Goal: Information Seeking & Learning: Learn about a topic

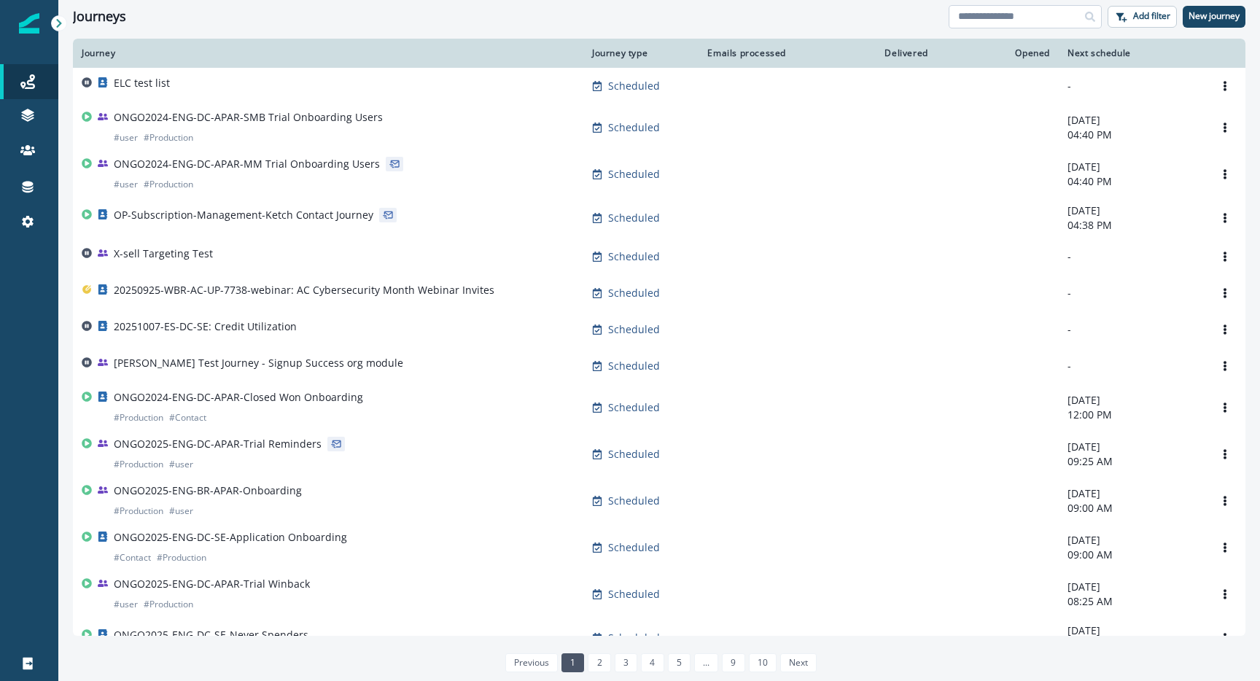
click at [1002, 26] on input at bounding box center [1025, 16] width 153 height 23
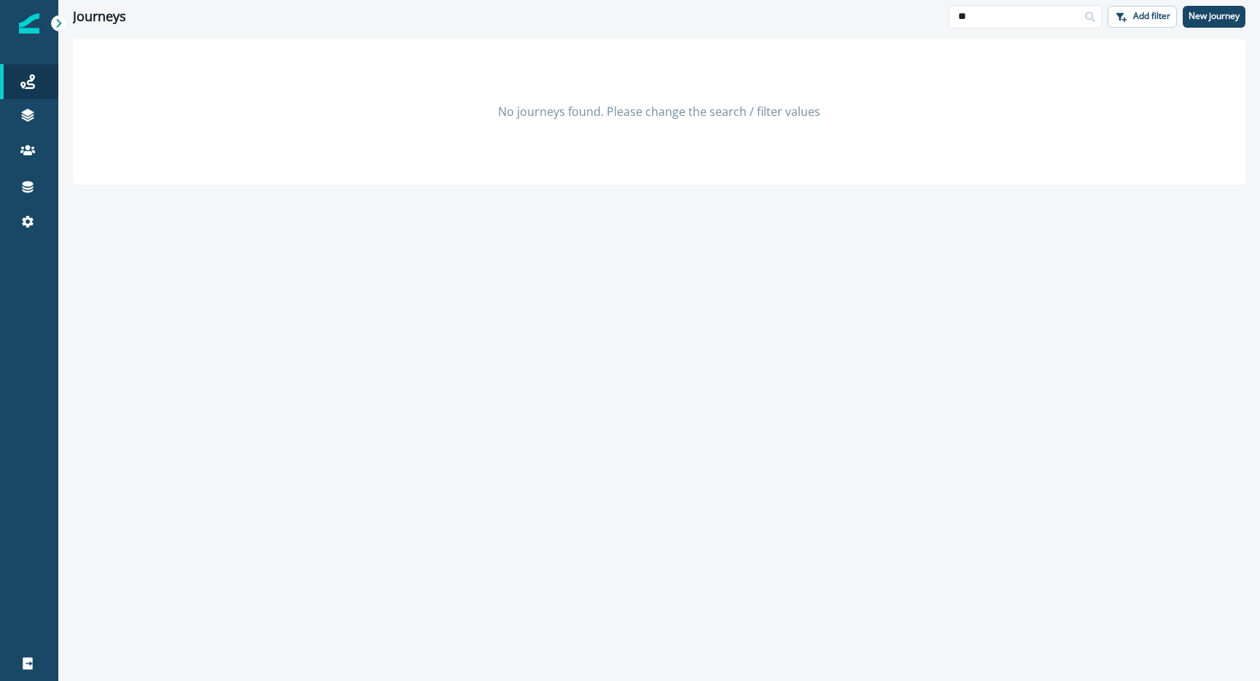
type input "*"
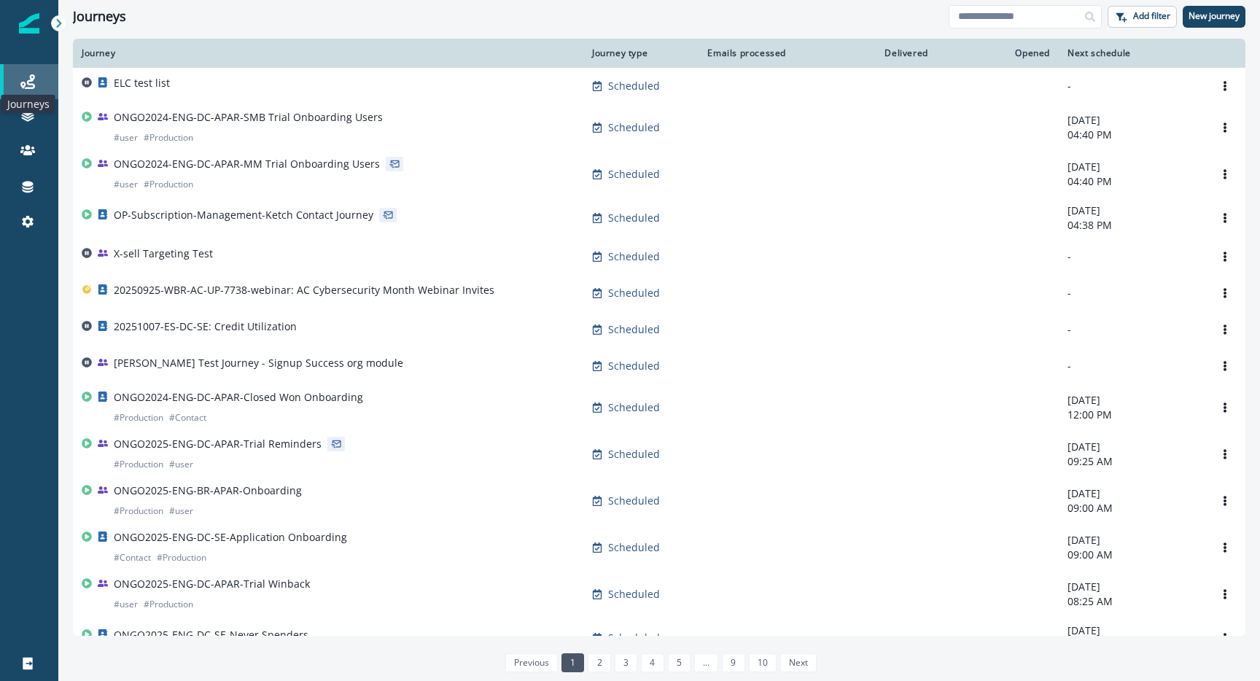
click at [25, 82] on icon at bounding box center [27, 81] width 15 height 15
click at [1146, 23] on button "Add filter" at bounding box center [1142, 17] width 69 height 22
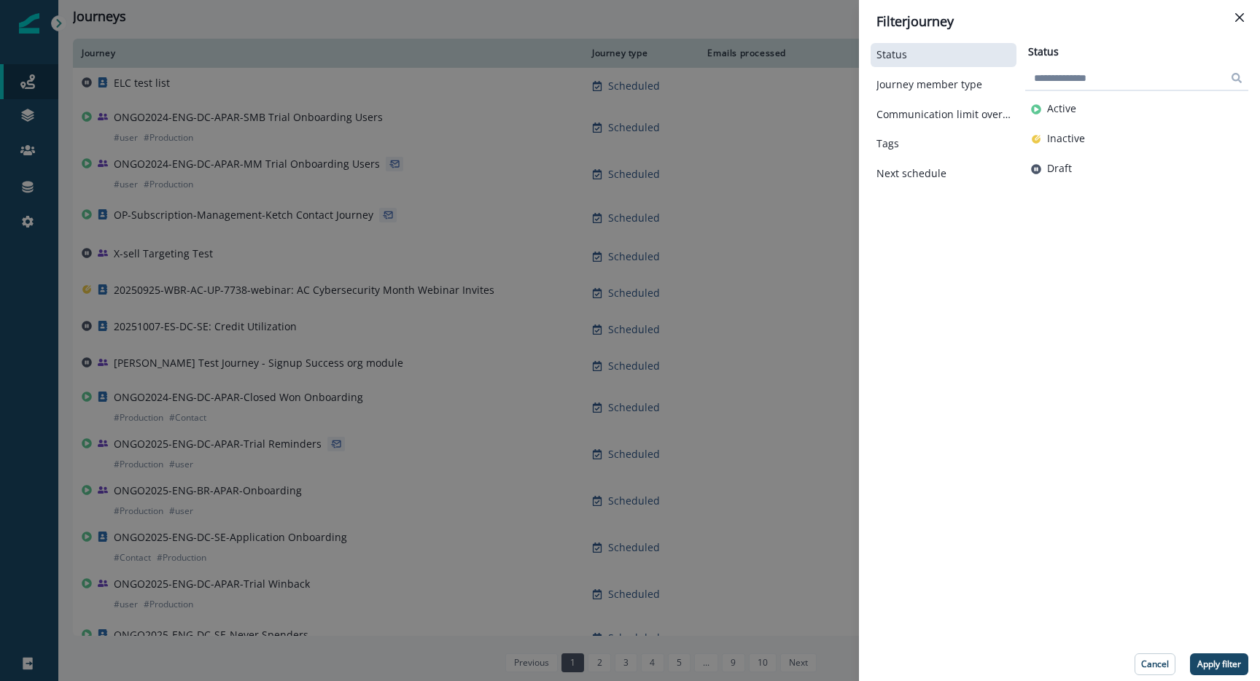
click at [1085, 83] on input at bounding box center [1136, 77] width 223 height 23
click at [1073, 144] on p "Inactive" at bounding box center [1066, 139] width 38 height 12
click at [1206, 664] on p "Apply filter" at bounding box center [1219, 664] width 44 height 10
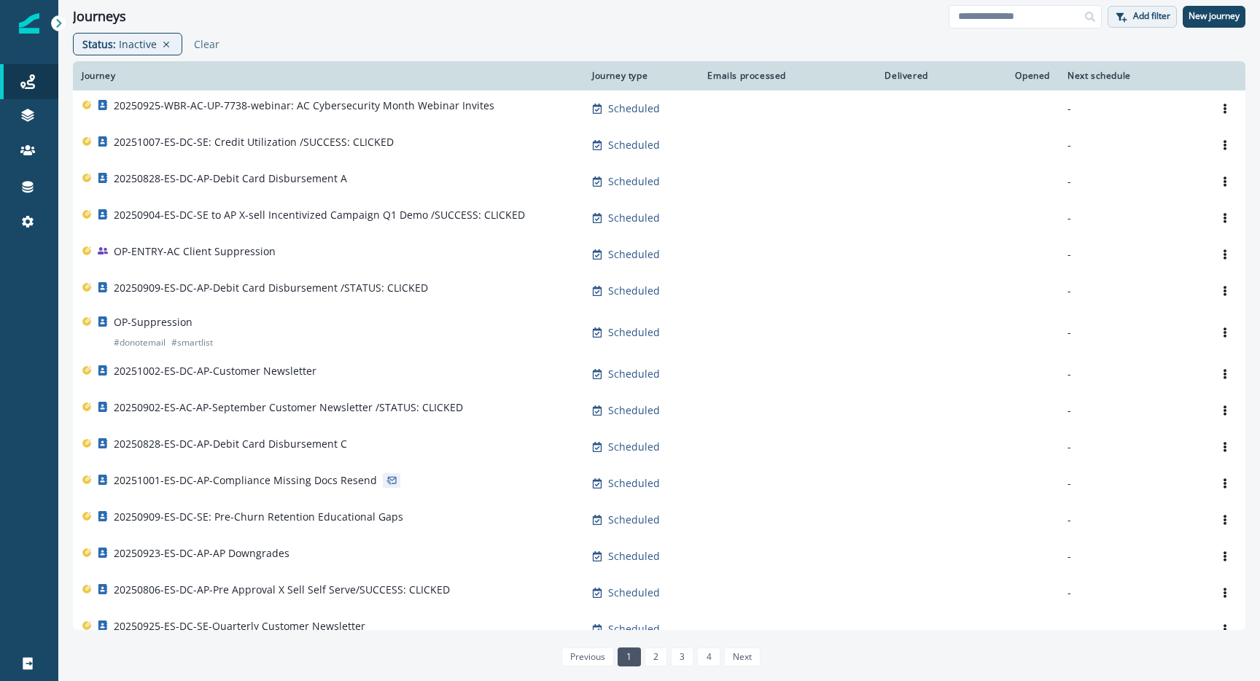
click at [1151, 17] on p "Add filter" at bounding box center [1151, 16] width 37 height 10
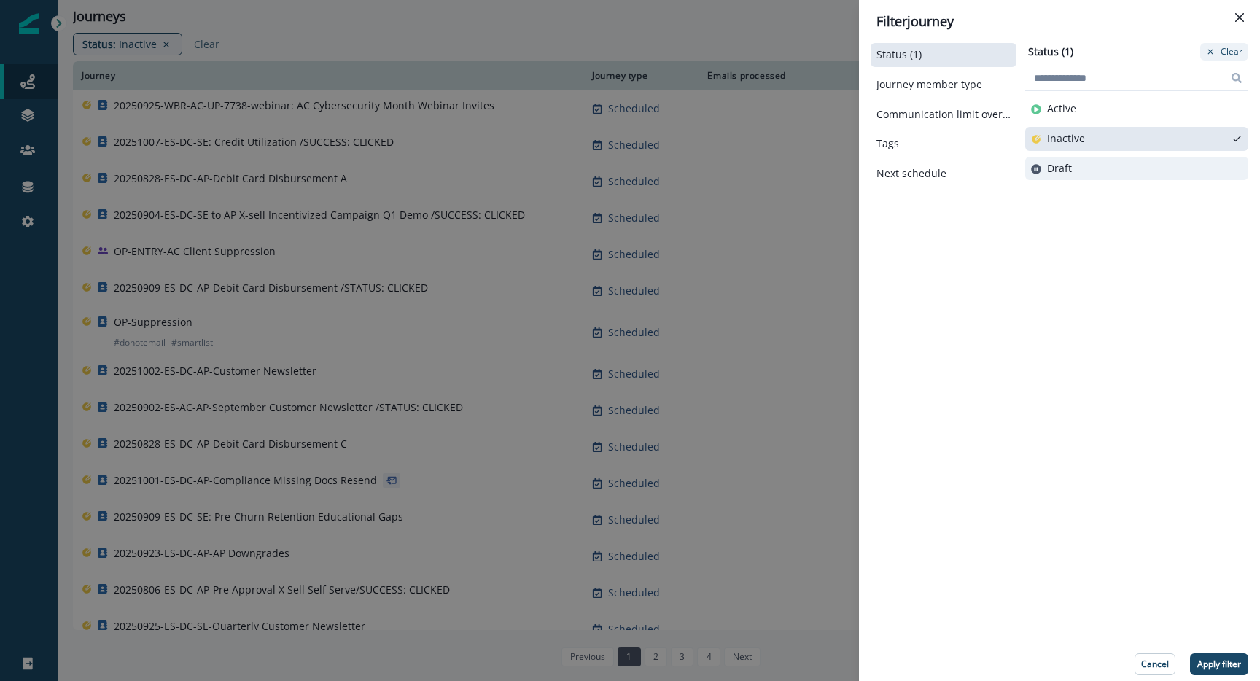
click at [1072, 166] on button "Draft" at bounding box center [1136, 169] width 211 height 12
click at [1218, 666] on p "Apply filter" at bounding box center [1219, 664] width 44 height 10
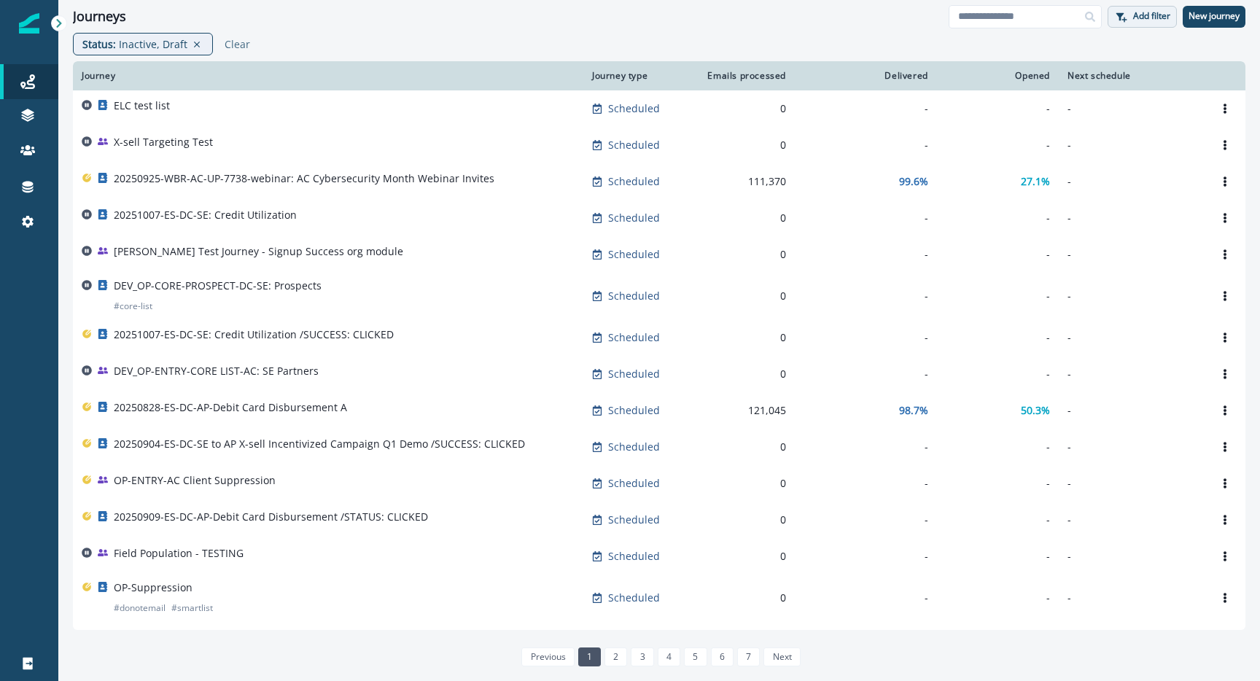
click at [1140, 25] on button "Add filter" at bounding box center [1142, 17] width 69 height 22
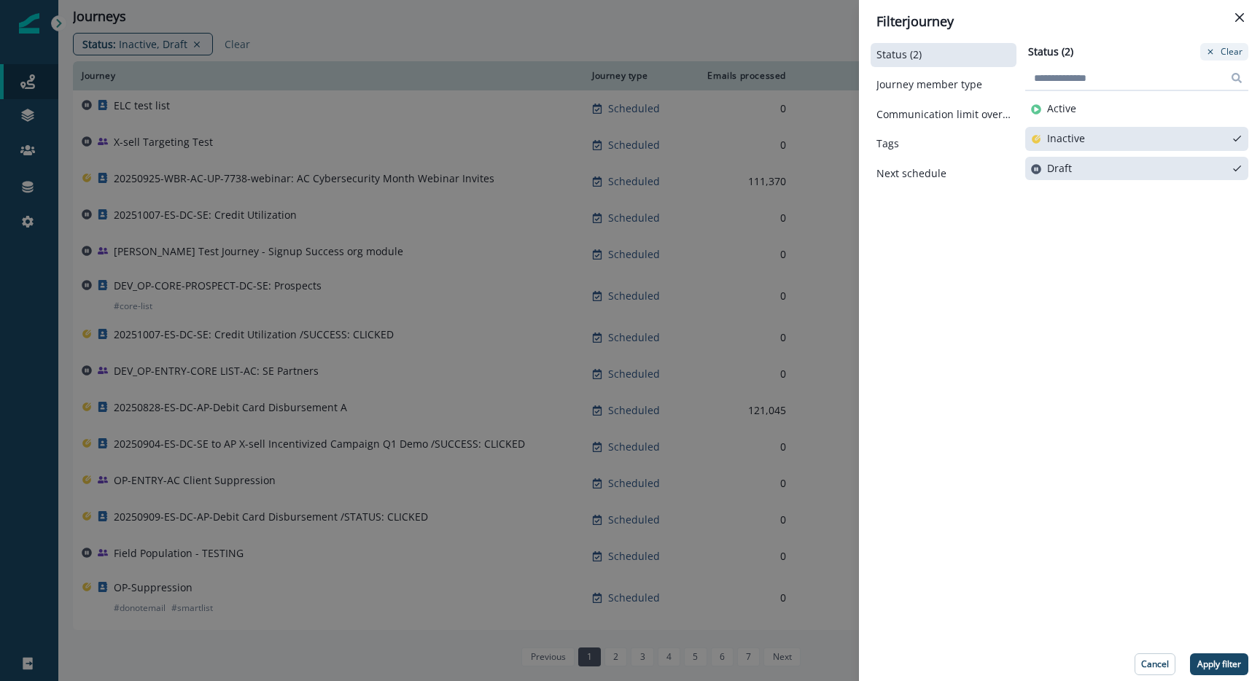
click at [1064, 144] on p "Inactive" at bounding box center [1066, 139] width 38 height 12
click at [1203, 669] on p "Apply filter" at bounding box center [1219, 664] width 44 height 10
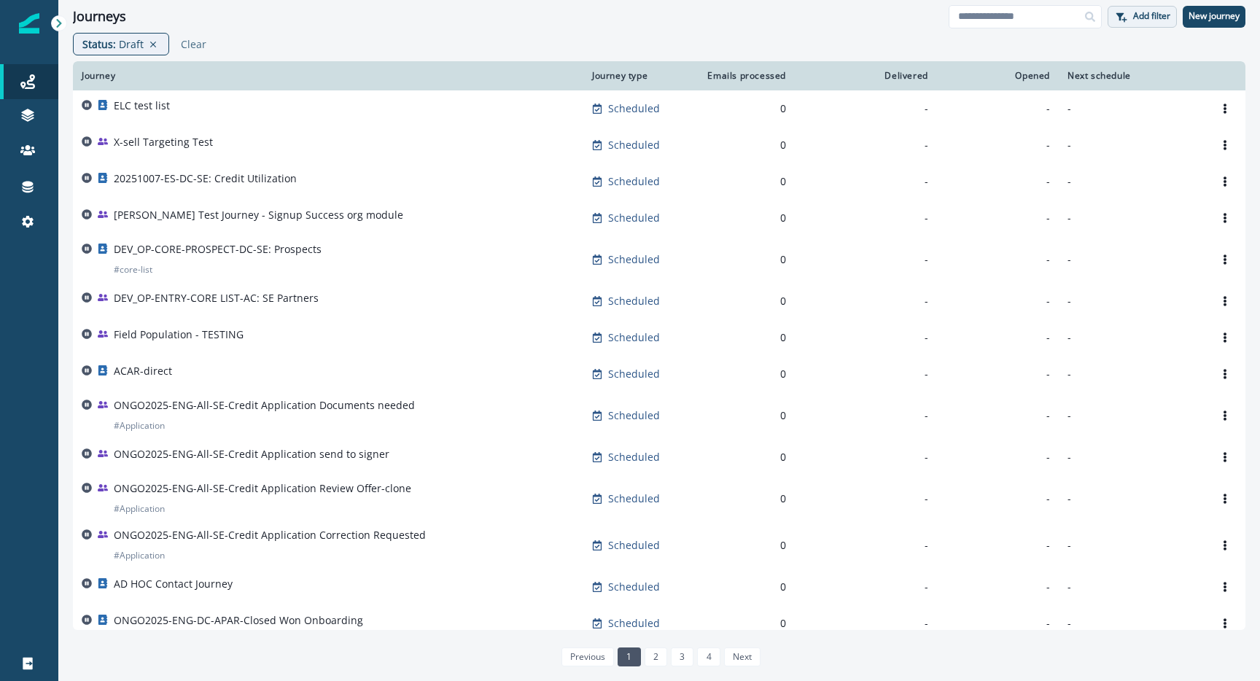
click at [1138, 23] on button "Add filter" at bounding box center [1142, 17] width 69 height 22
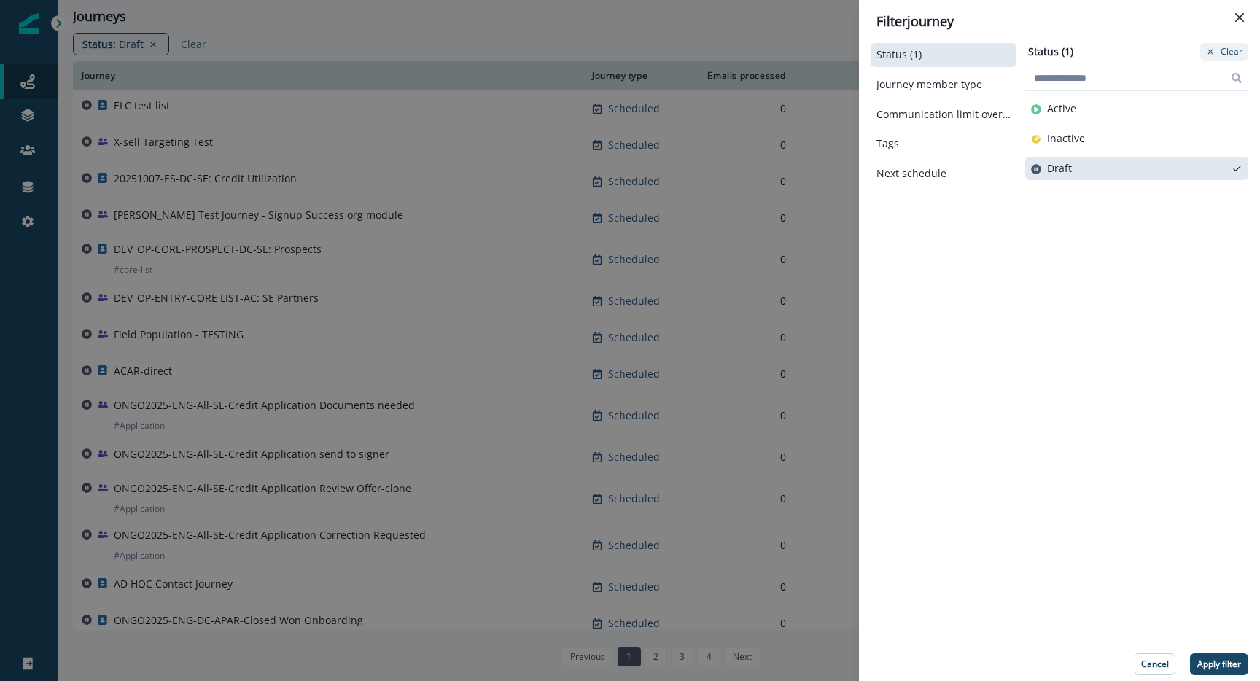
click at [1116, 82] on input at bounding box center [1136, 77] width 223 height 23
type input "*"
click at [1014, 320] on div "Status (1) Journey member type Communication limit overrides Tags Next schedule…" at bounding box center [1060, 357] width 378 height 635
click at [910, 61] on div "Status (1)" at bounding box center [944, 55] width 146 height 24
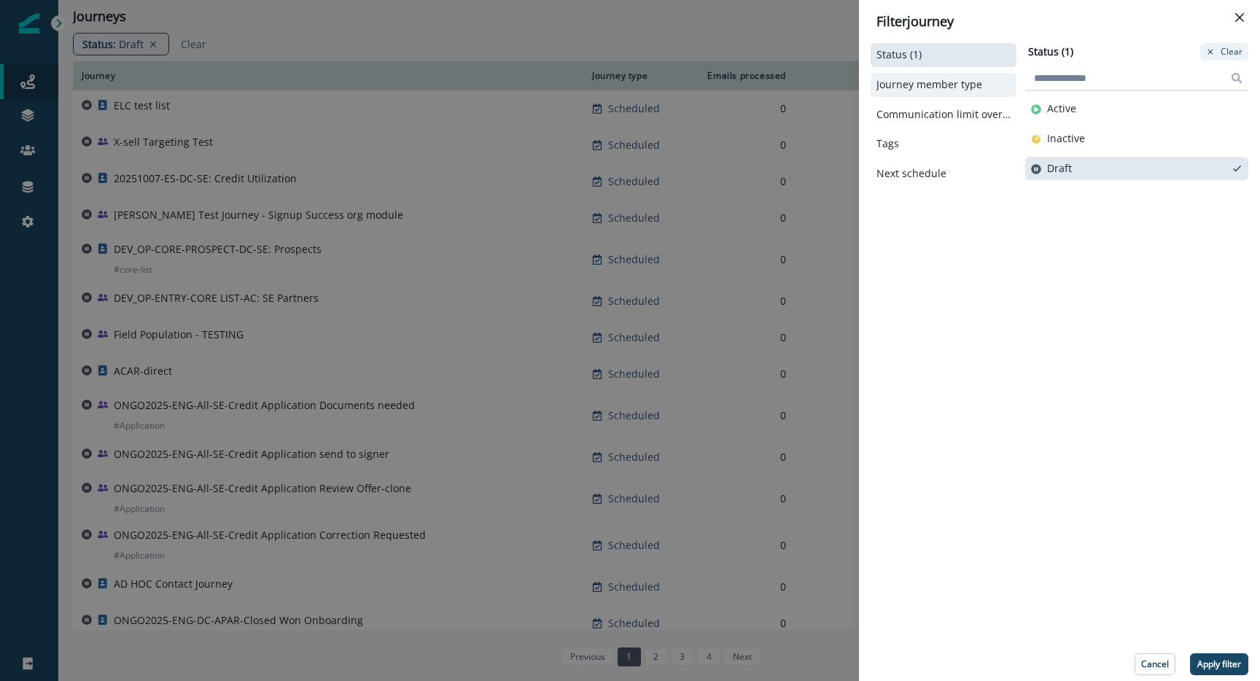
click at [910, 85] on p "Journey member type" at bounding box center [929, 85] width 106 height 12
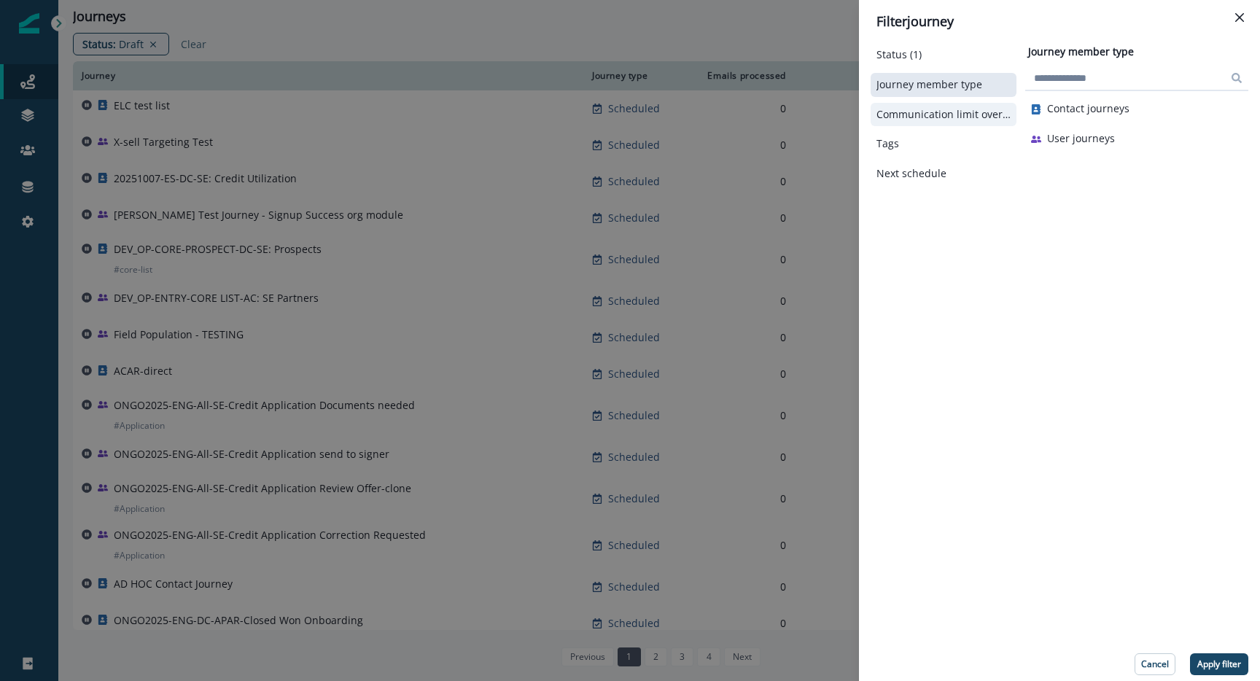
click at [936, 111] on p "Communication limit overrides" at bounding box center [943, 115] width 134 height 12
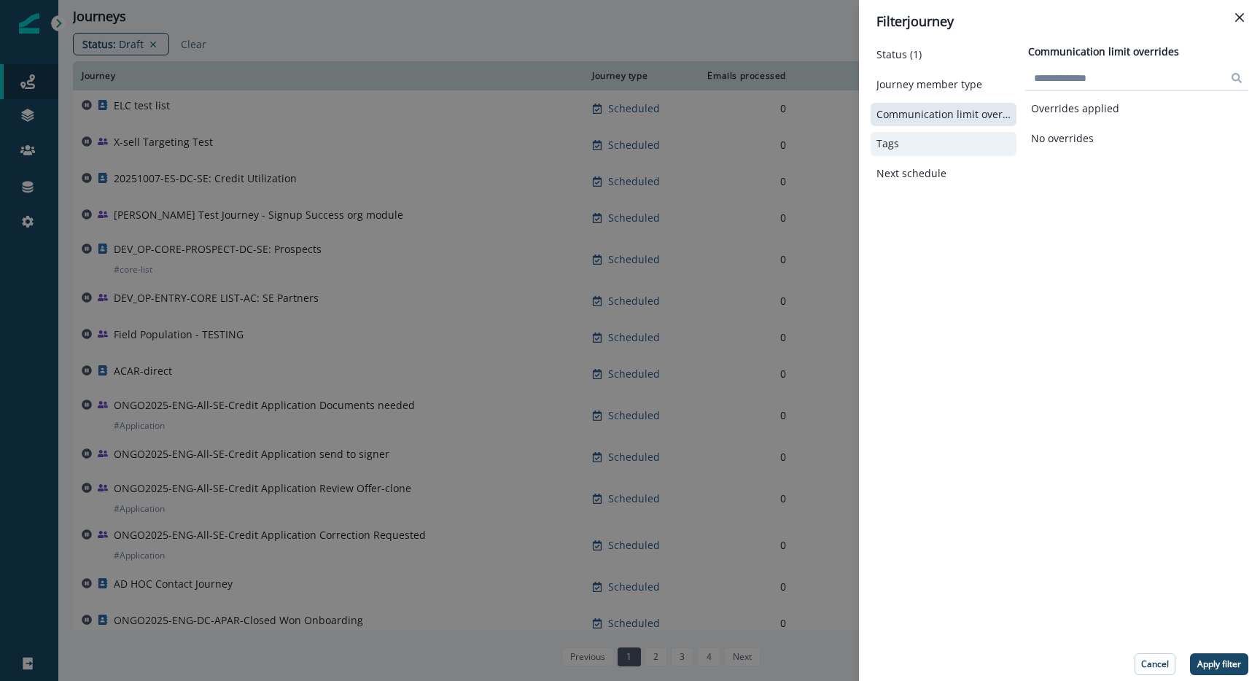
click at [917, 133] on div "Tags" at bounding box center [944, 144] width 146 height 24
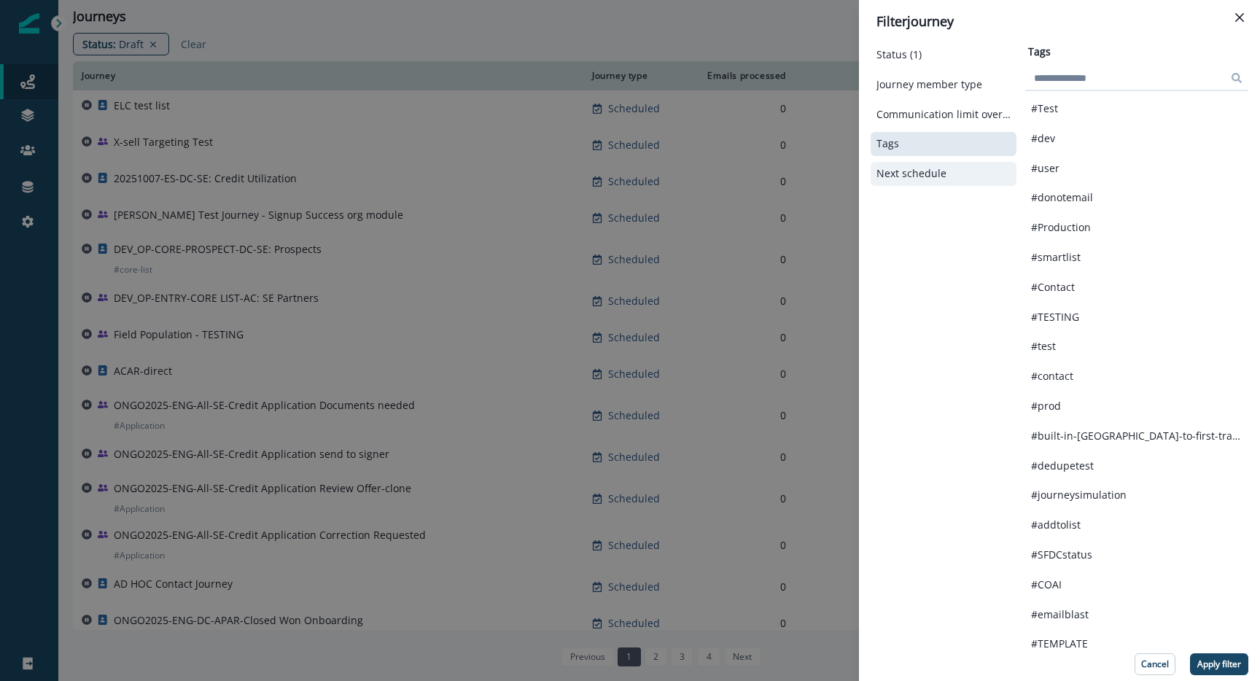
click at [921, 163] on div "Next schedule" at bounding box center [944, 174] width 146 height 24
select select "**"
select select "****"
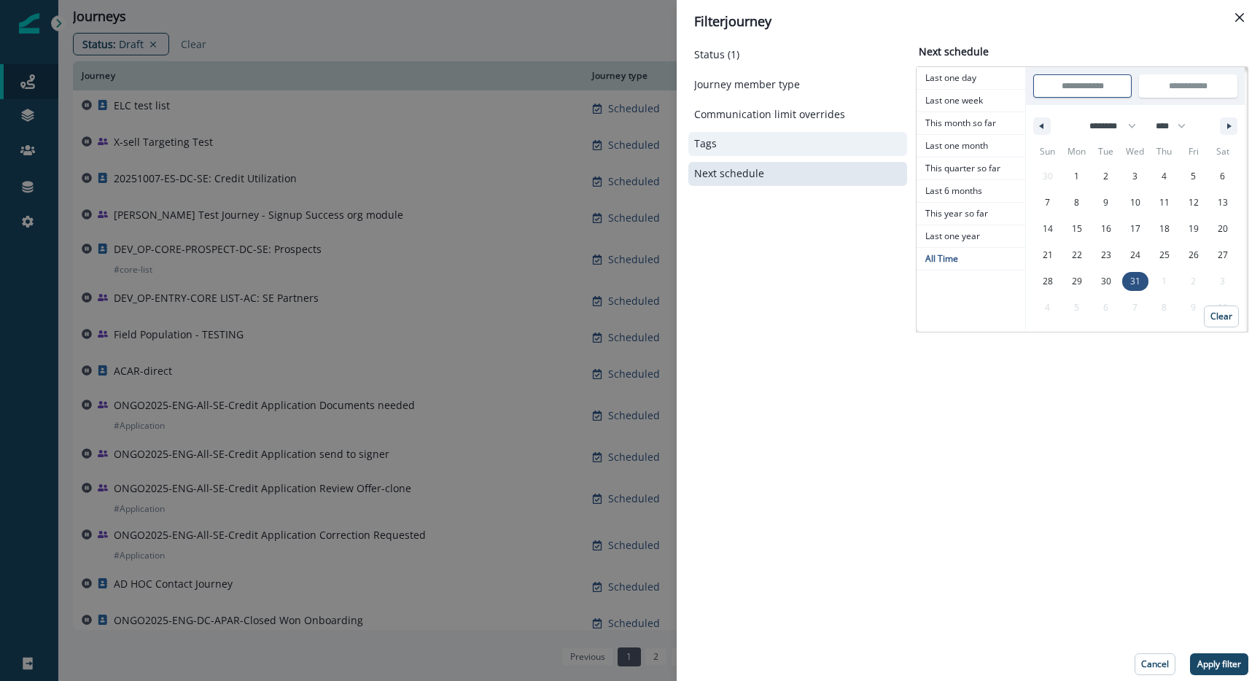
click at [824, 149] on button "Tags" at bounding box center [797, 144] width 207 height 12
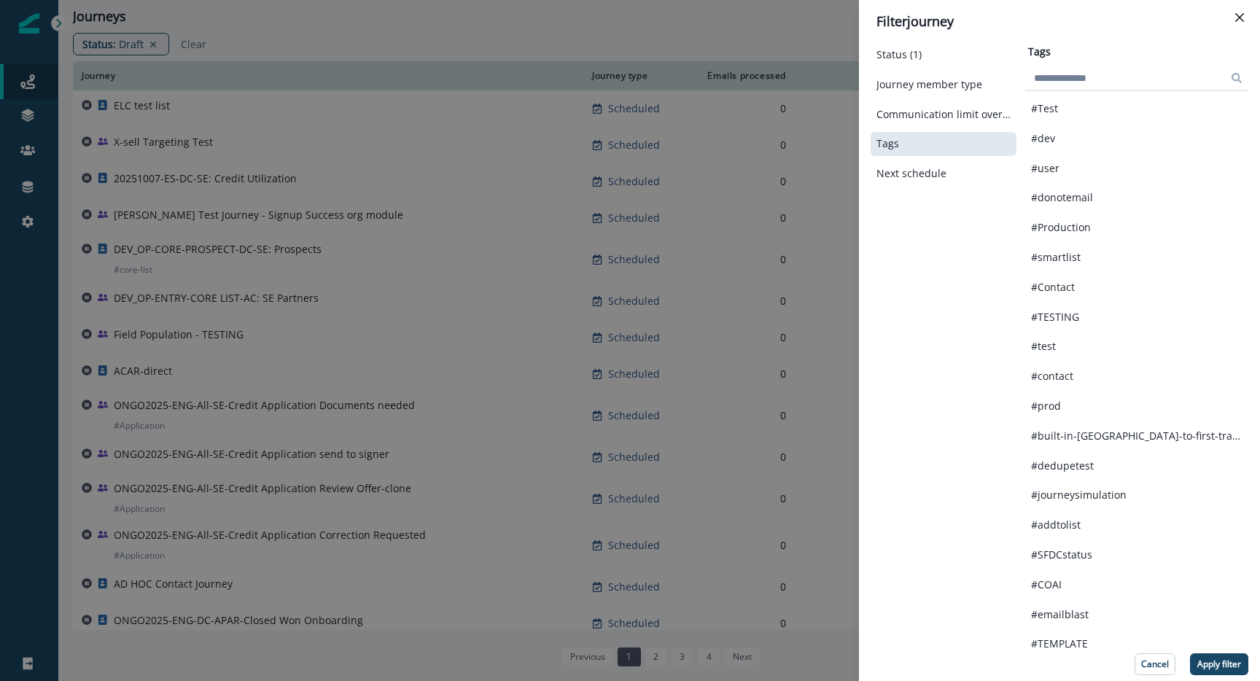
click at [882, 98] on div "Status (1) Journey member type Communication limit overrides Tags Next schedule" at bounding box center [944, 114] width 146 height 143
click at [909, 98] on div "Status (1) Journey member type Communication limit overrides Tags Next schedule" at bounding box center [944, 114] width 146 height 143
click at [909, 93] on div "Journey member type" at bounding box center [944, 85] width 146 height 24
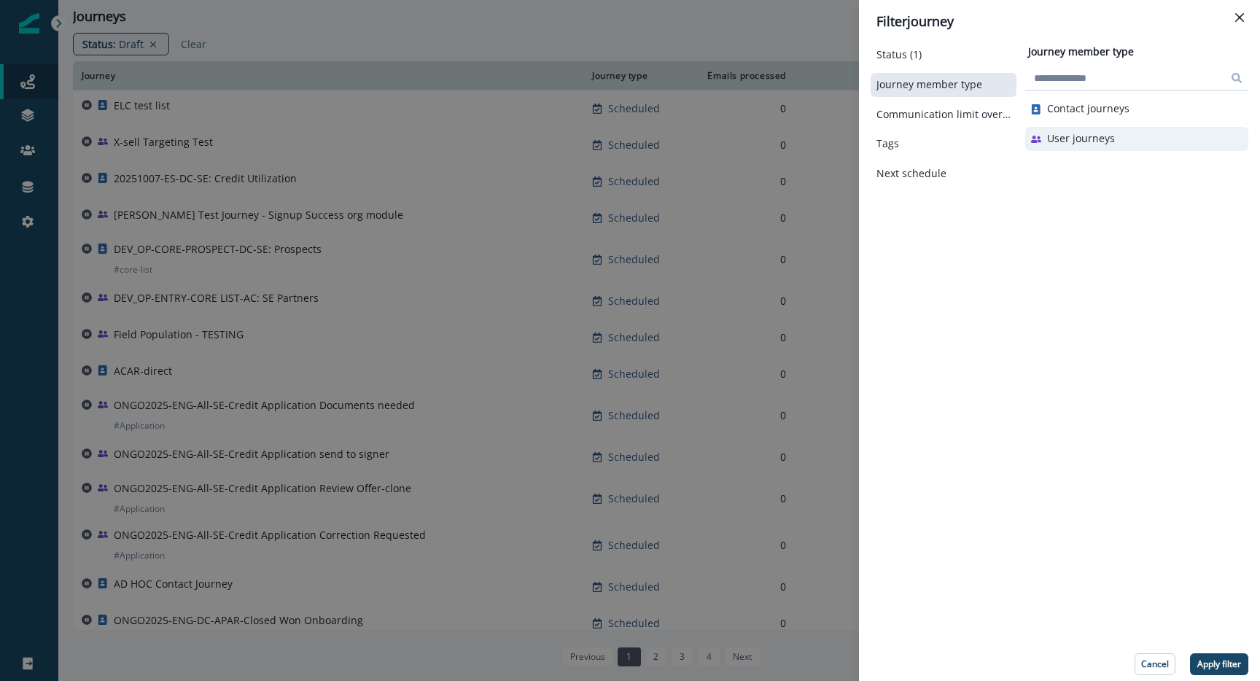
click at [1090, 144] on p "User journeys" at bounding box center [1081, 139] width 68 height 12
click at [1229, 666] on p "Apply filter" at bounding box center [1219, 664] width 44 height 10
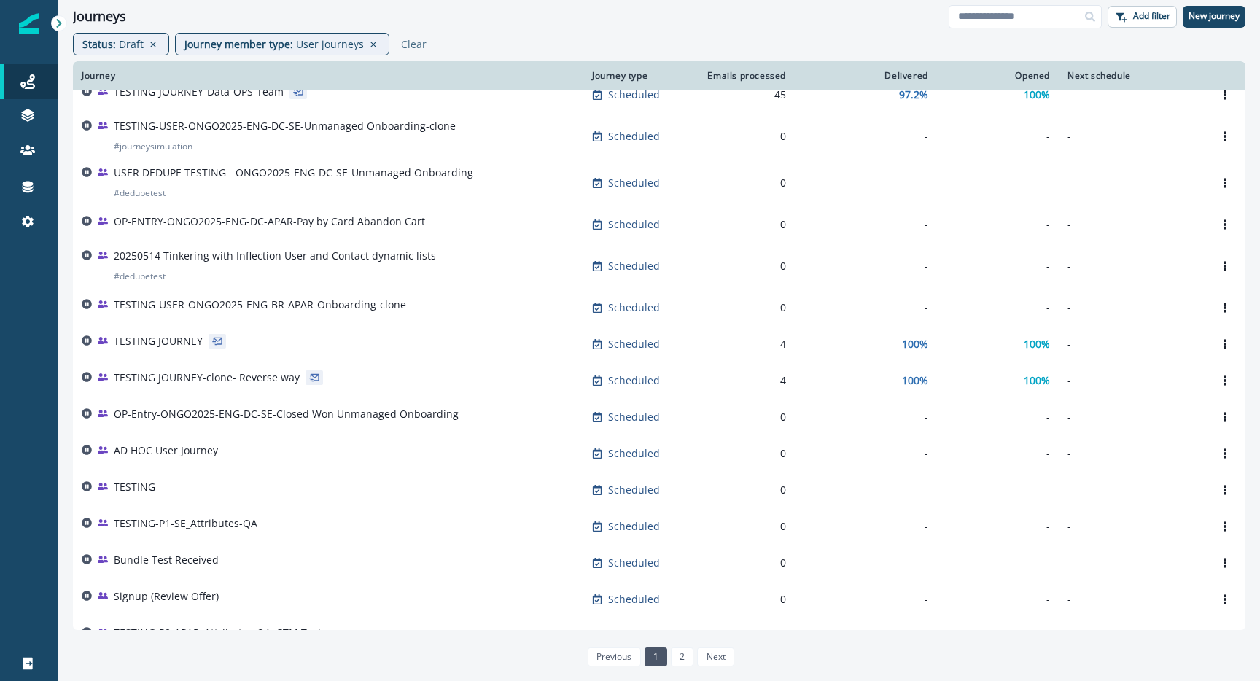
scroll to position [631, 0]
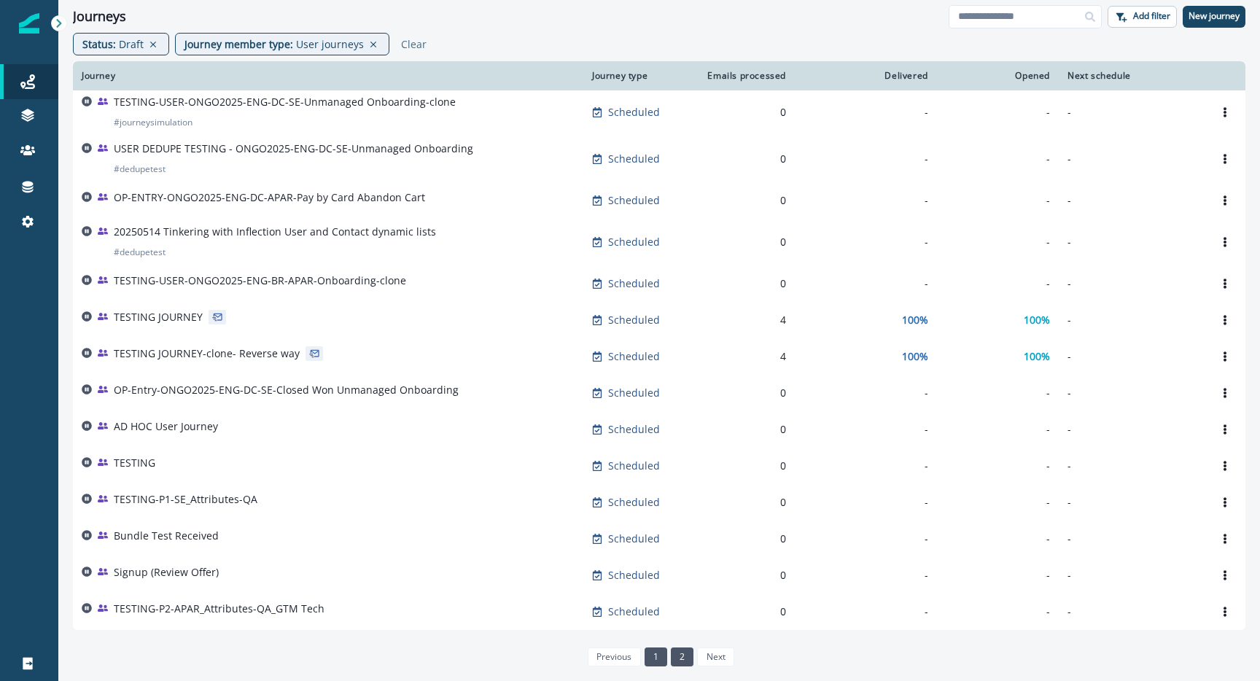
click at [676, 650] on link "2" at bounding box center [682, 657] width 23 height 19
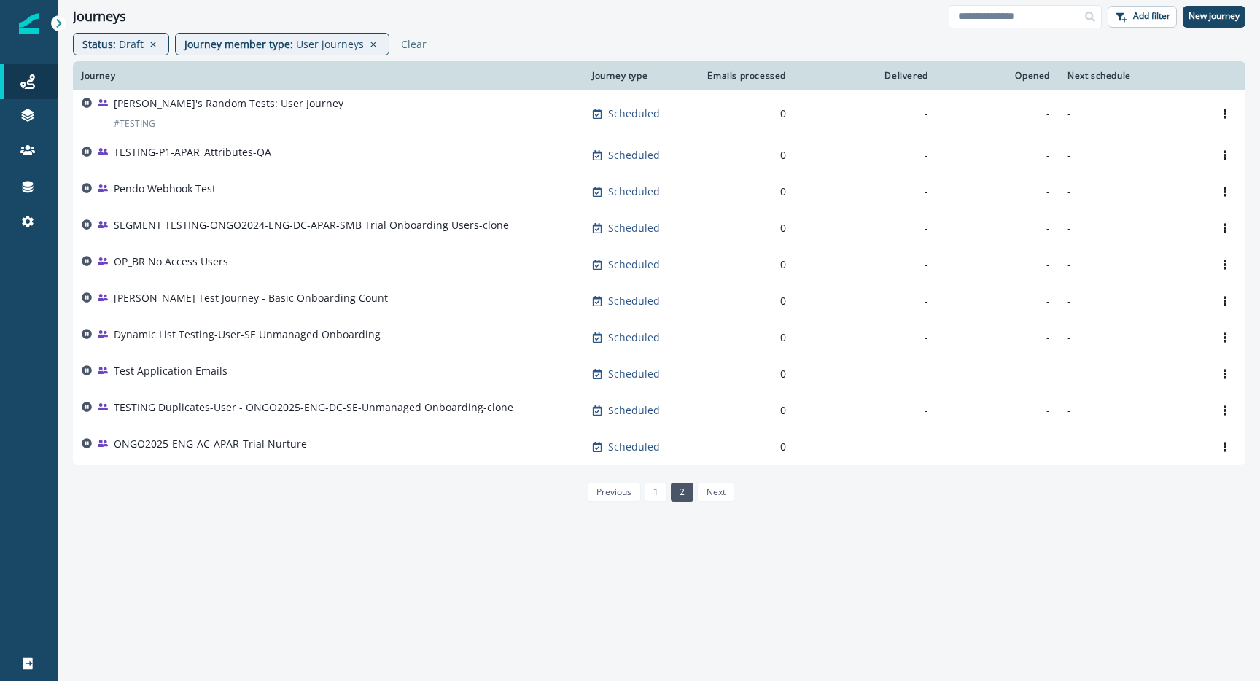
click at [998, 33] on div "Status : Draft Journey member type : User journeys Clear" at bounding box center [659, 47] width 1202 height 28
click at [991, 21] on input at bounding box center [1025, 16] width 153 height 23
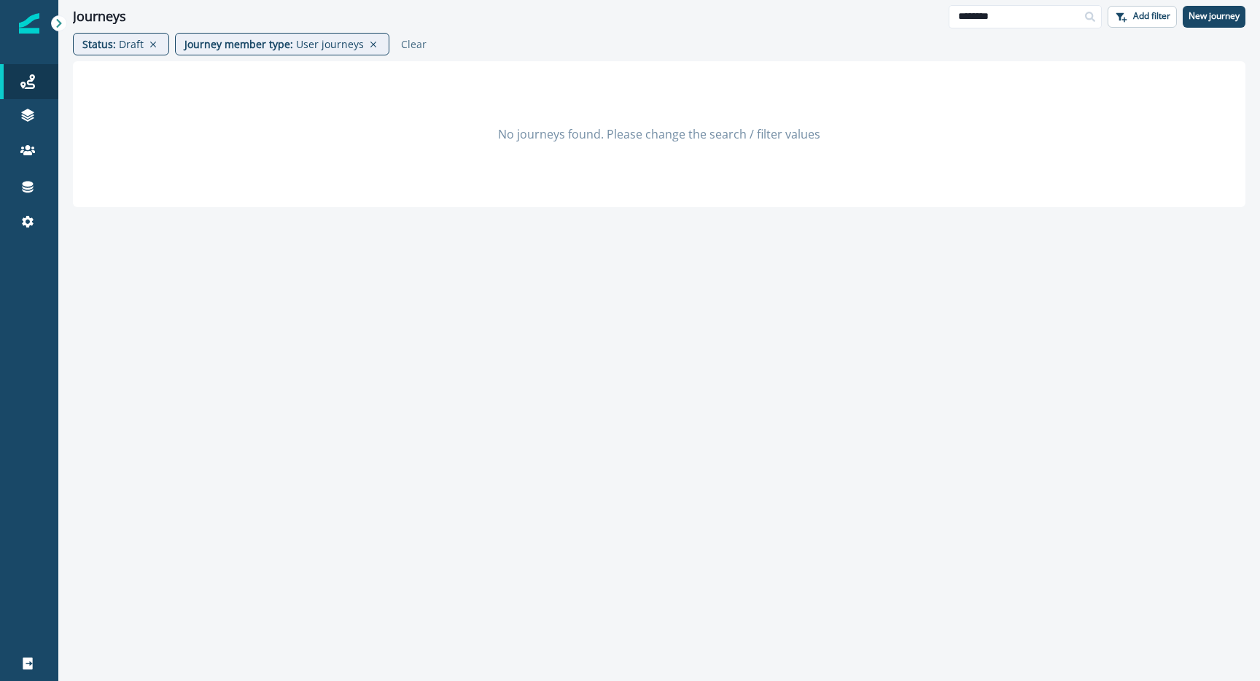
drag, startPoint x: 981, startPoint y: 15, endPoint x: 920, endPoint y: 13, distance: 60.6
click at [920, 13] on div "Journeys ******** Add filter New journey" at bounding box center [659, 16] width 1202 height 33
type input "***"
click at [368, 47] on icon at bounding box center [373, 45] width 13 height 12
click at [155, 45] on icon at bounding box center [153, 45] width 13 height 12
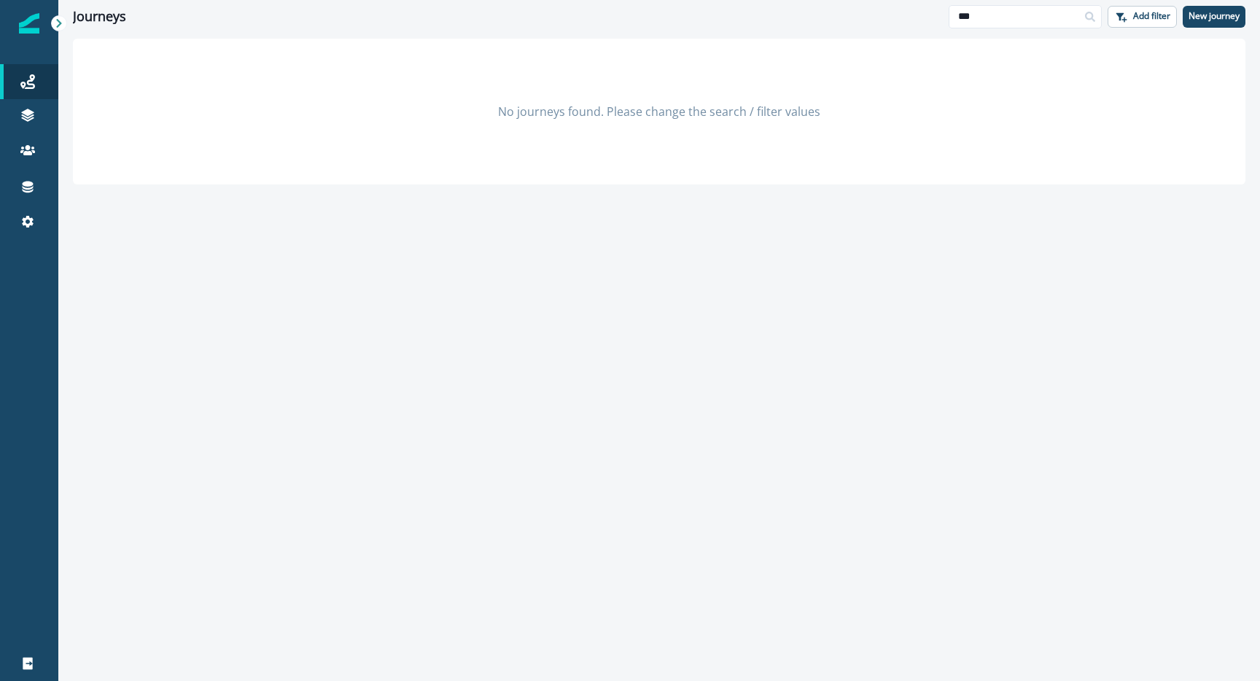
click at [1006, 20] on input "***" at bounding box center [1025, 16] width 153 height 23
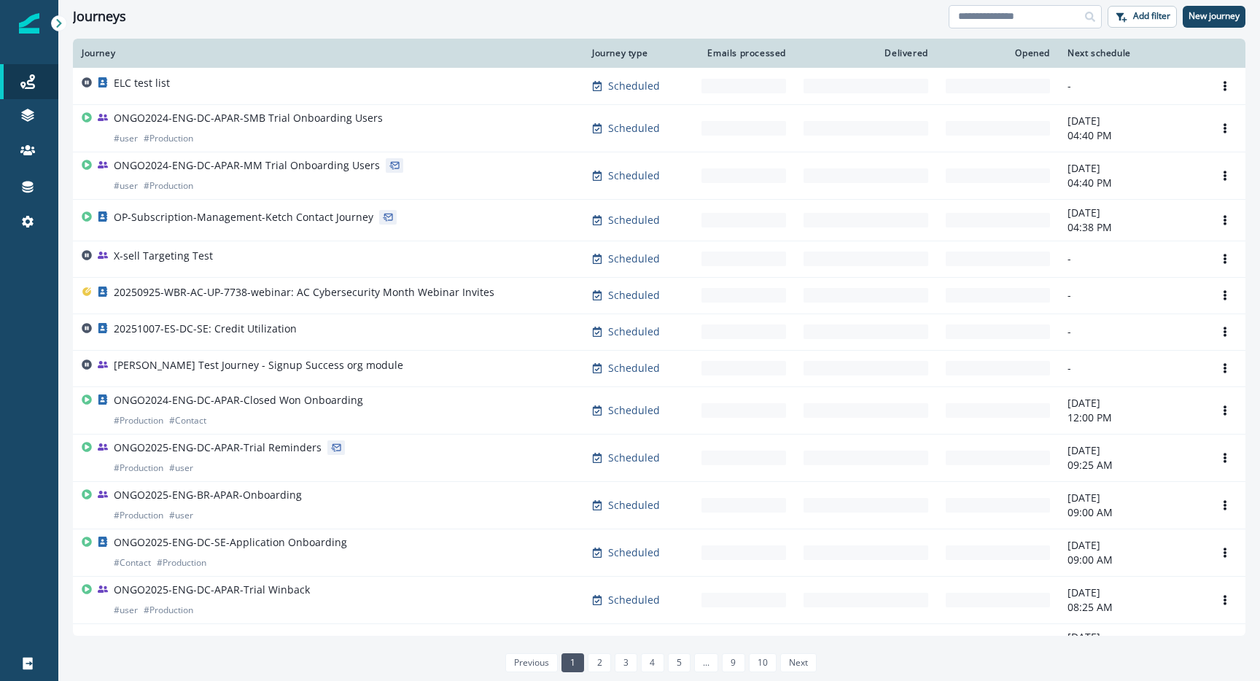
click at [998, 22] on input at bounding box center [1025, 16] width 153 height 23
type input "********"
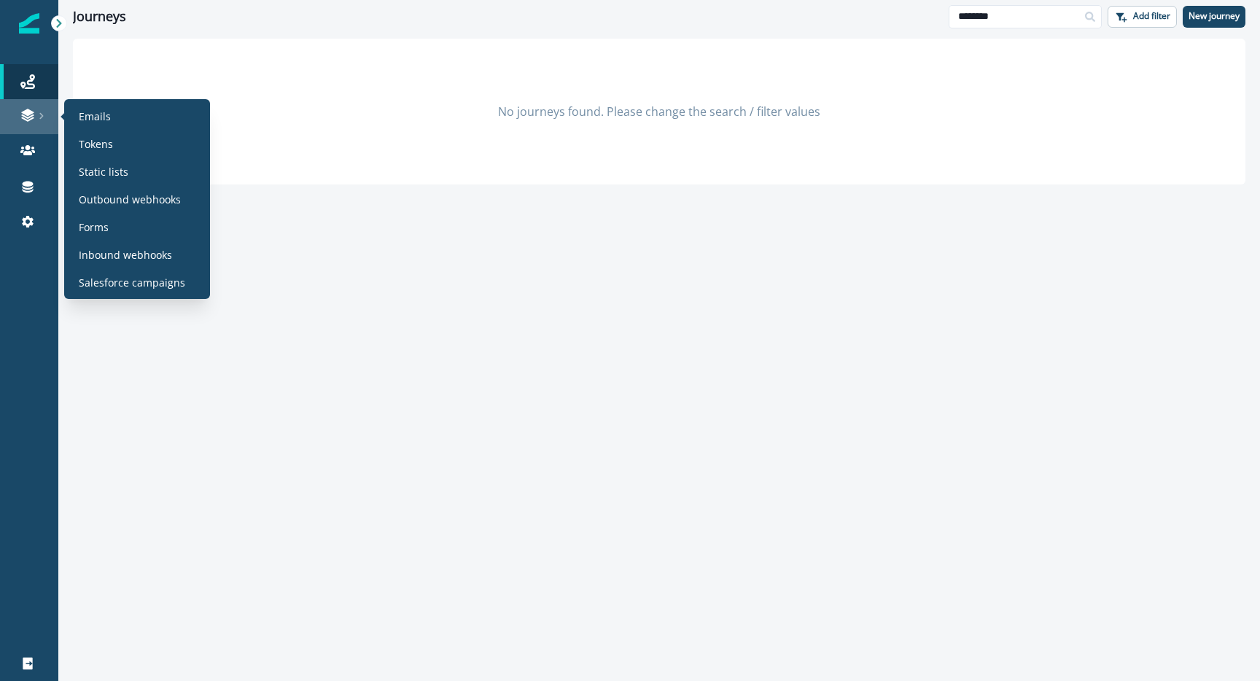
click at [31, 128] on link at bounding box center [29, 116] width 58 height 35
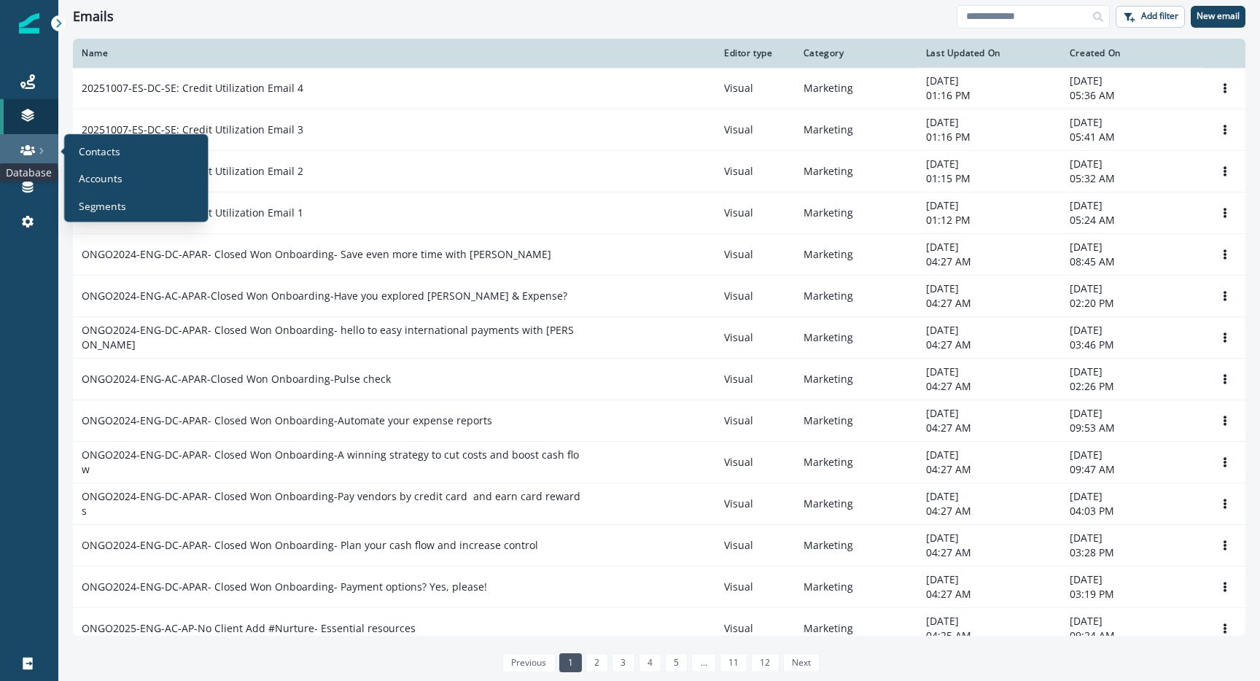
click at [31, 151] on icon at bounding box center [27, 150] width 15 height 15
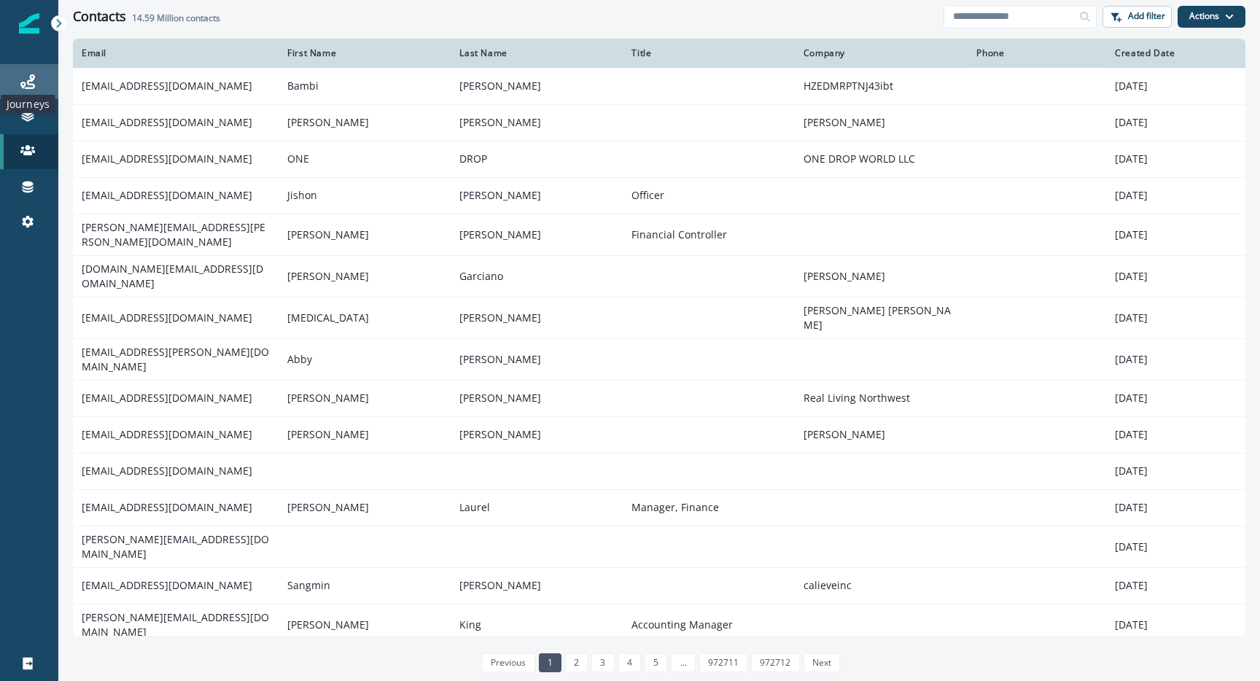
click at [28, 77] on icon at bounding box center [27, 81] width 15 height 15
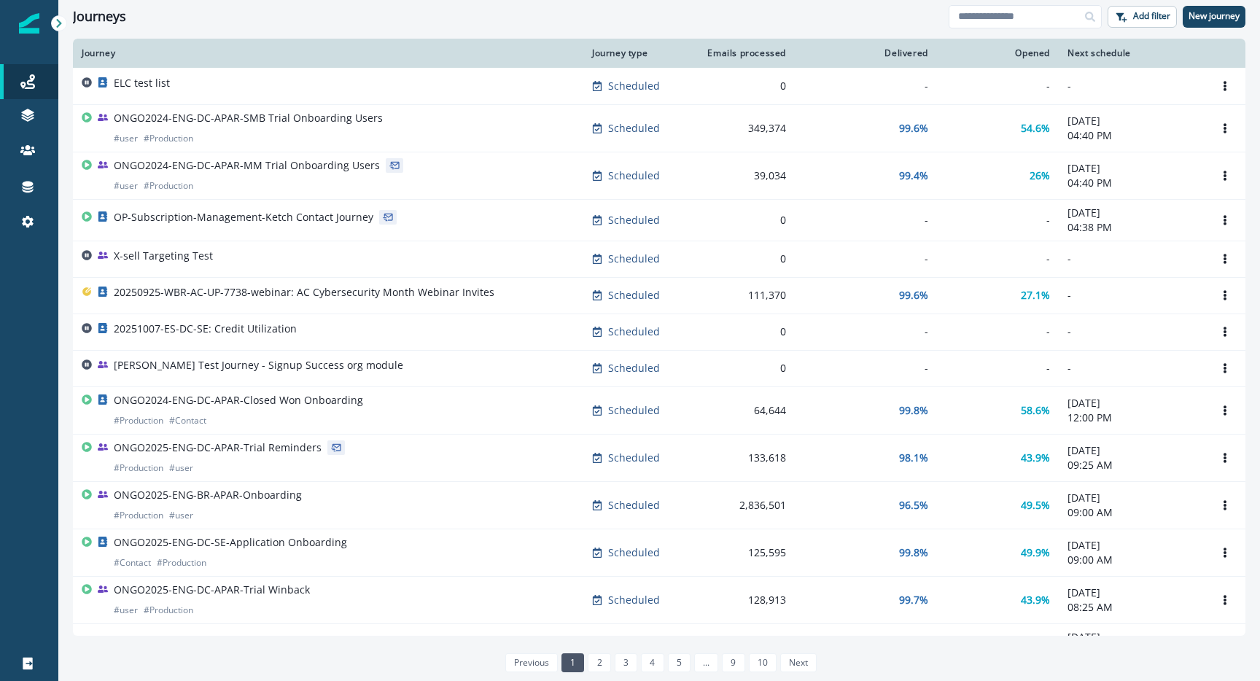
click at [33, 20] on img at bounding box center [29, 23] width 20 height 20
click at [1216, 12] on p "New journey" at bounding box center [1214, 16] width 51 height 10
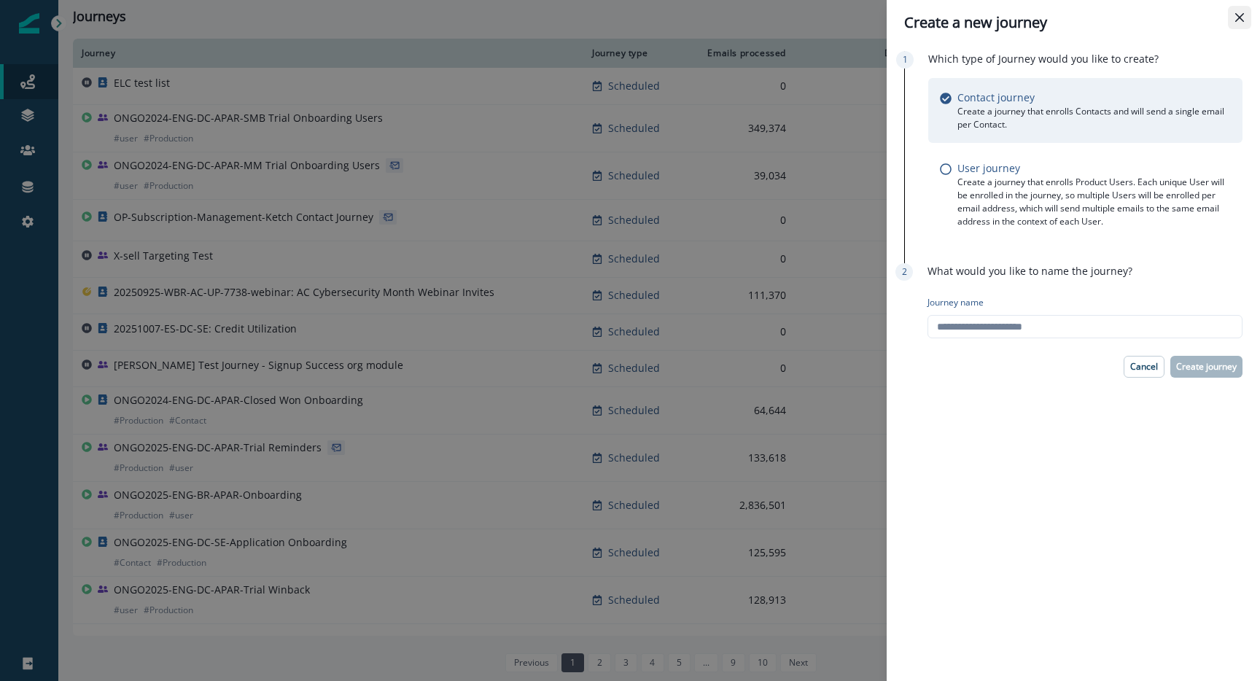
click at [1244, 20] on button "Close" at bounding box center [1239, 17] width 23 height 23
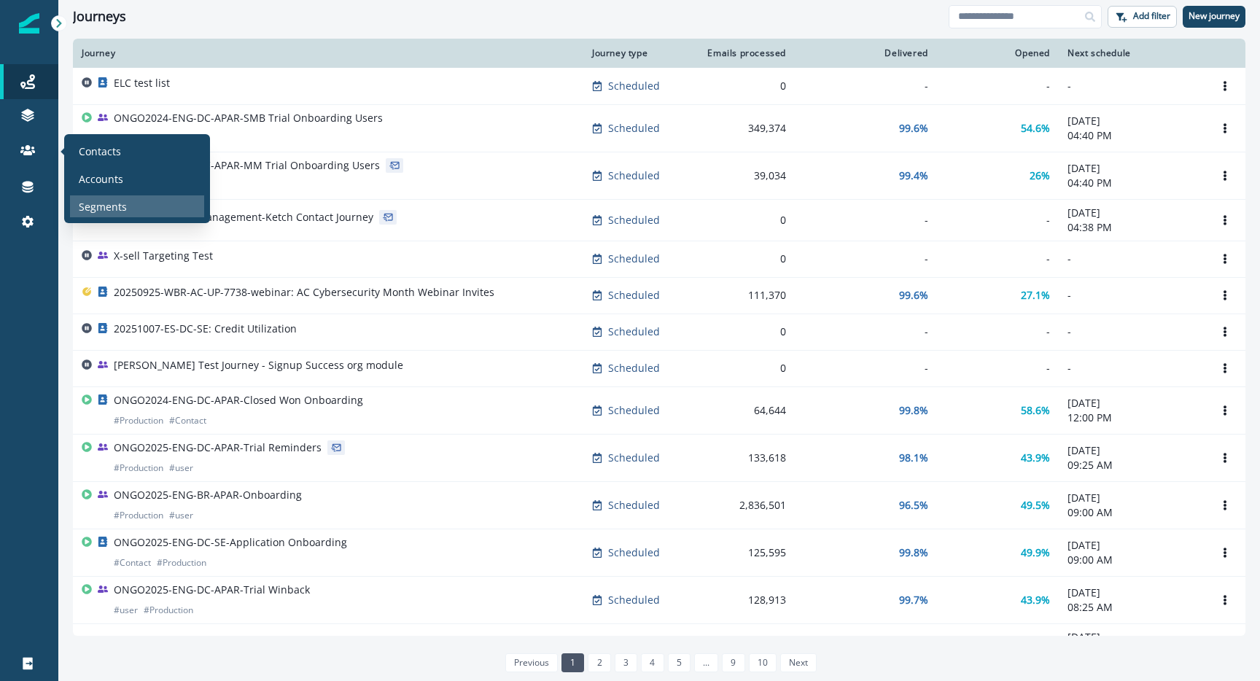
click at [98, 201] on p "Segments" at bounding box center [103, 206] width 48 height 15
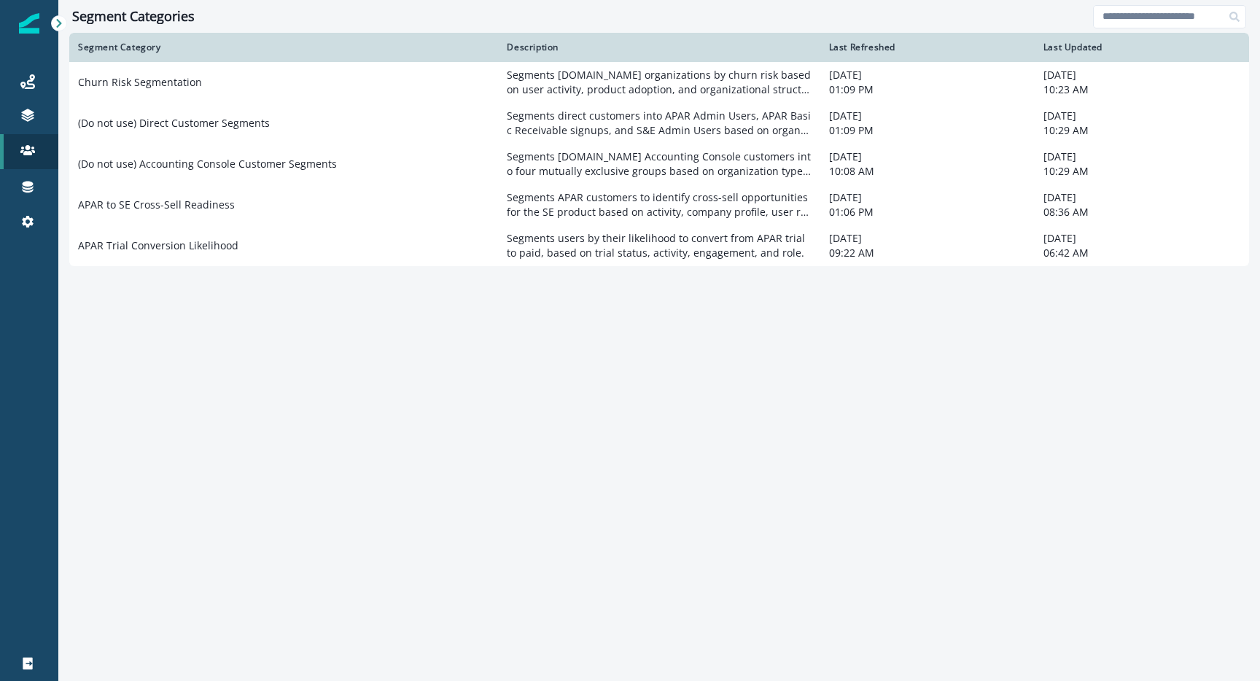
click at [184, 349] on div "Segment Category Description Last Refreshed Last Updated Churn Risk Segmentatio…" at bounding box center [659, 353] width 1180 height 641
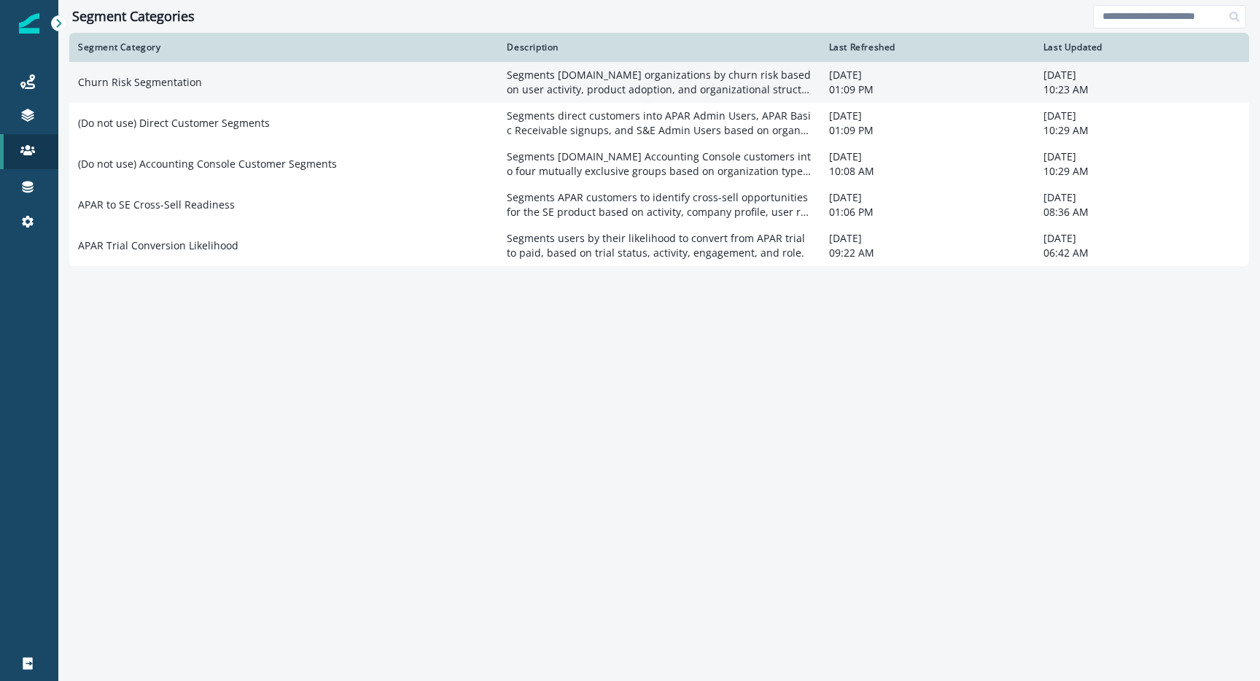
click at [268, 89] on td "Churn Risk Segmentation" at bounding box center [283, 82] width 429 height 41
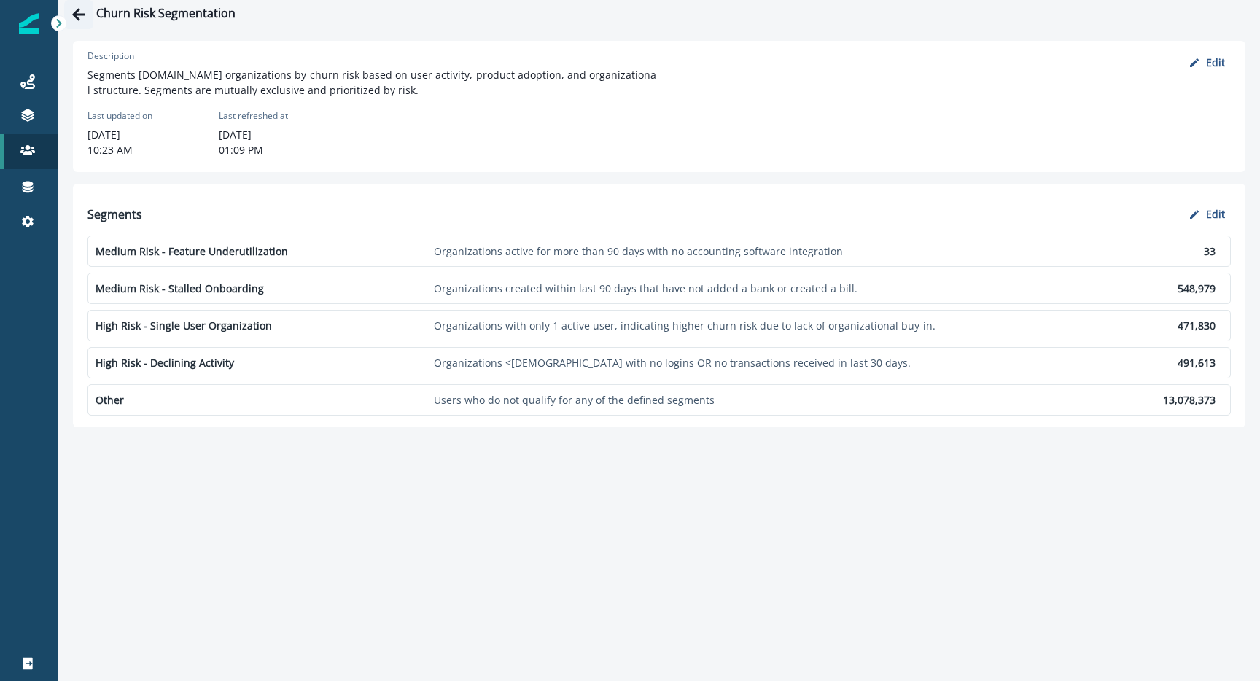
click at [73, 16] on icon "Go back" at bounding box center [78, 14] width 15 height 15
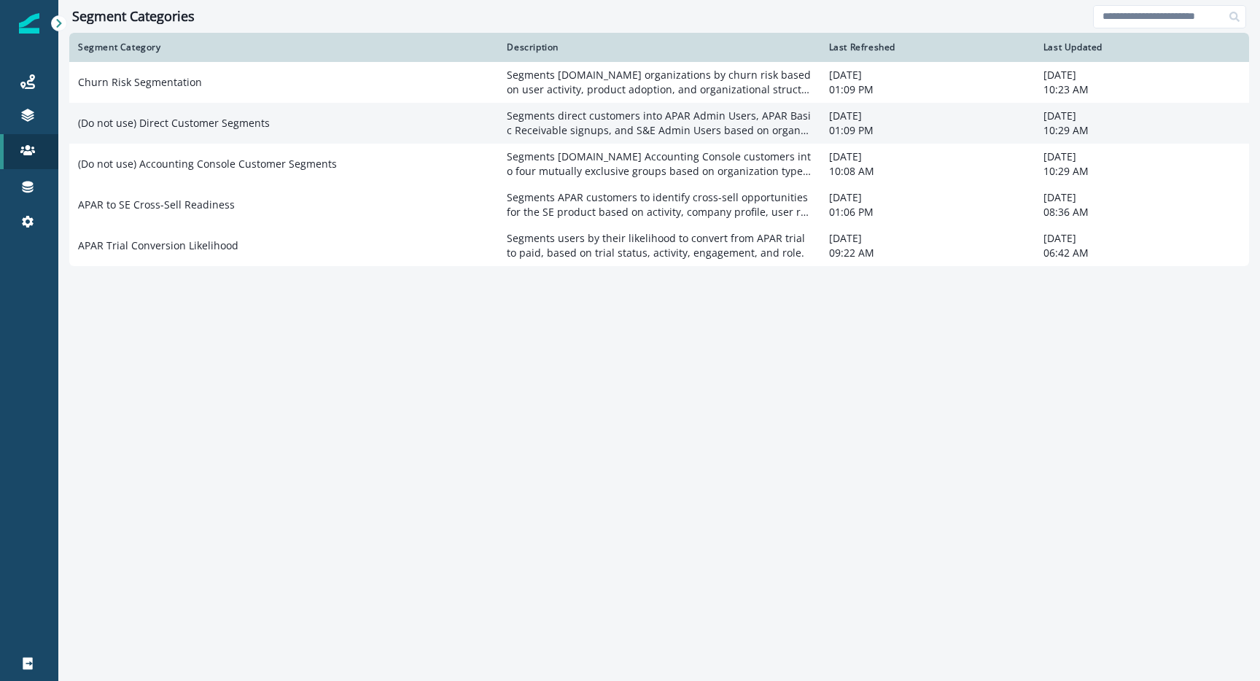
click at [144, 120] on td "(Do not use) Direct Customer Segments" at bounding box center [283, 123] width 429 height 41
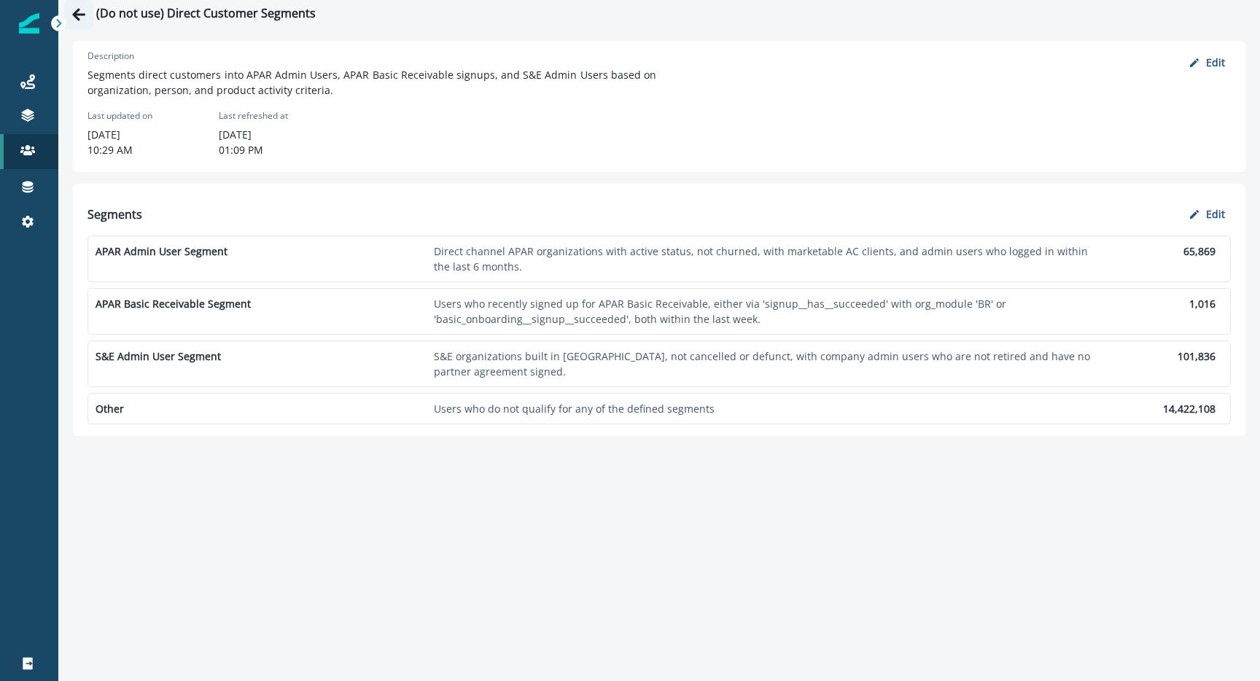
click at [80, 9] on icon "Go back" at bounding box center [78, 14] width 15 height 15
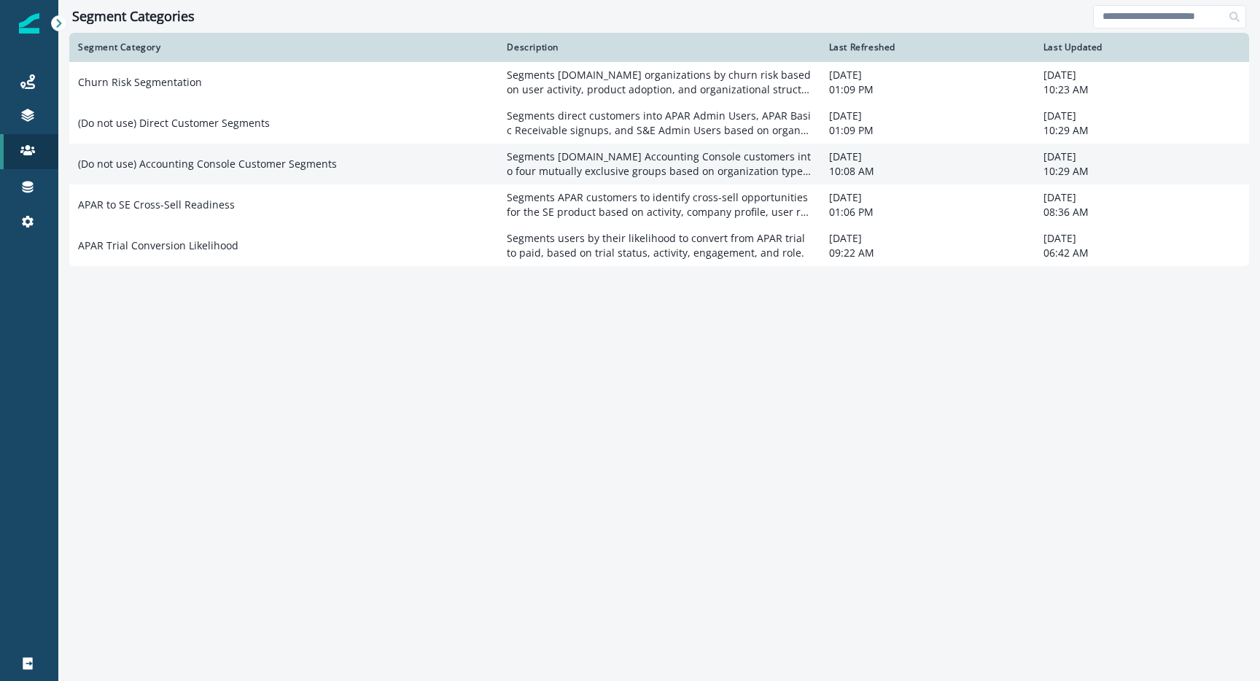
click at [154, 160] on td "(Do not use) Accounting Console Customer Segments" at bounding box center [283, 164] width 429 height 41
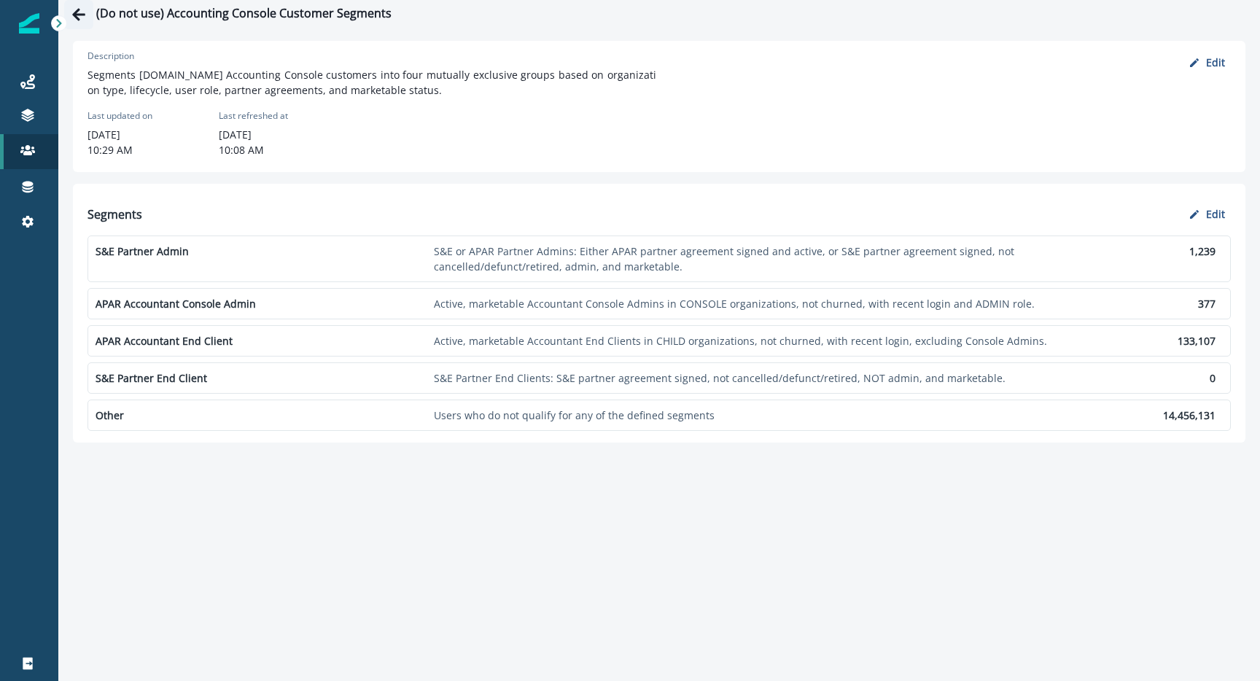
click at [85, 15] on icon "Go back" at bounding box center [78, 14] width 15 height 15
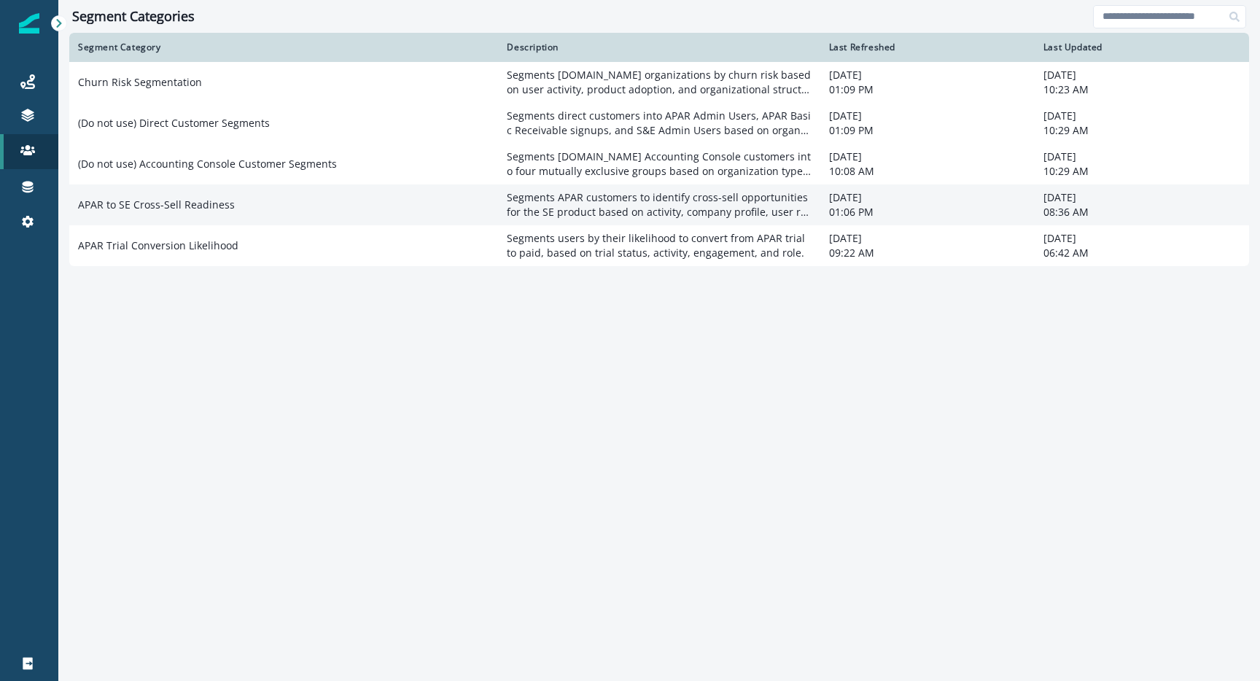
click at [163, 204] on td "APAR to SE Cross-Sell Readiness" at bounding box center [283, 204] width 429 height 41
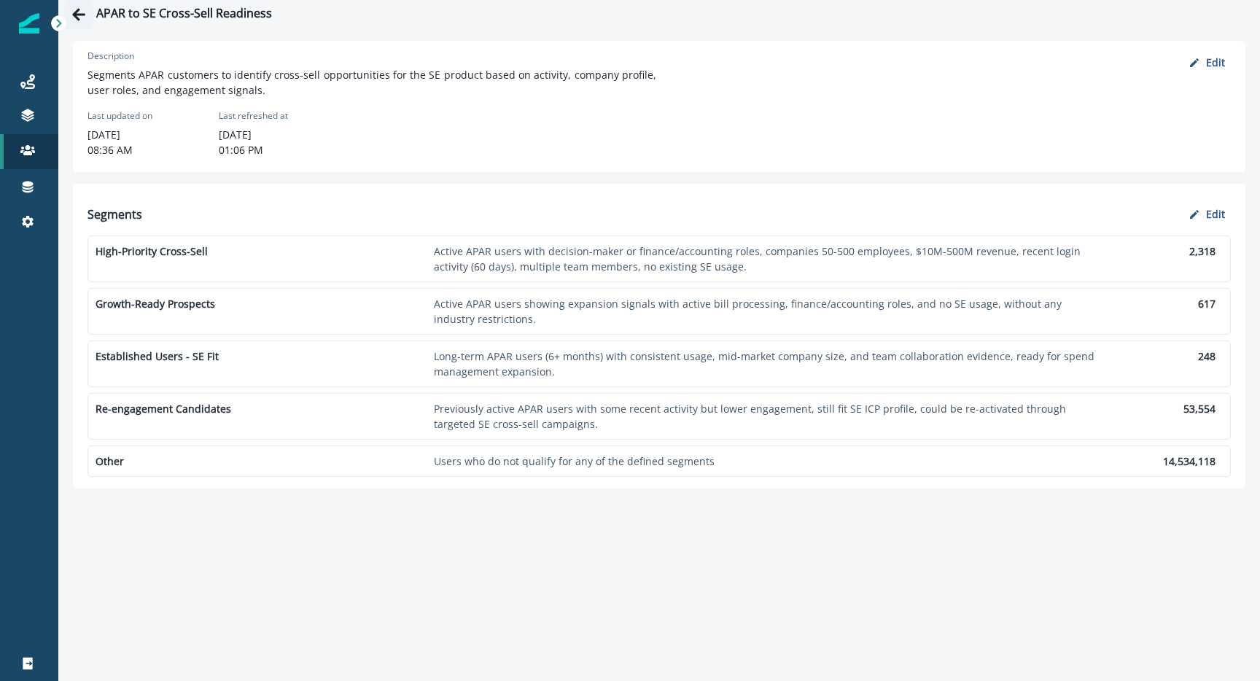
click at [85, 15] on icon "Go back" at bounding box center [78, 14] width 15 height 15
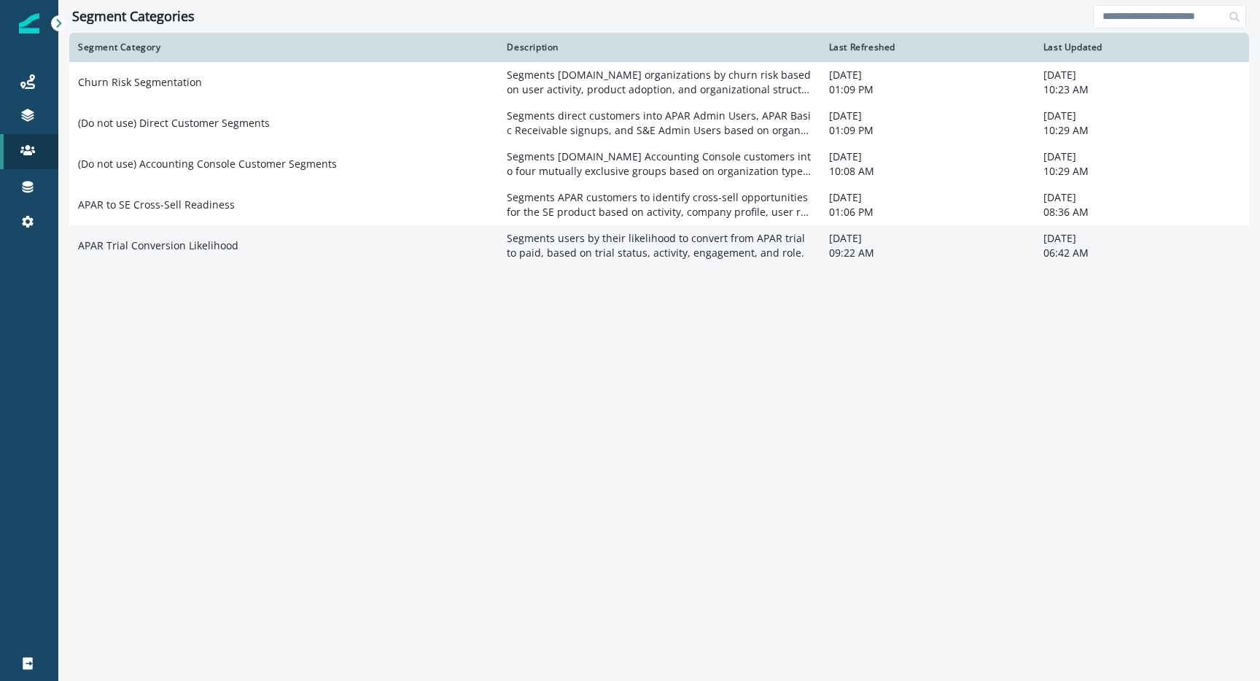
click at [152, 244] on td "APAR Trial Conversion Likelihood" at bounding box center [283, 245] width 429 height 41
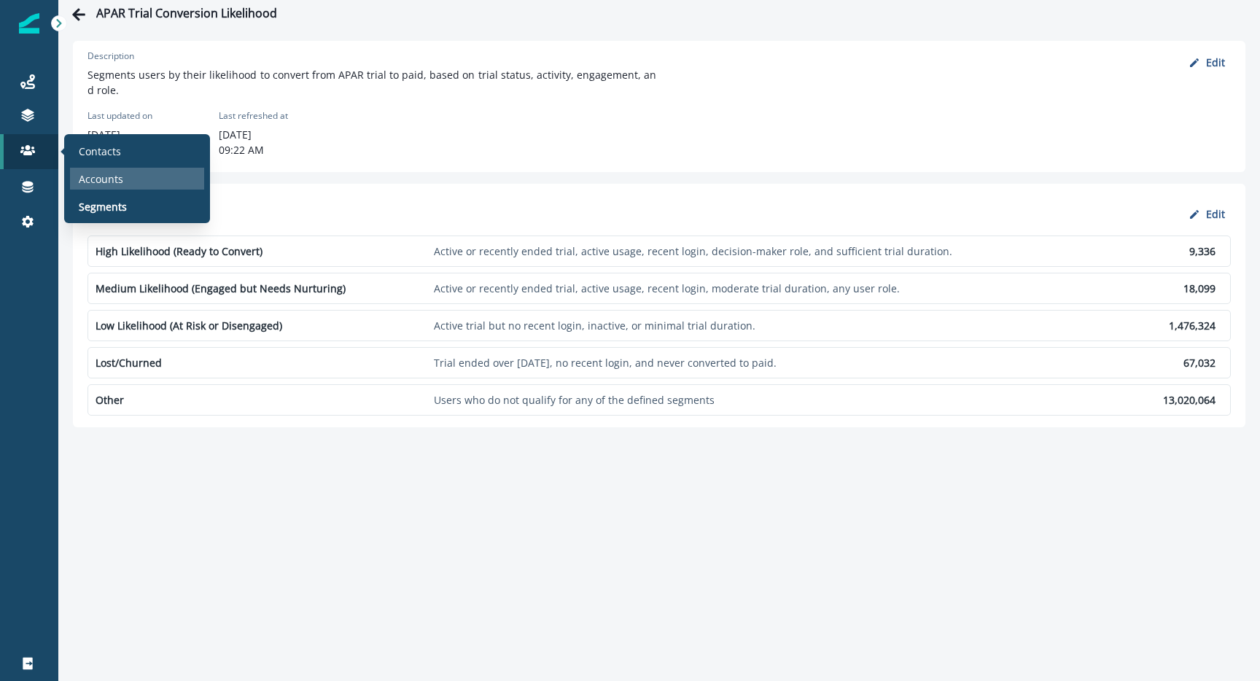
click at [88, 174] on p "Accounts" at bounding box center [101, 178] width 44 height 15
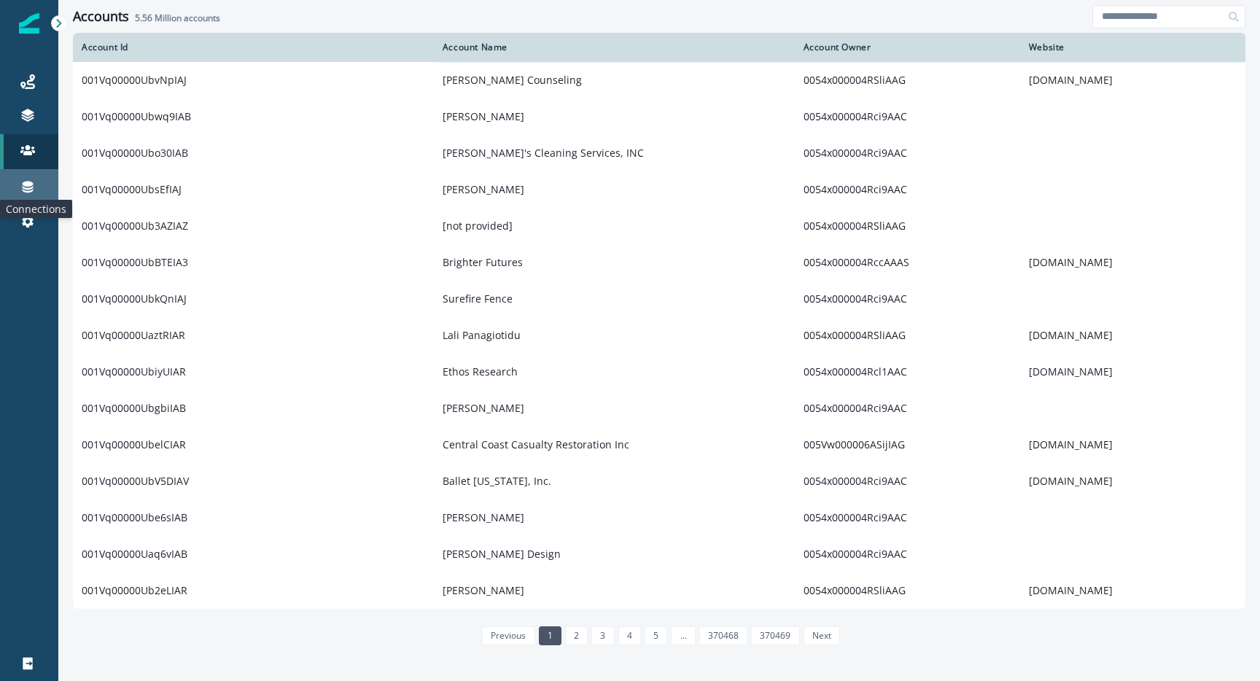
click at [25, 190] on icon at bounding box center [27, 186] width 15 height 15
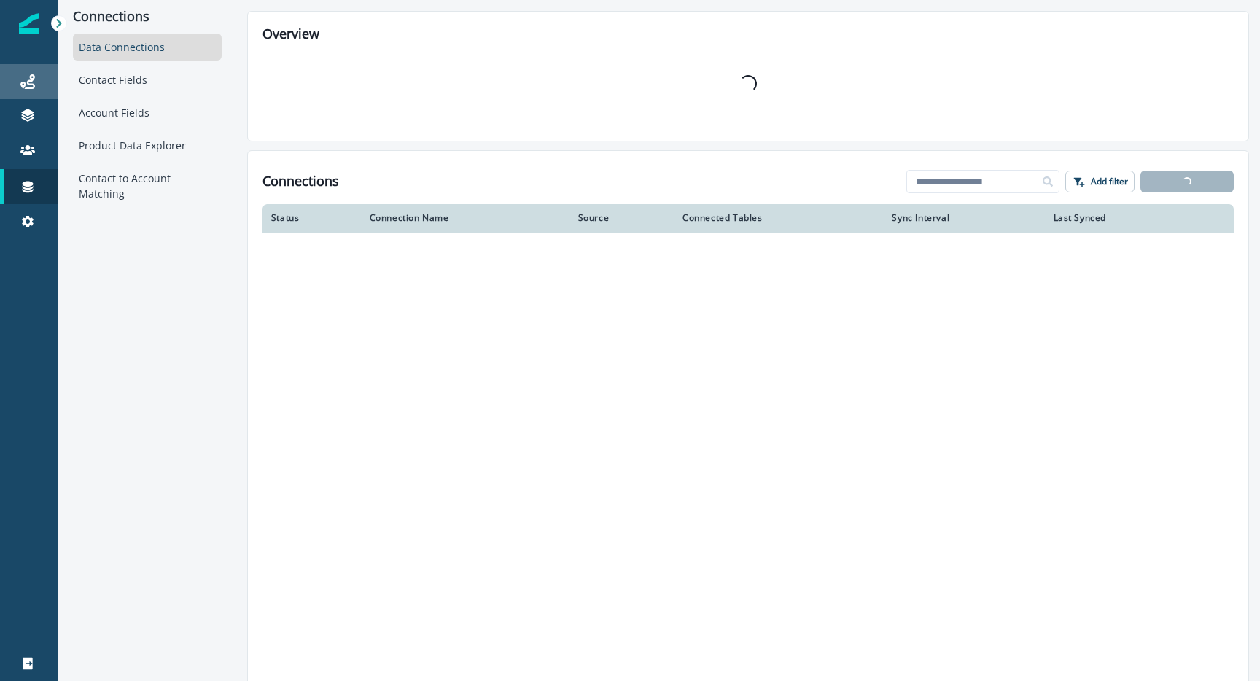
click at [39, 82] on div "Journeys" at bounding box center [29, 82] width 47 height 18
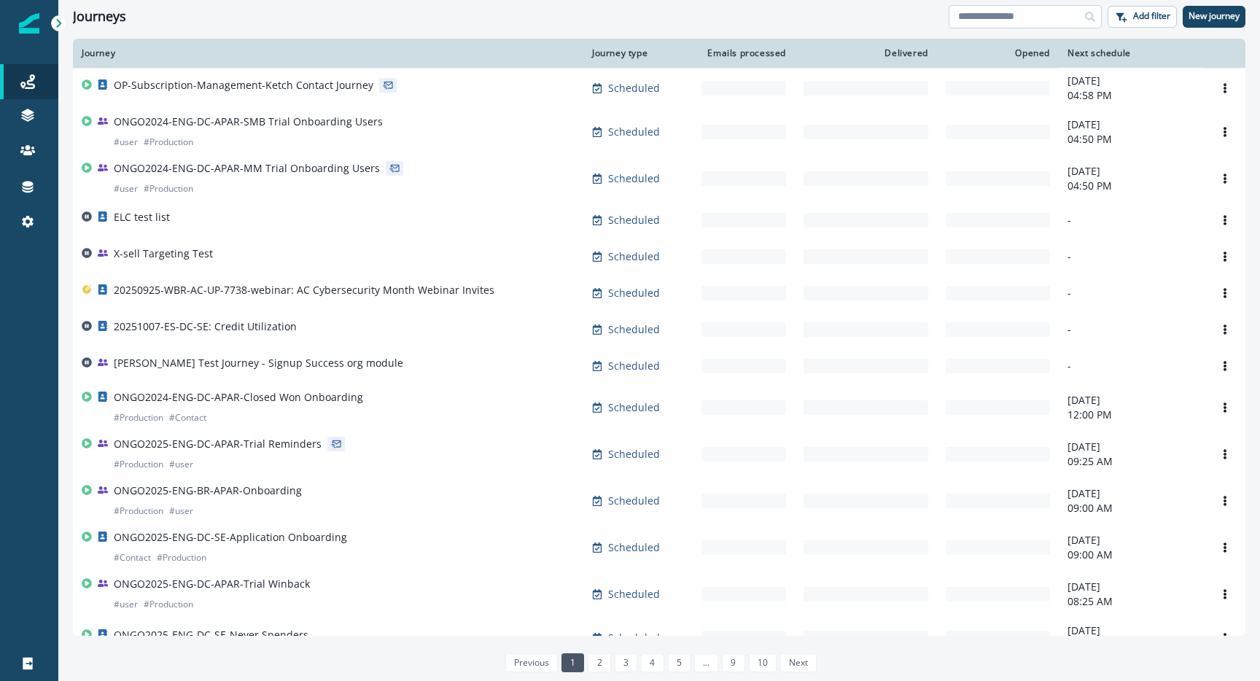
click at [990, 20] on input at bounding box center [1025, 16] width 153 height 23
type input "****"
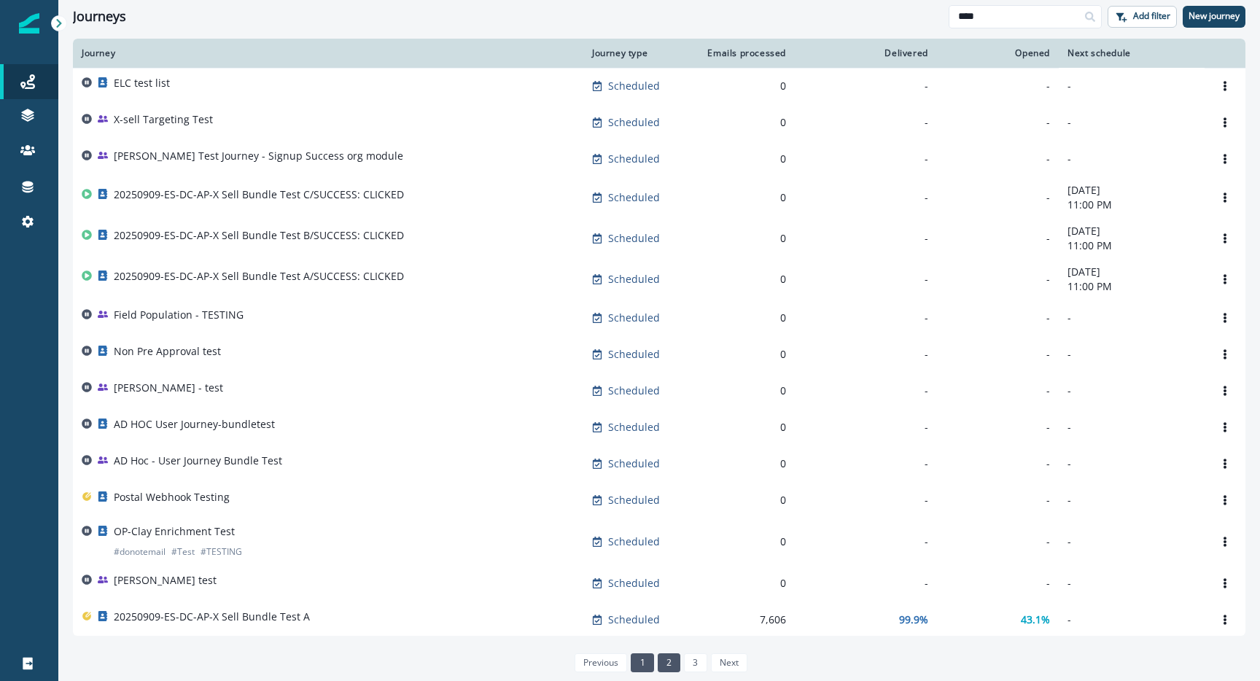
click at [670, 656] on link "2" at bounding box center [669, 662] width 23 height 19
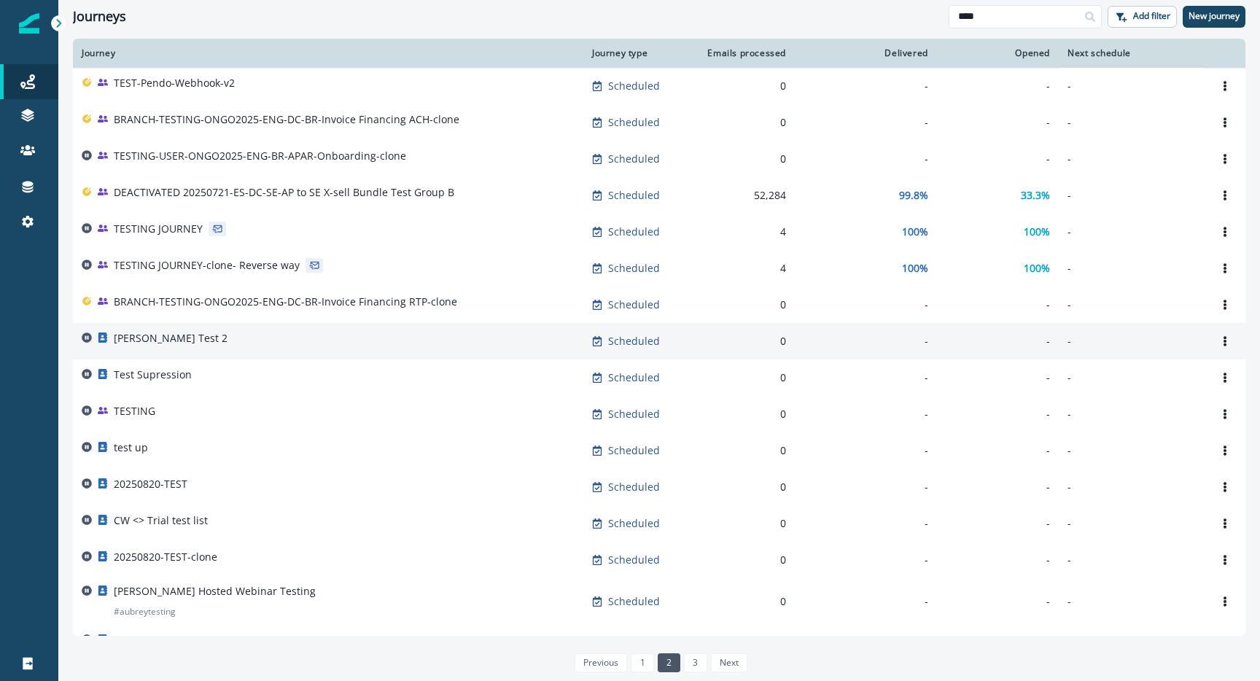
click at [145, 335] on p "Cole Test 2" at bounding box center [171, 338] width 114 height 15
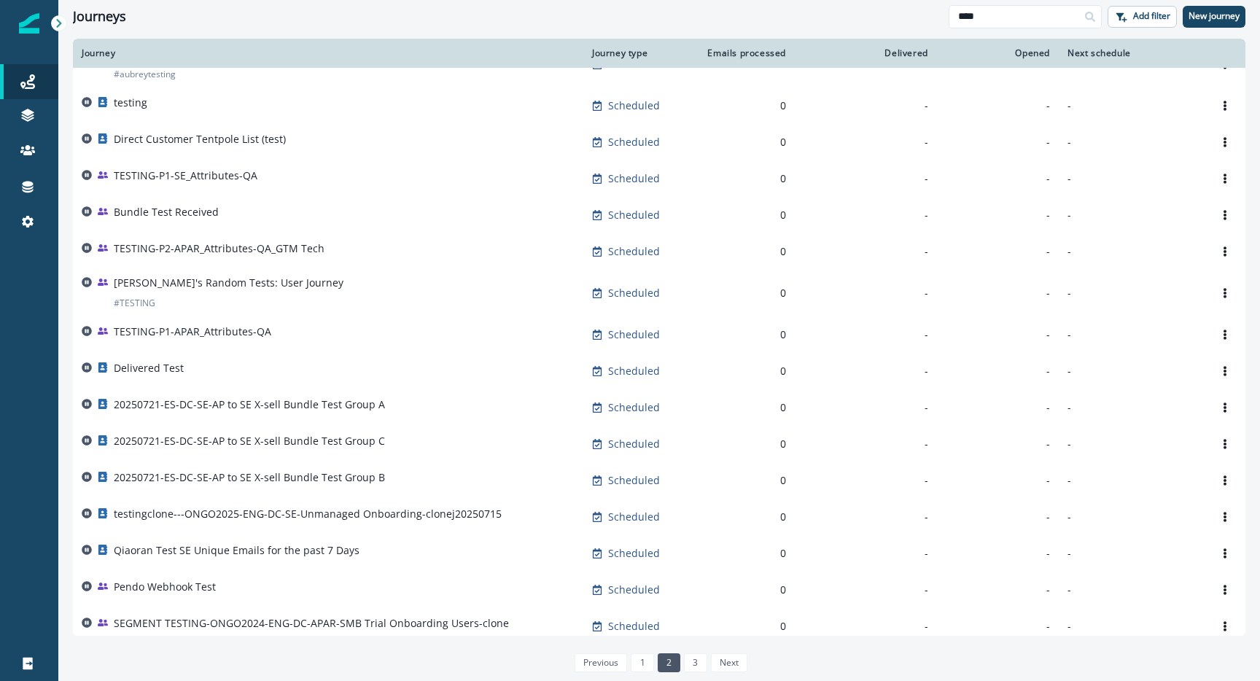
scroll to position [548, 0]
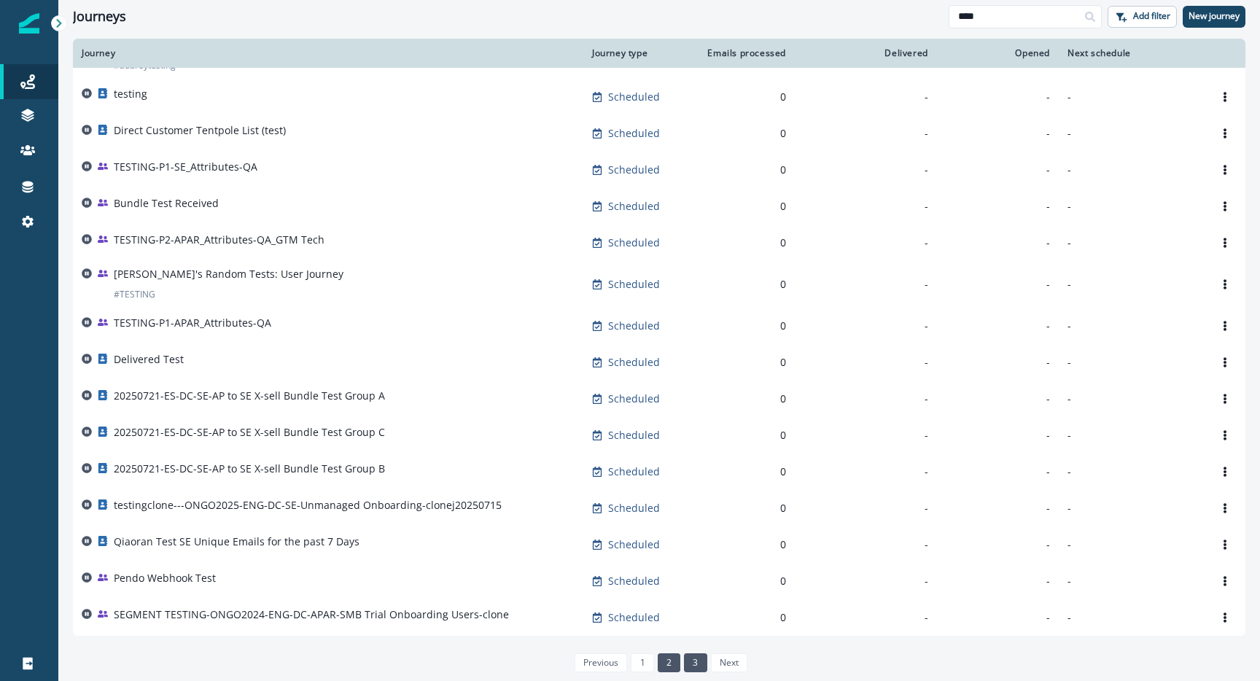
click at [697, 659] on link "3" at bounding box center [695, 662] width 23 height 19
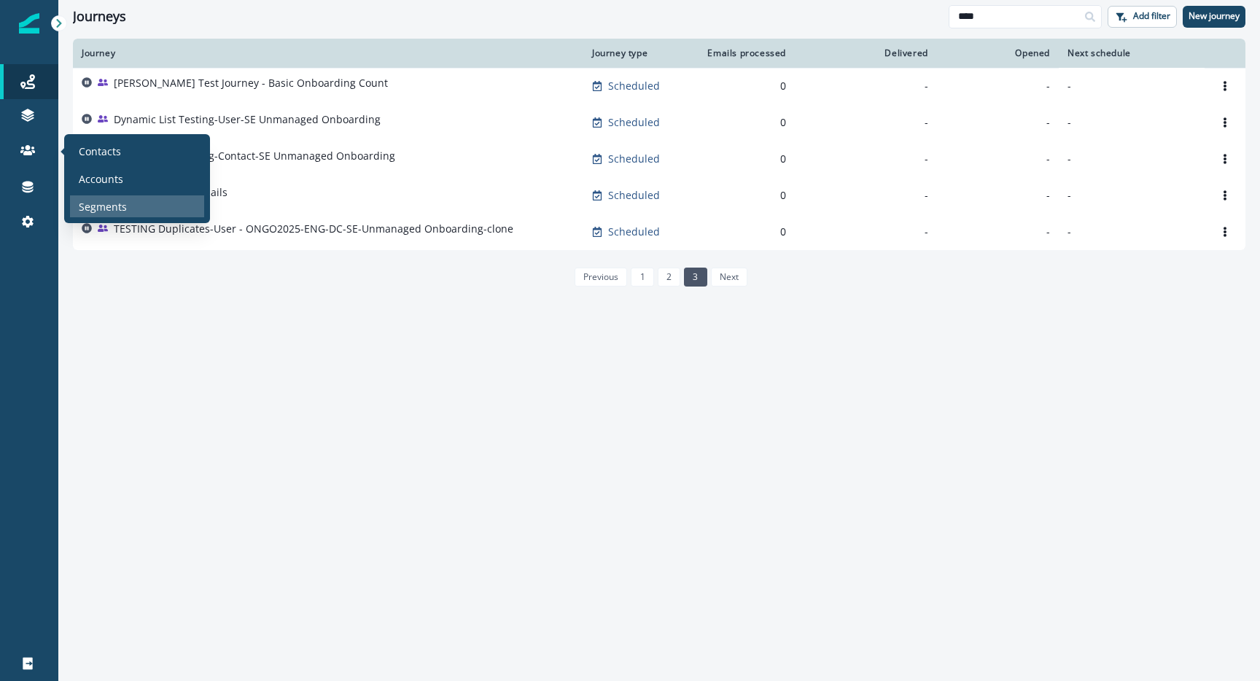
click at [111, 205] on p "Segments" at bounding box center [103, 206] width 48 height 15
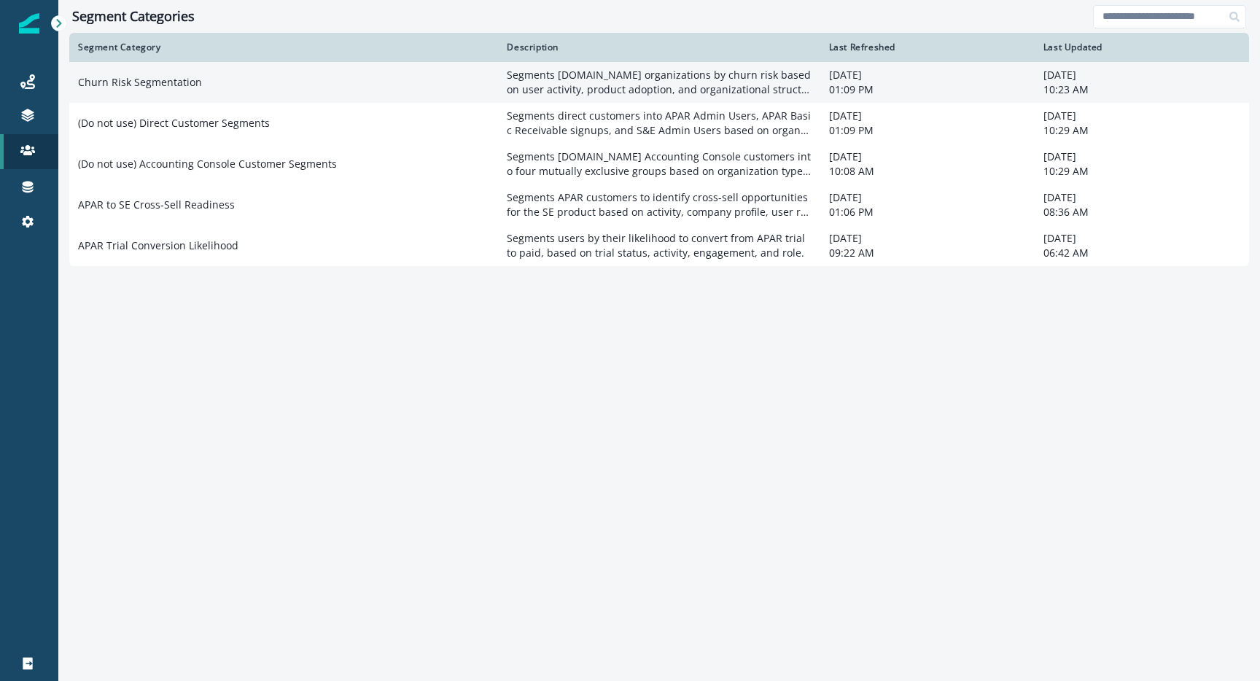
click at [256, 77] on td "Churn Risk Segmentation" at bounding box center [283, 82] width 429 height 41
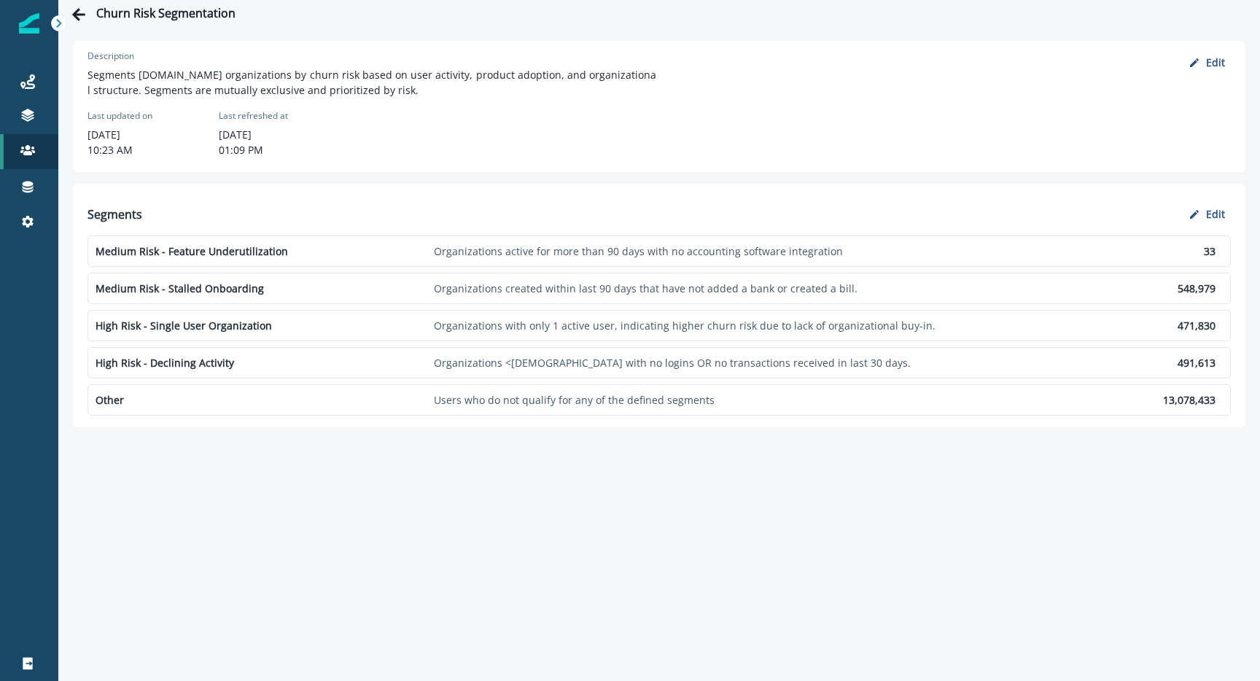
click at [174, 404] on p "Other" at bounding box center [262, 399] width 333 height 15
click at [1064, 405] on p "Users who do not qualify for any of the defined segments" at bounding box center [766, 399] width 665 height 15
click at [1216, 56] on p "Edit" at bounding box center [1215, 62] width 19 height 14
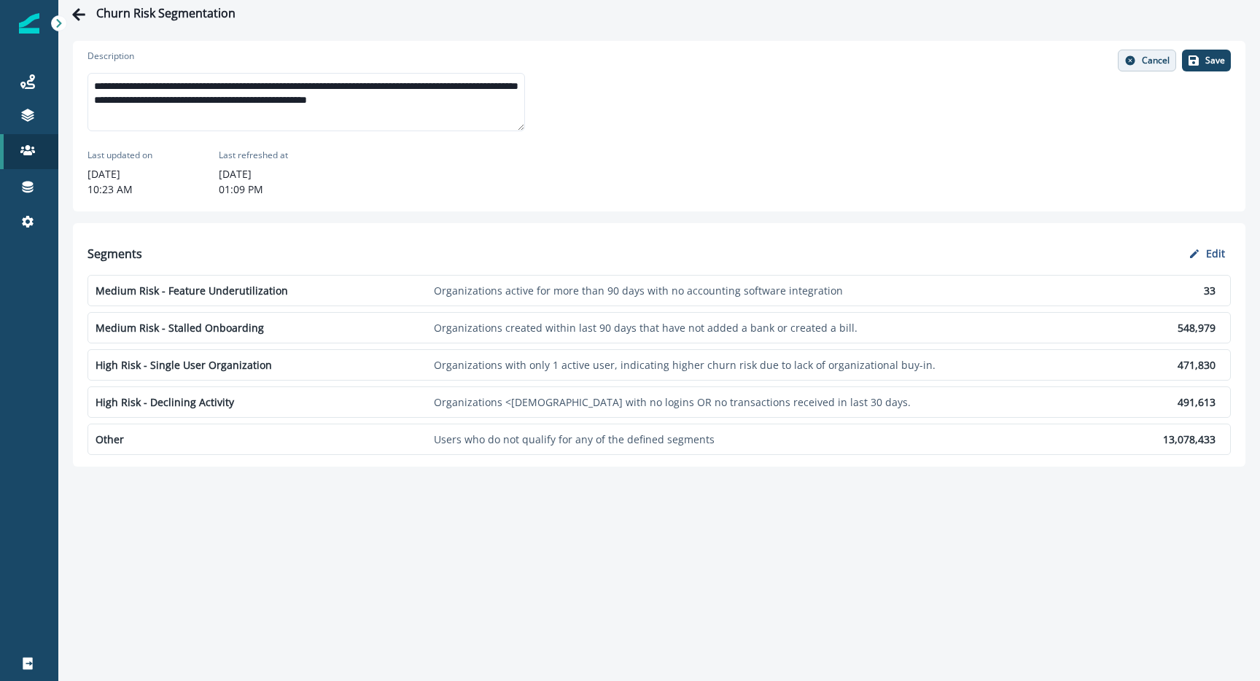
click at [1146, 58] on p "Cancel" at bounding box center [1156, 60] width 28 height 10
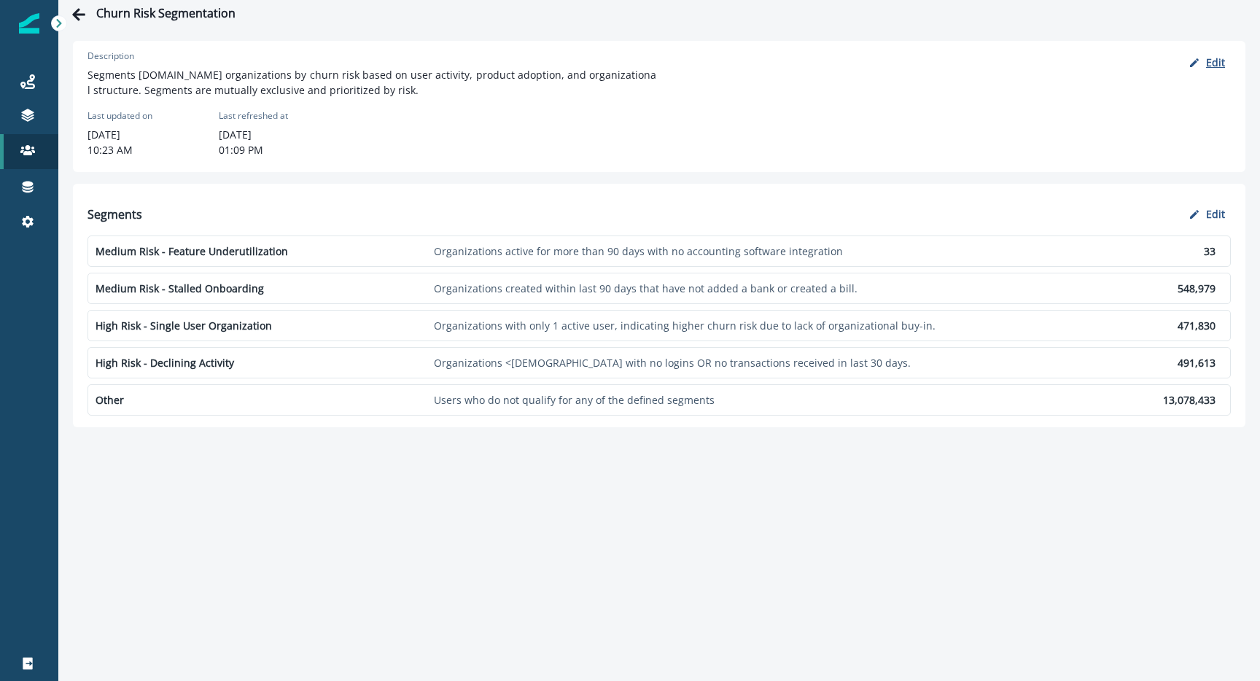
click at [1218, 63] on p "Edit" at bounding box center [1215, 62] width 19 height 14
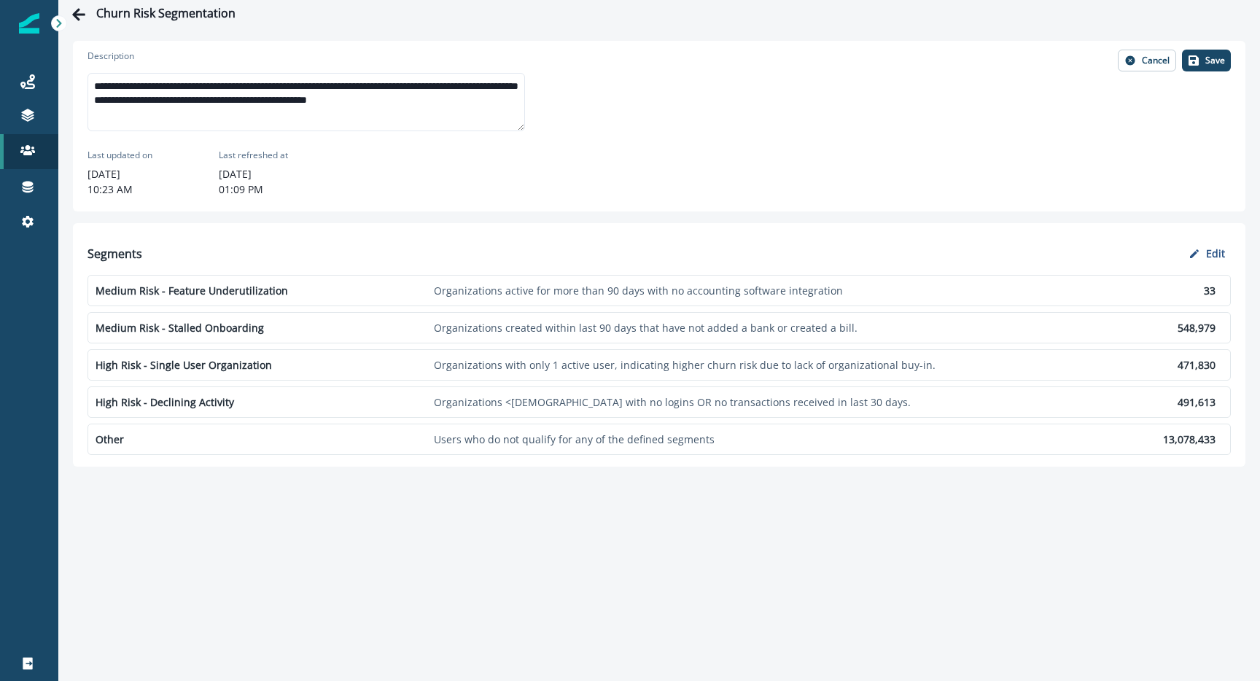
click at [1105, 432] on p "13,078,433" at bounding box center [1160, 439] width 111 height 15
click at [1136, 61] on icon "button" at bounding box center [1130, 61] width 12 height 12
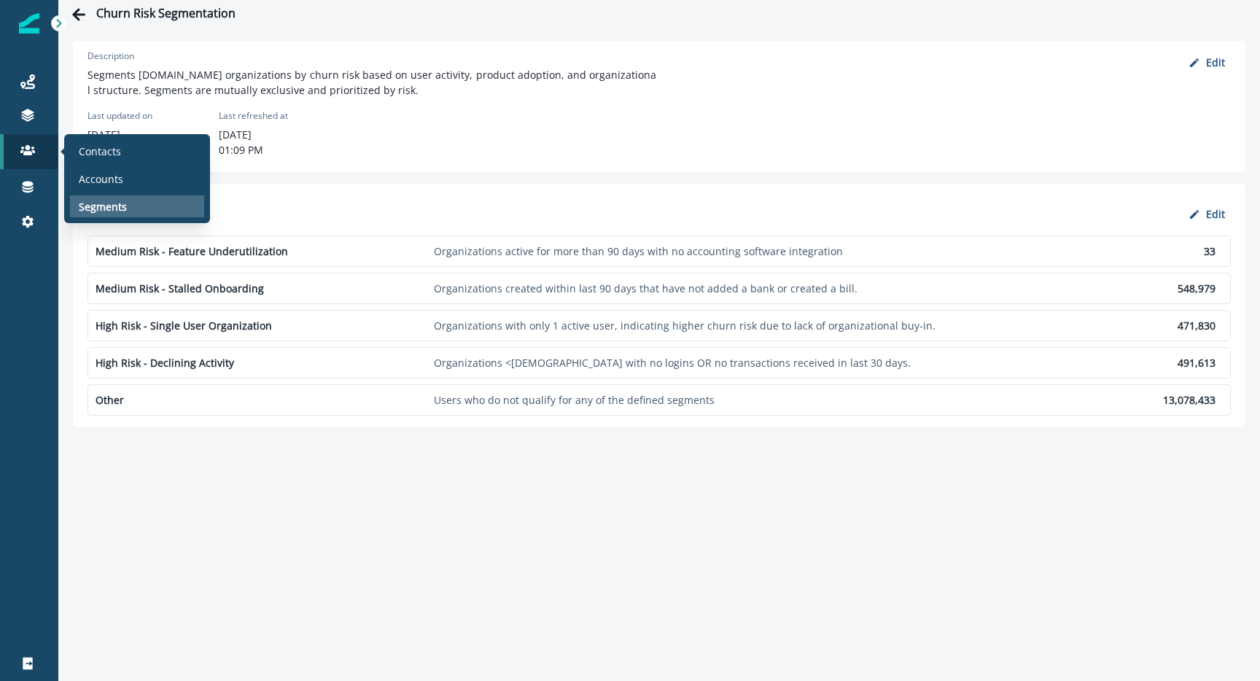
click at [82, 208] on p "Segments" at bounding box center [103, 206] width 48 height 15
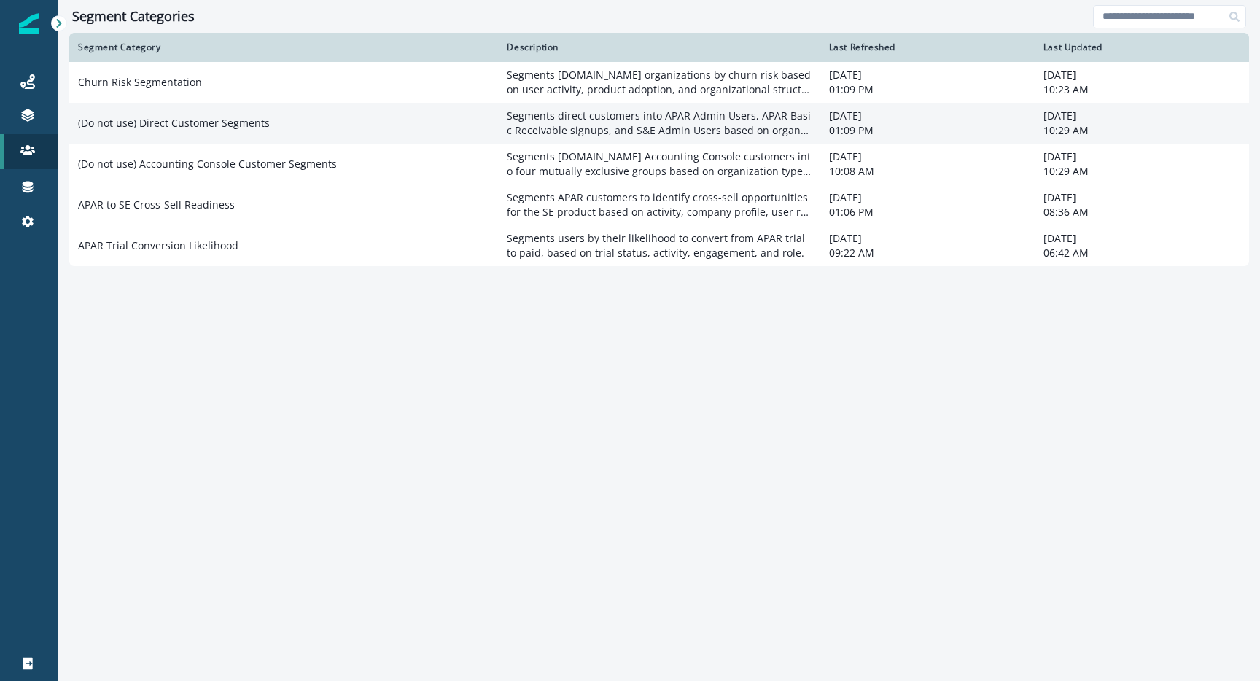
click at [230, 123] on td "(Do not use) Direct Customer Segments" at bounding box center [283, 123] width 429 height 41
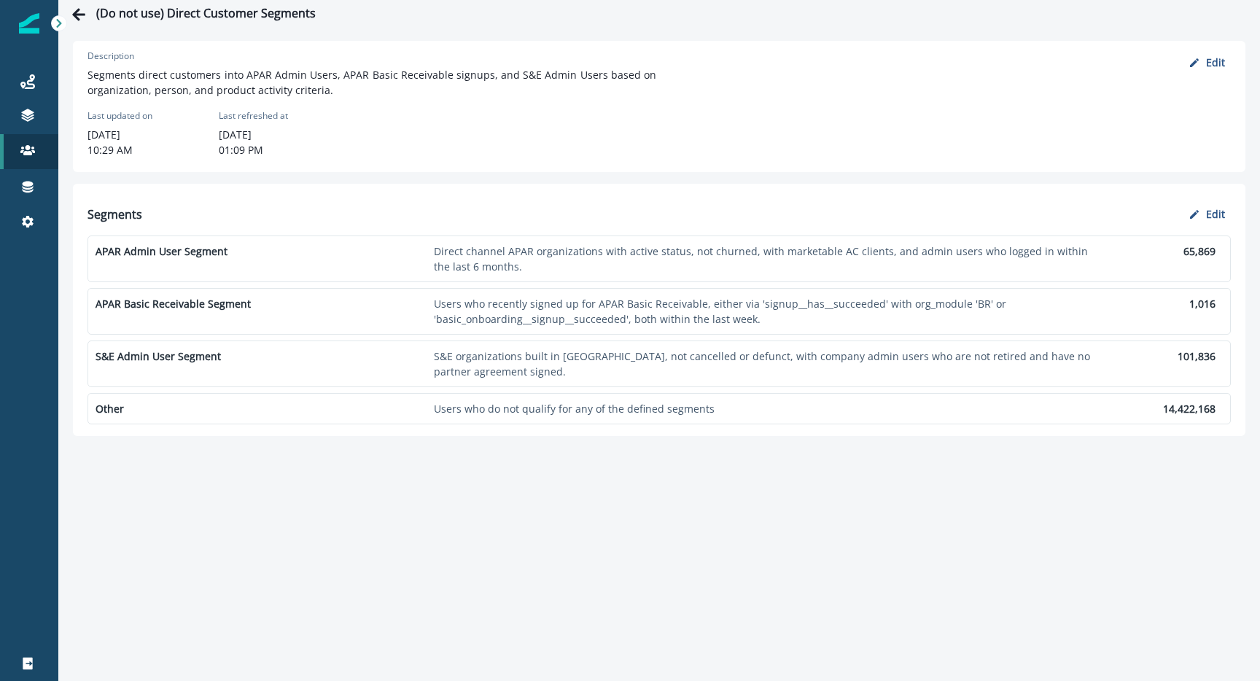
click at [591, 416] on p "Users who do not qualify for any of the defined segments" at bounding box center [766, 408] width 665 height 15
click at [104, 411] on p "Other" at bounding box center [262, 408] width 333 height 15
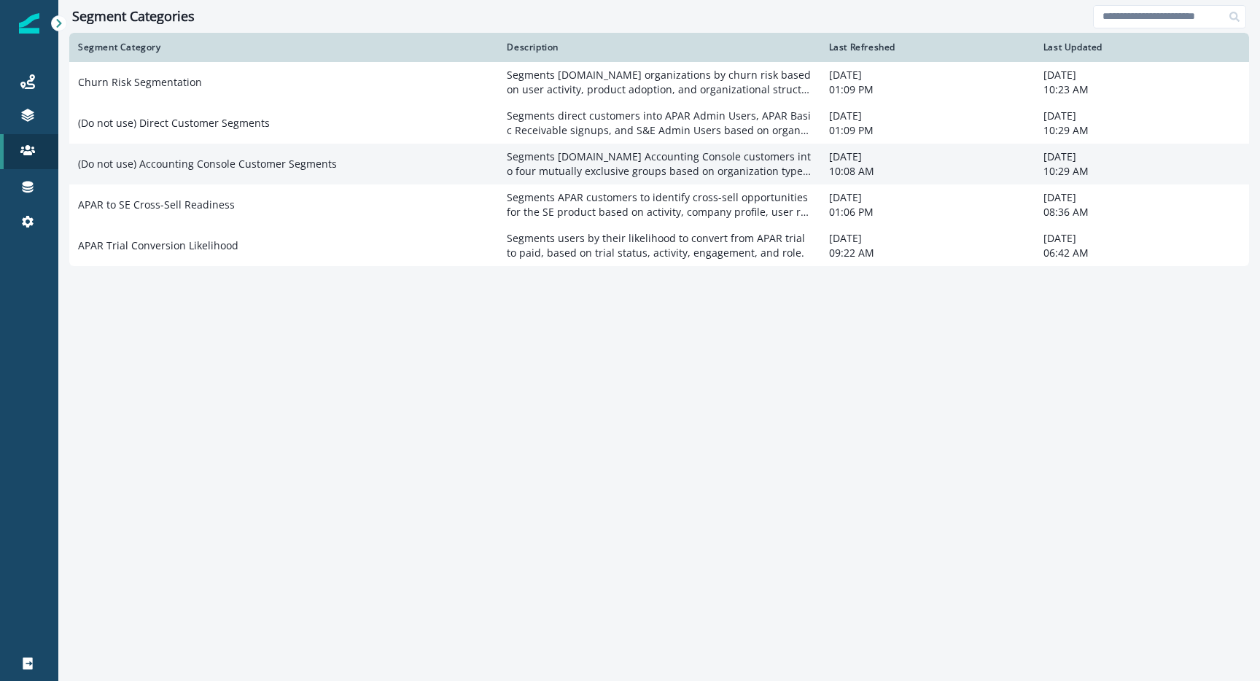
click at [149, 174] on td "(Do not use) Accounting Console Customer Segments" at bounding box center [283, 164] width 429 height 41
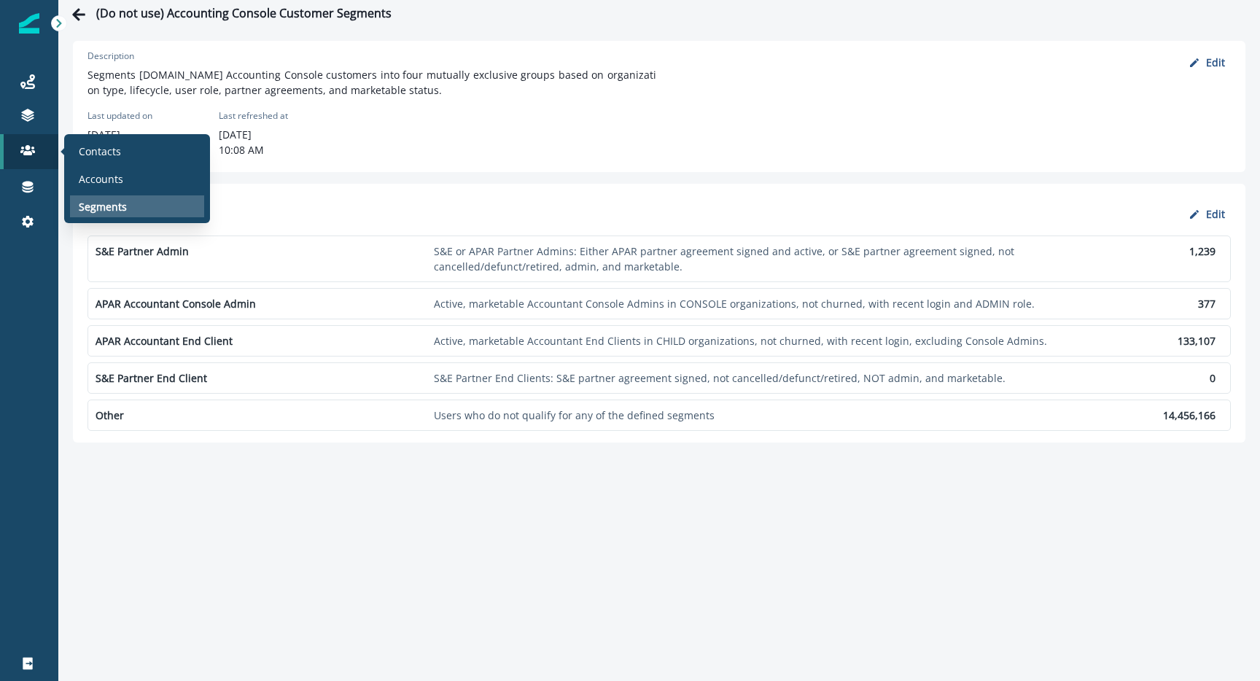
click at [97, 213] on p "Segments" at bounding box center [103, 206] width 48 height 15
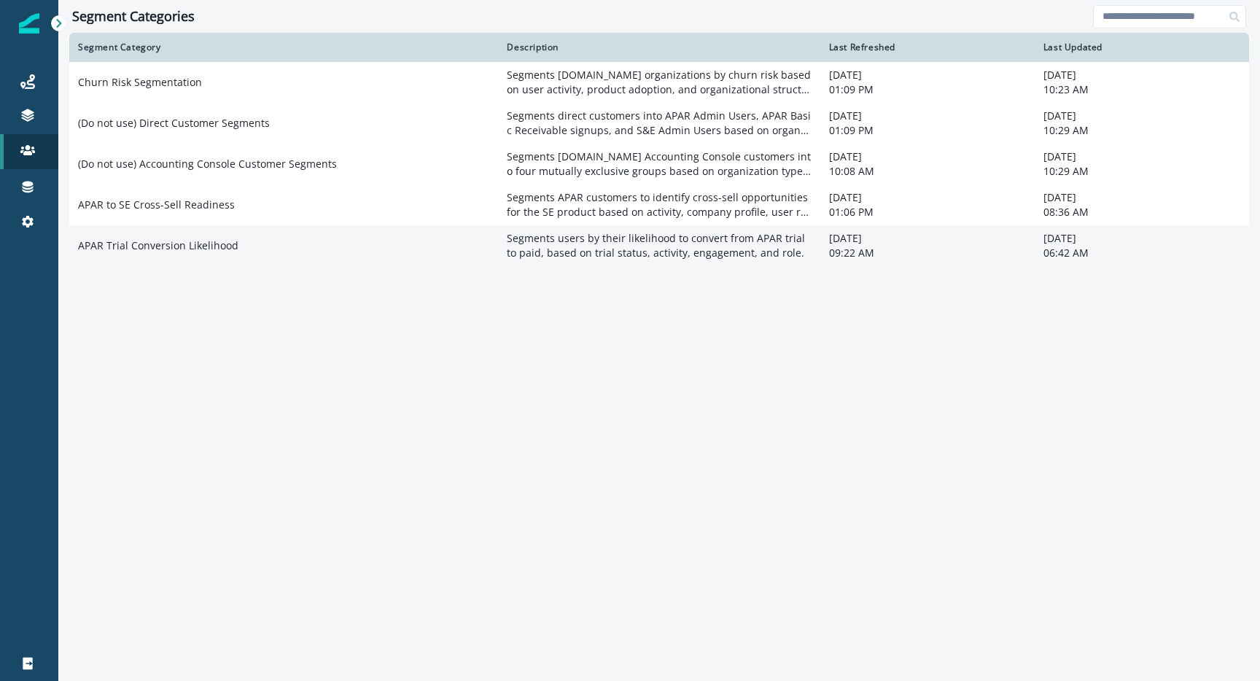
click at [225, 246] on td "APAR Trial Conversion Likelihood" at bounding box center [283, 245] width 429 height 41
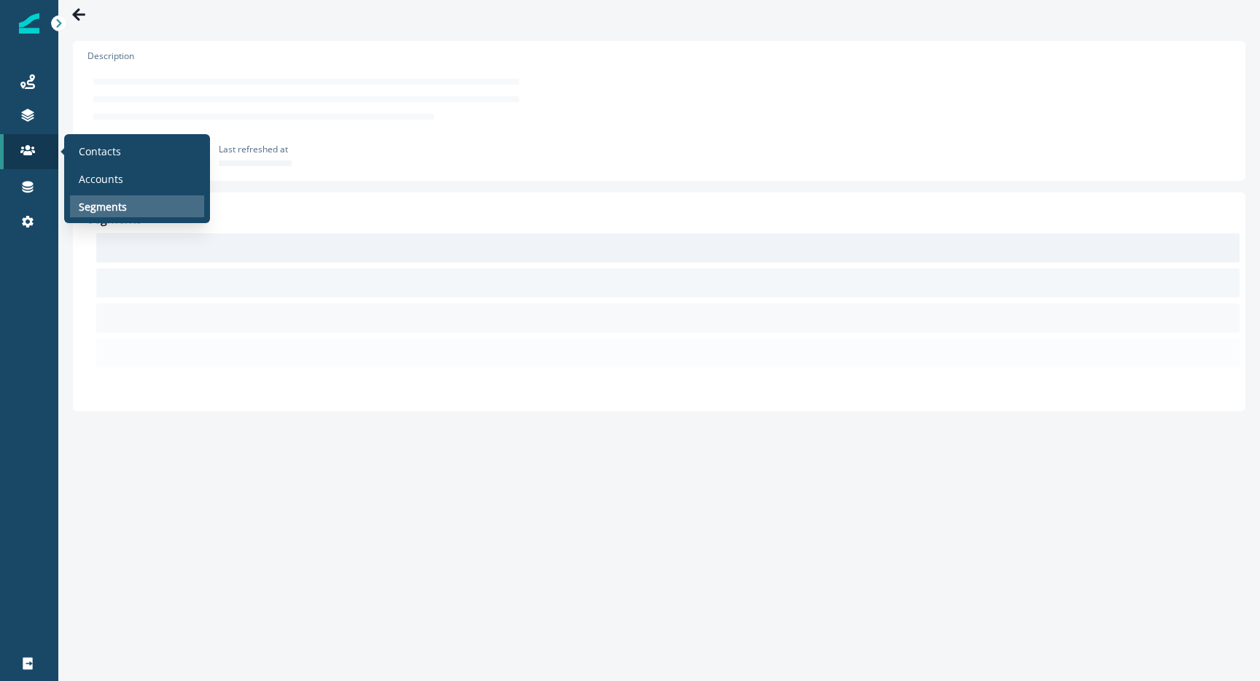
click at [154, 198] on div "Segments" at bounding box center [137, 206] width 134 height 22
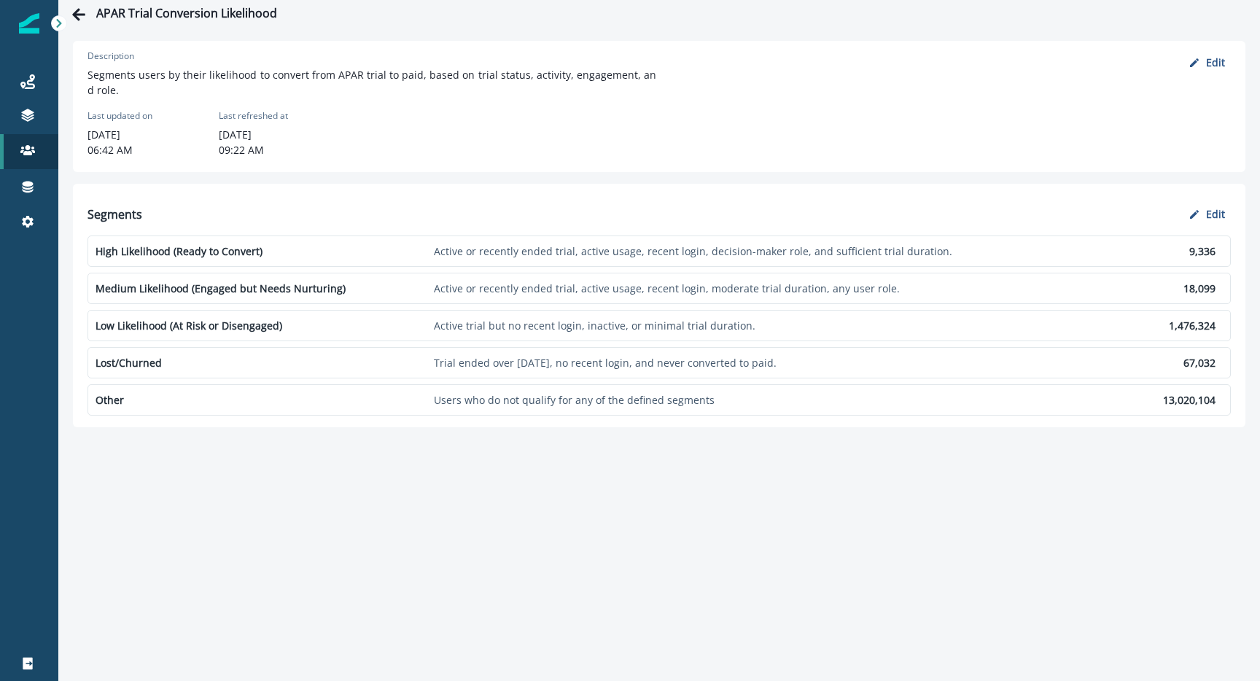
click at [376, 403] on p "Other" at bounding box center [262, 399] width 333 height 15
click at [1220, 66] on p "Edit" at bounding box center [1215, 62] width 19 height 14
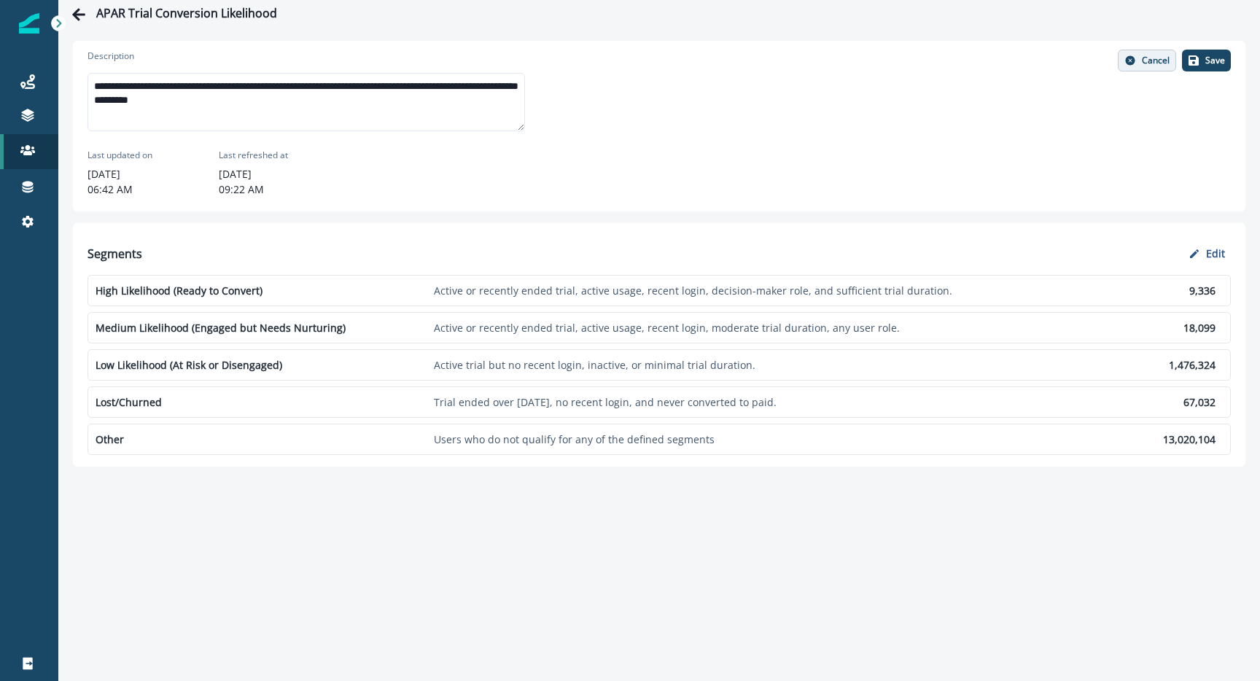
click at [1154, 61] on p "Cancel" at bounding box center [1156, 60] width 28 height 10
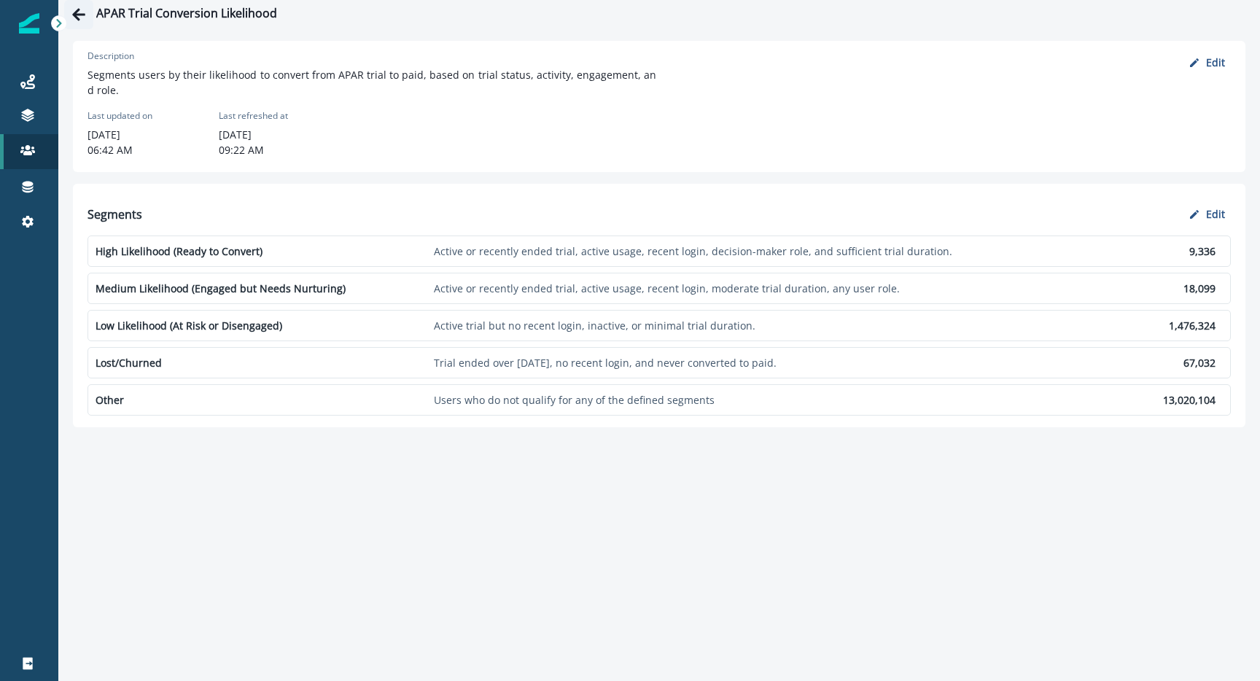
click at [79, 15] on icon "Go back" at bounding box center [78, 14] width 13 height 12
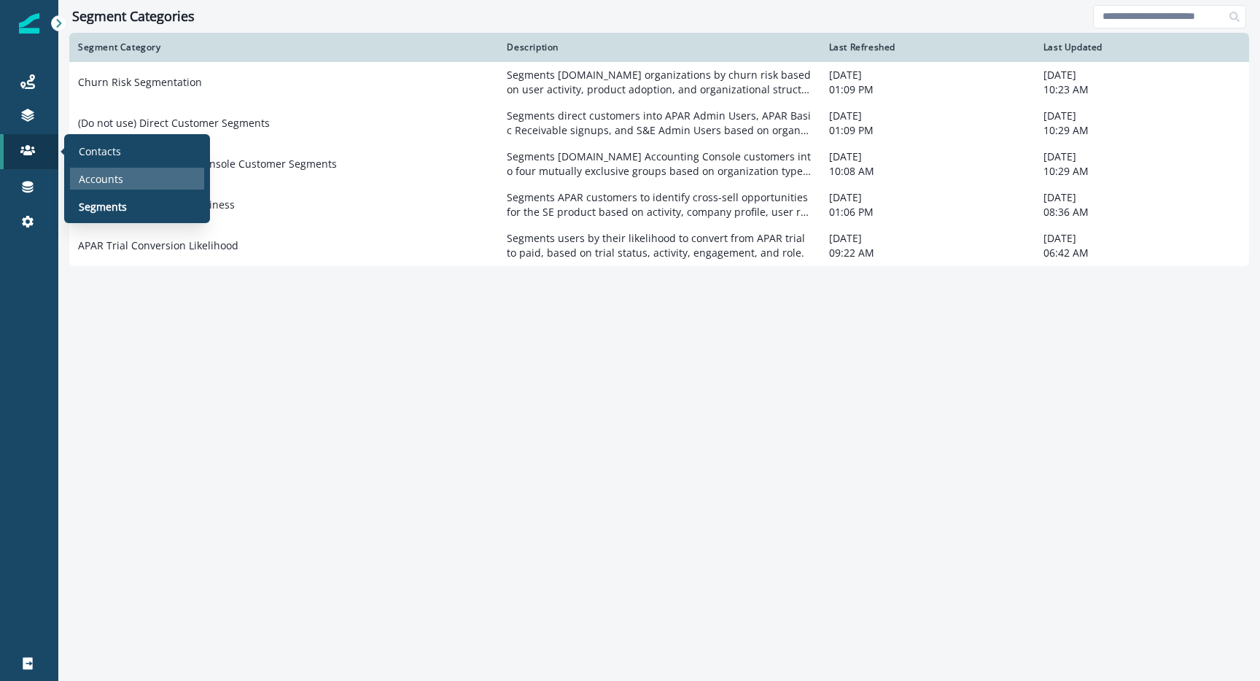
click at [79, 184] on p "Accounts" at bounding box center [101, 178] width 44 height 15
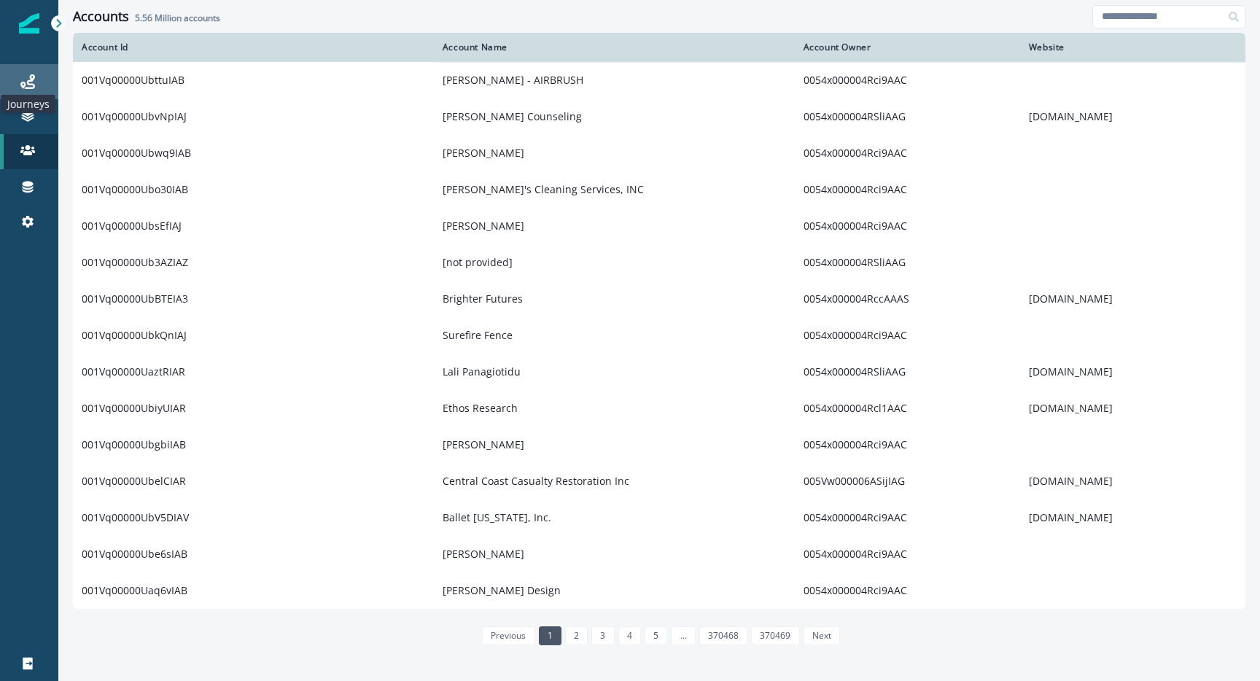
click at [26, 88] on icon at bounding box center [27, 81] width 15 height 15
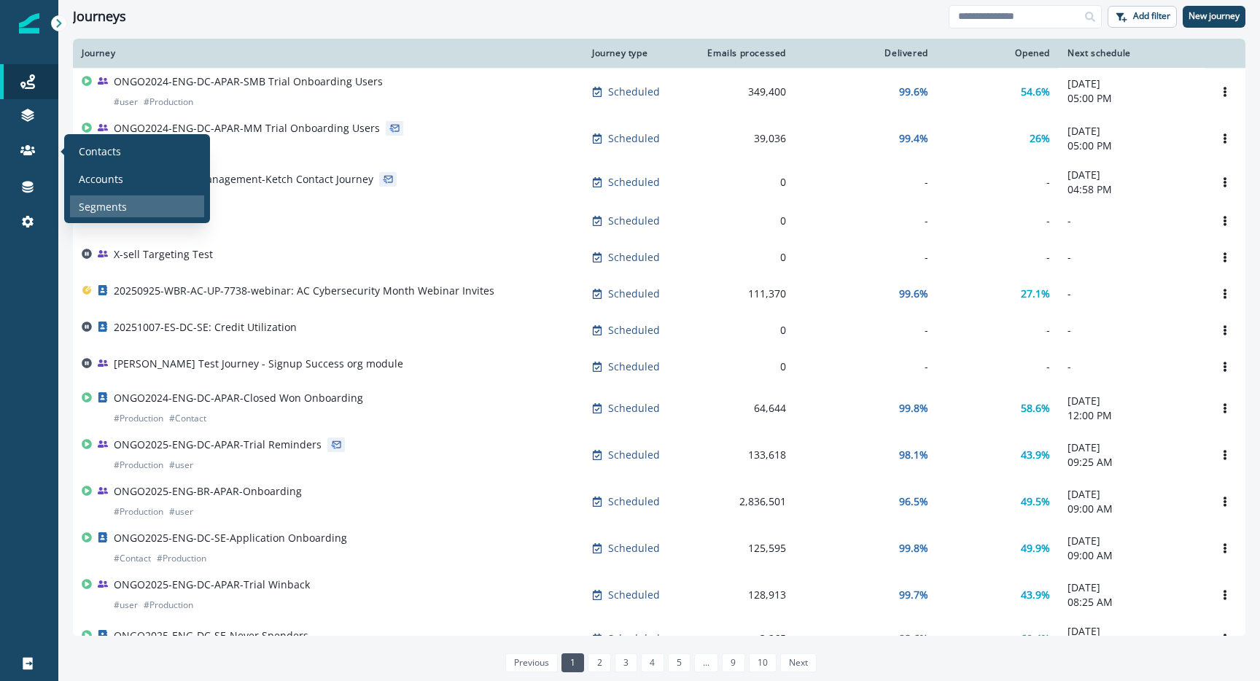
click at [101, 214] on div "Segments" at bounding box center [137, 206] width 134 height 22
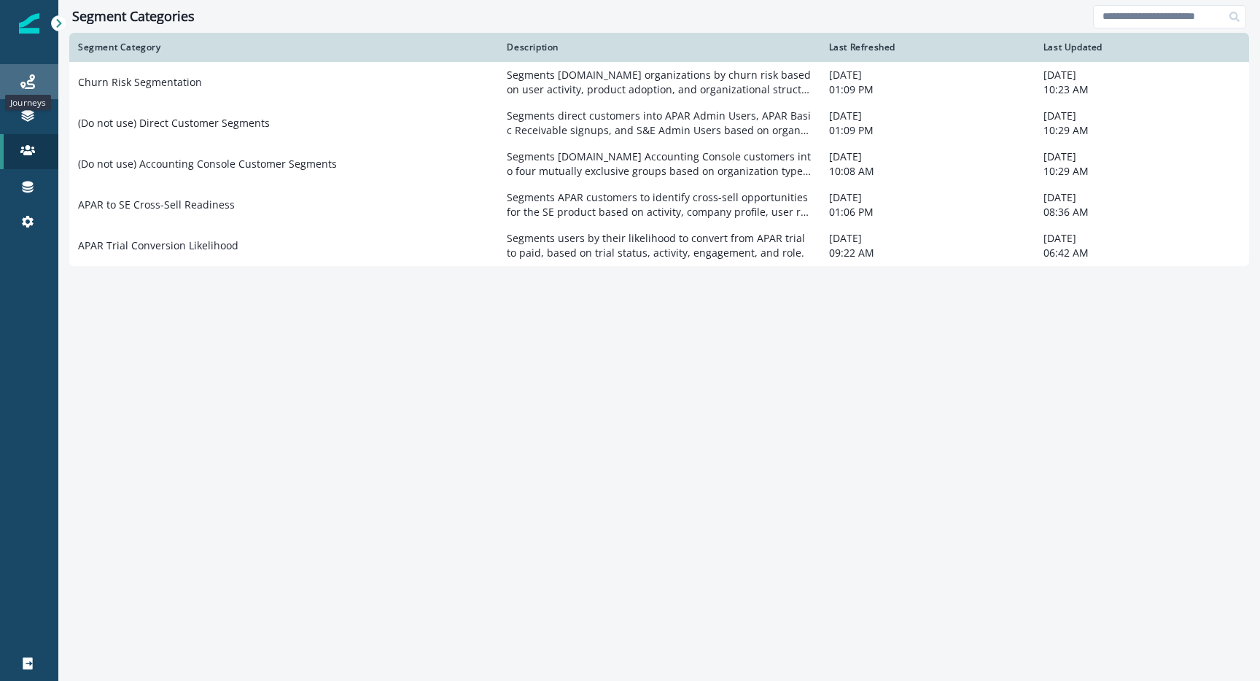
click at [33, 85] on icon at bounding box center [27, 81] width 15 height 15
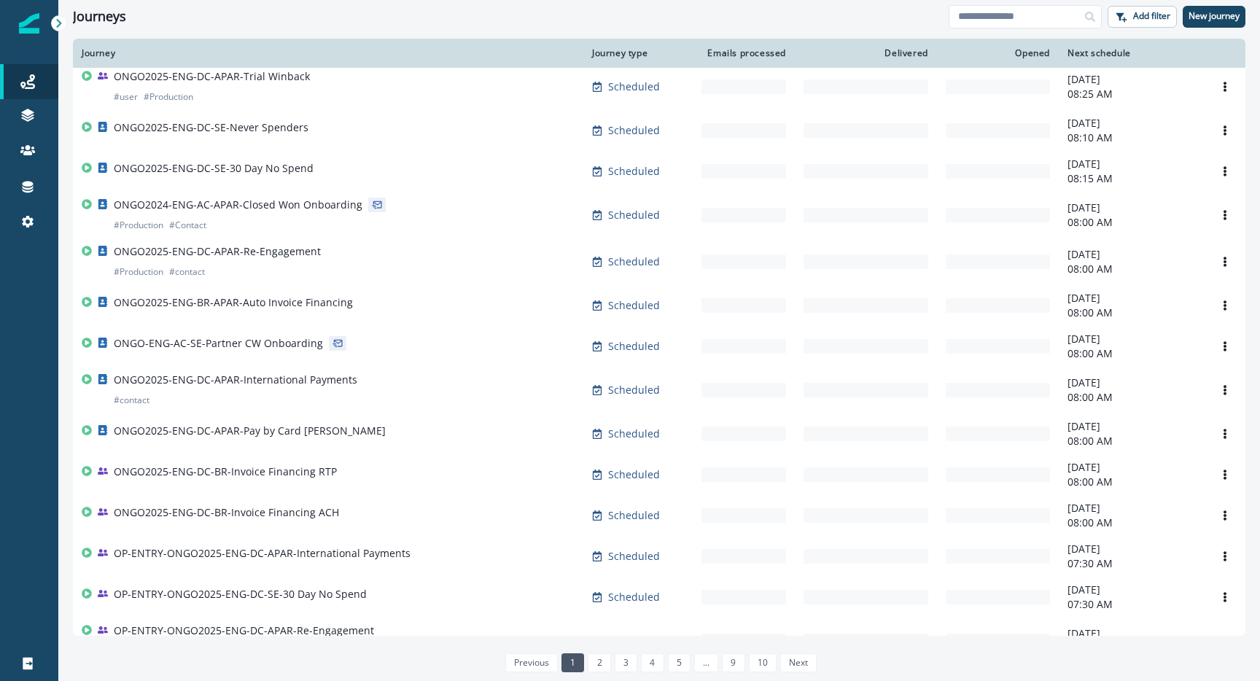
scroll to position [729, 0]
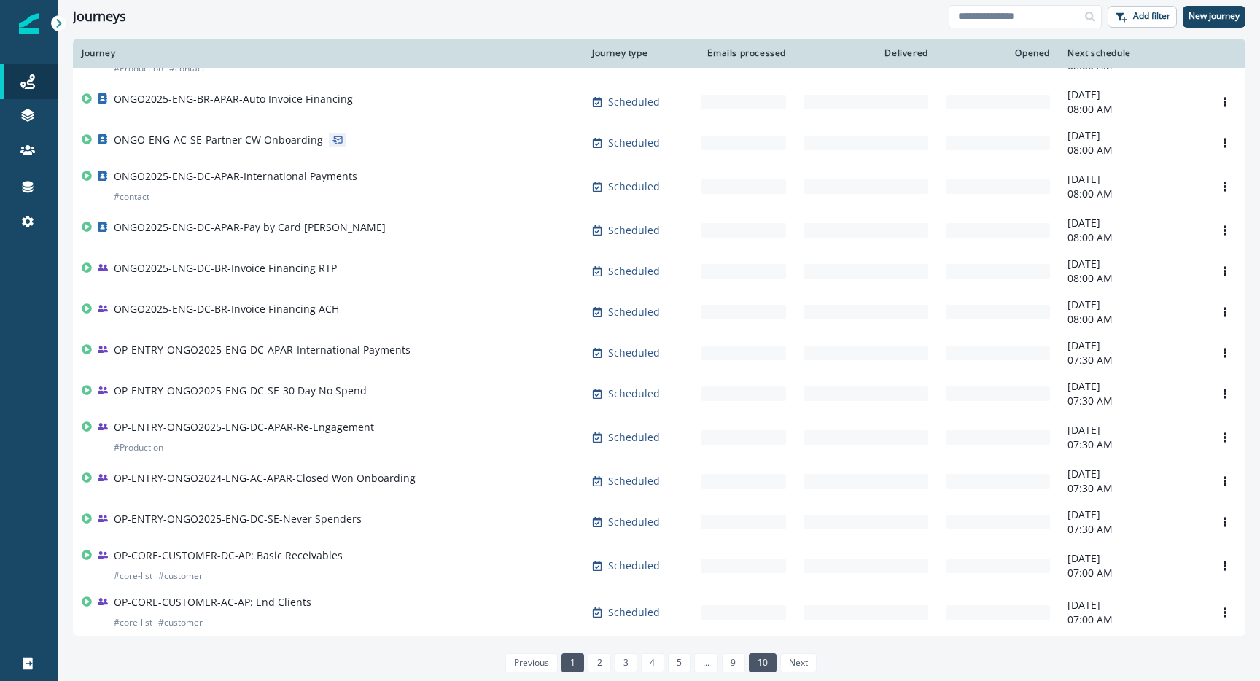
click at [754, 662] on link "10" at bounding box center [763, 662] width 28 height 19
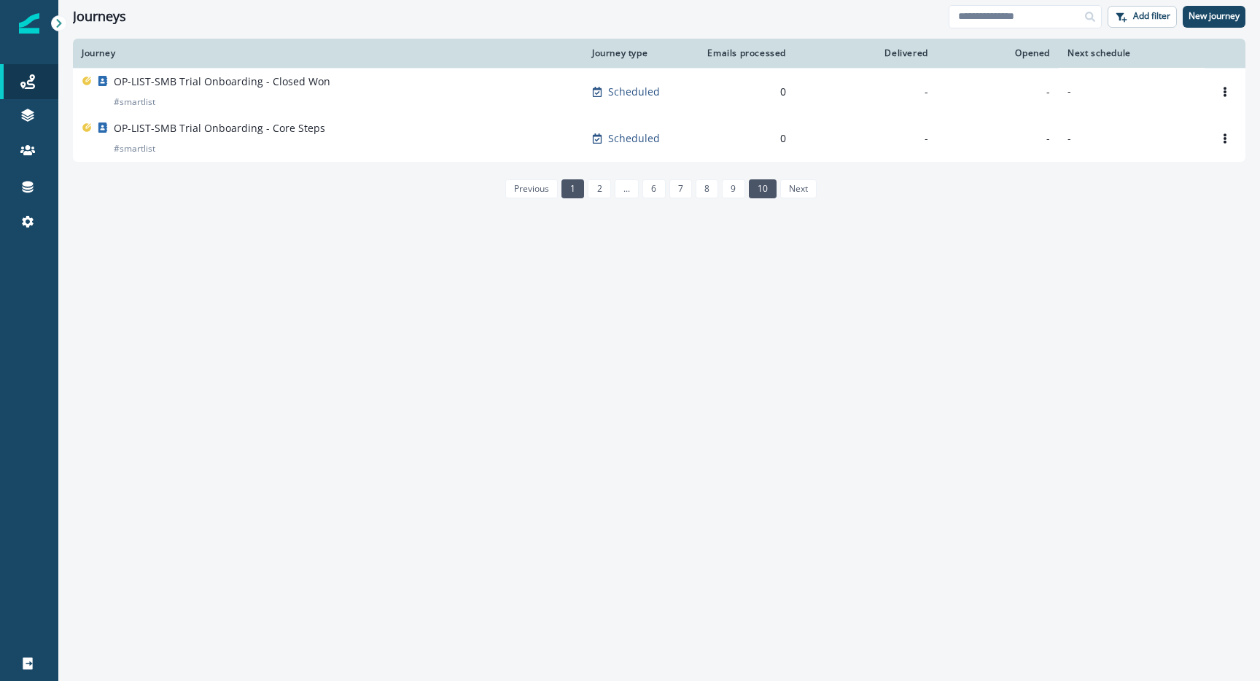
click at [574, 186] on link "1" at bounding box center [572, 188] width 23 height 19
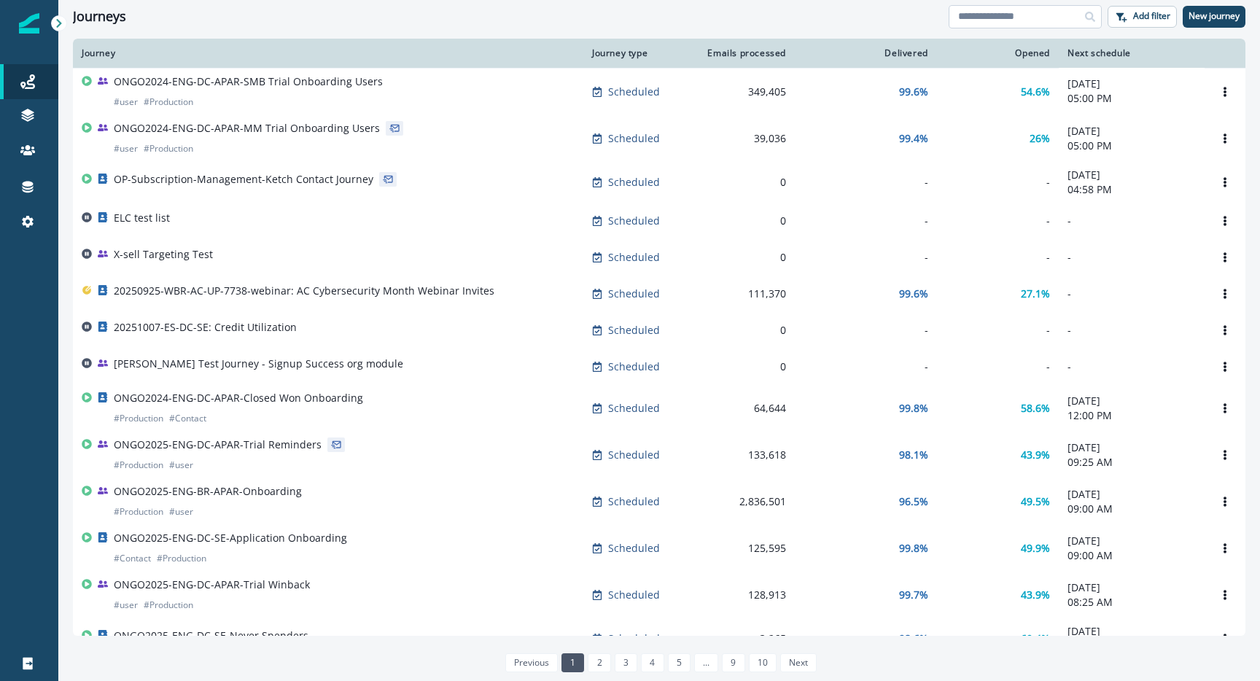
click at [972, 22] on input at bounding box center [1025, 16] width 153 height 23
type input "****"
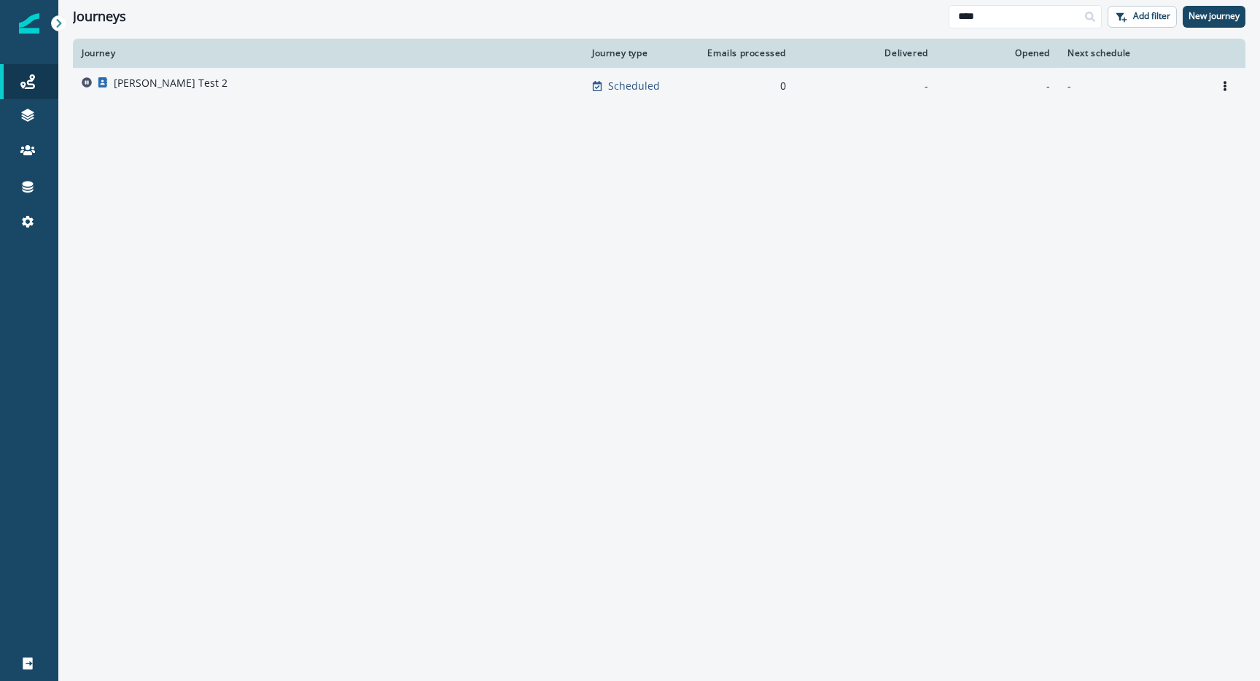
click at [153, 81] on p "Cole Test 2" at bounding box center [171, 83] width 114 height 15
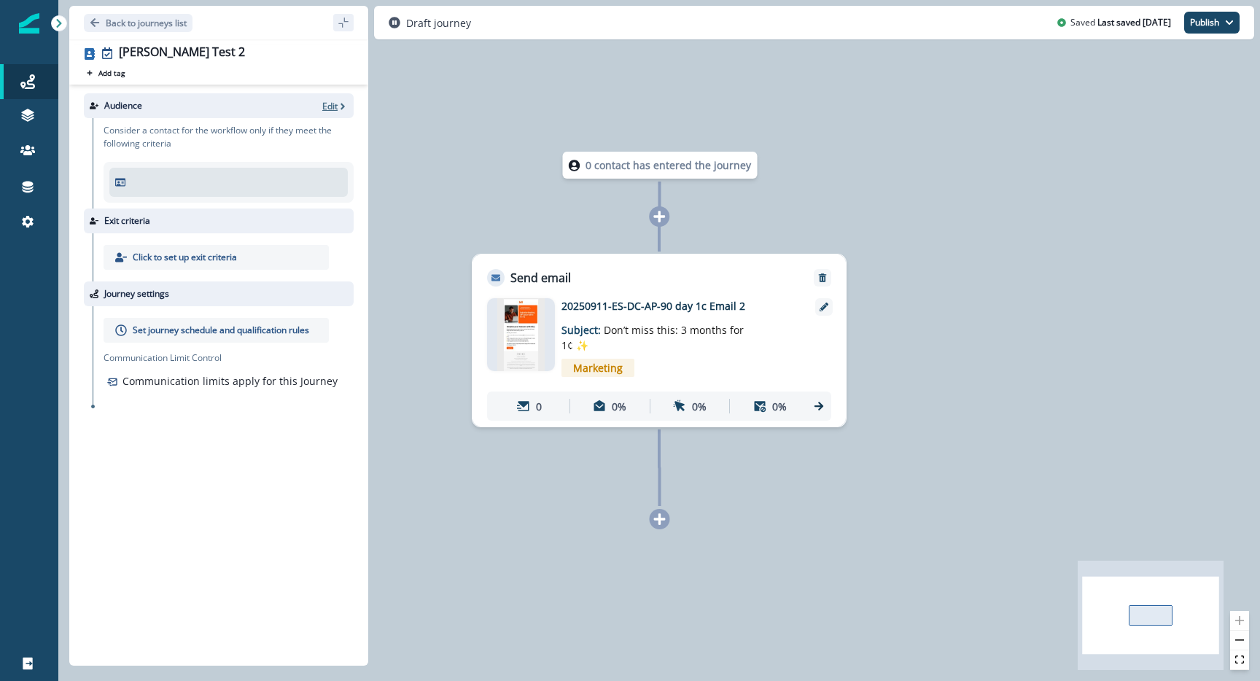
click at [336, 112] on p "Edit" at bounding box center [329, 106] width 15 height 12
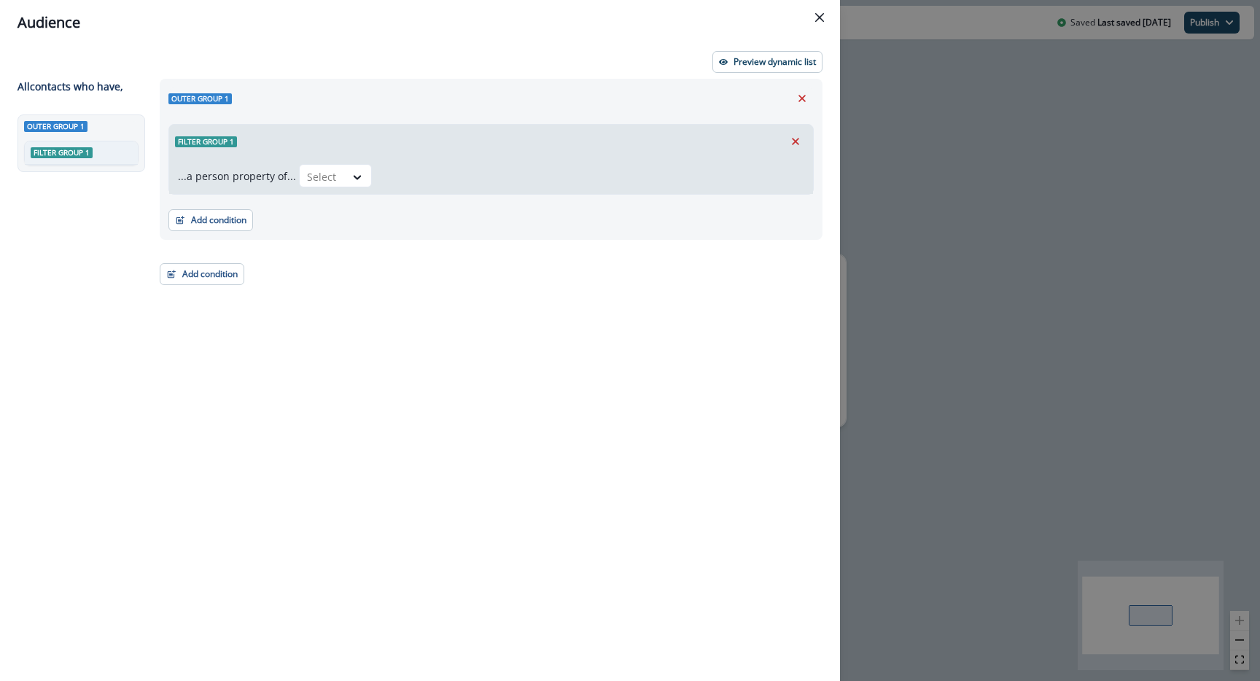
click at [337, 156] on div "Filter group 1" at bounding box center [491, 142] width 644 height 34
click at [790, 57] on p "Preview dynamic list" at bounding box center [775, 62] width 82 height 10
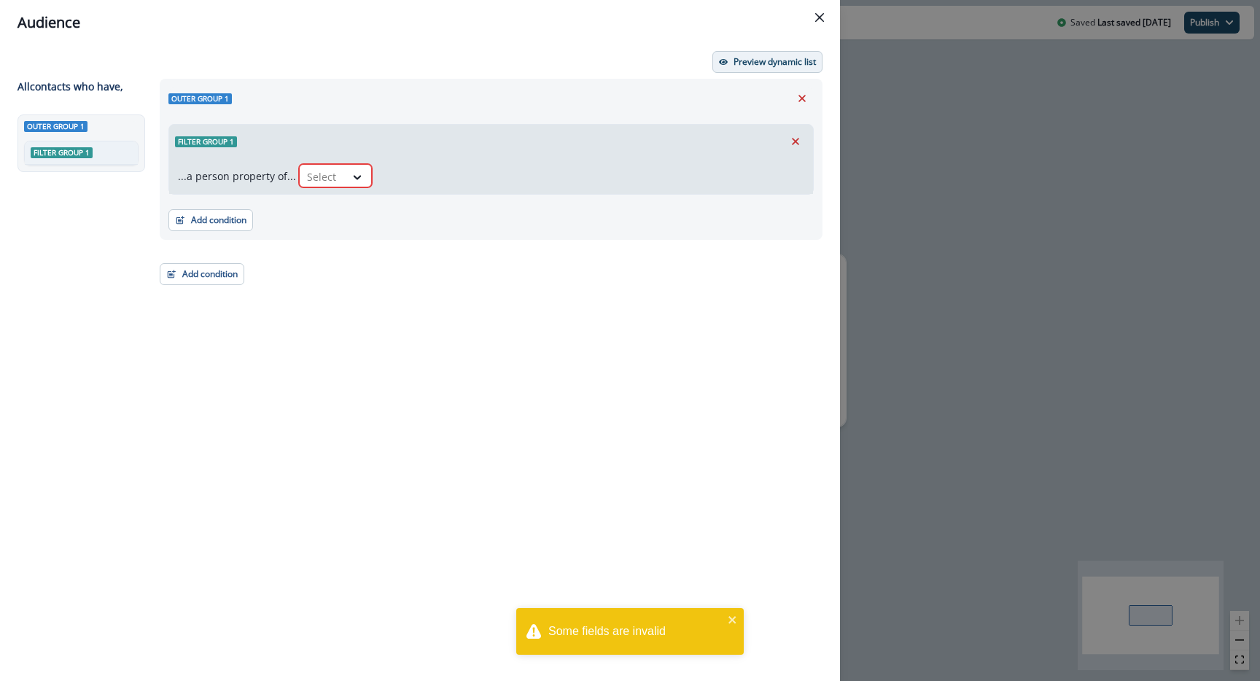
click at [780, 64] on p "Preview dynamic list" at bounding box center [775, 62] width 82 height 10
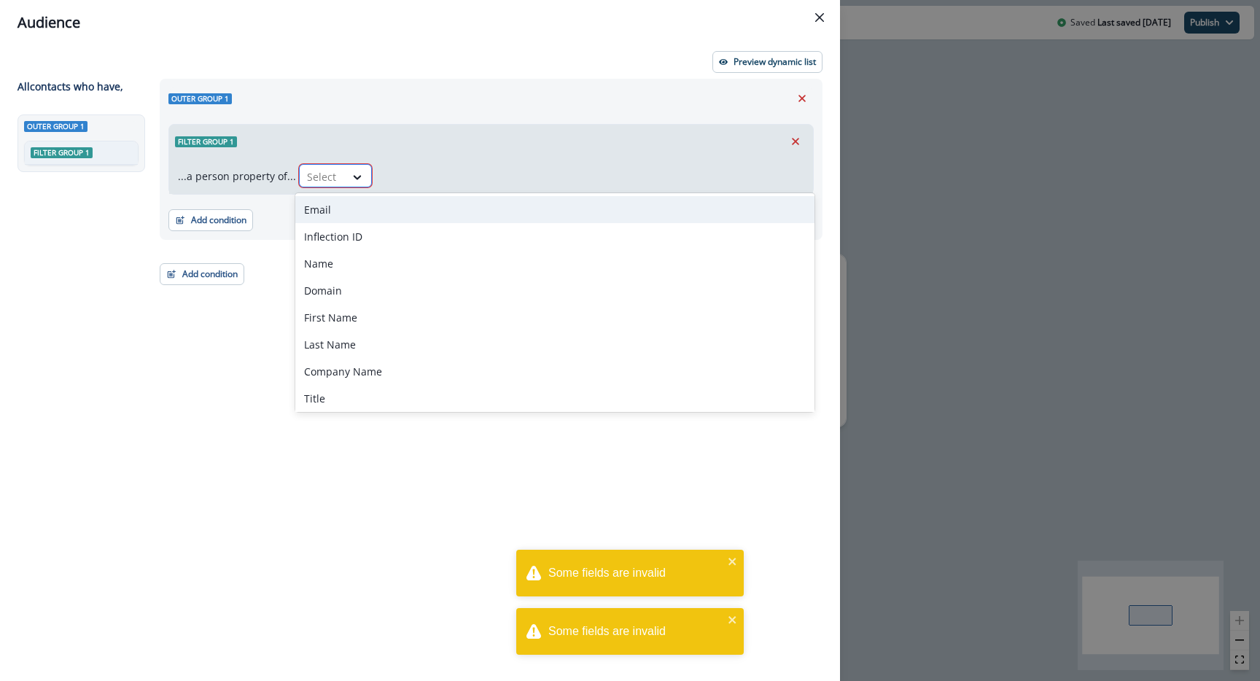
click at [340, 171] on div "Select" at bounding box center [322, 177] width 45 height 24
click at [331, 209] on div "Email" at bounding box center [554, 209] width 519 height 27
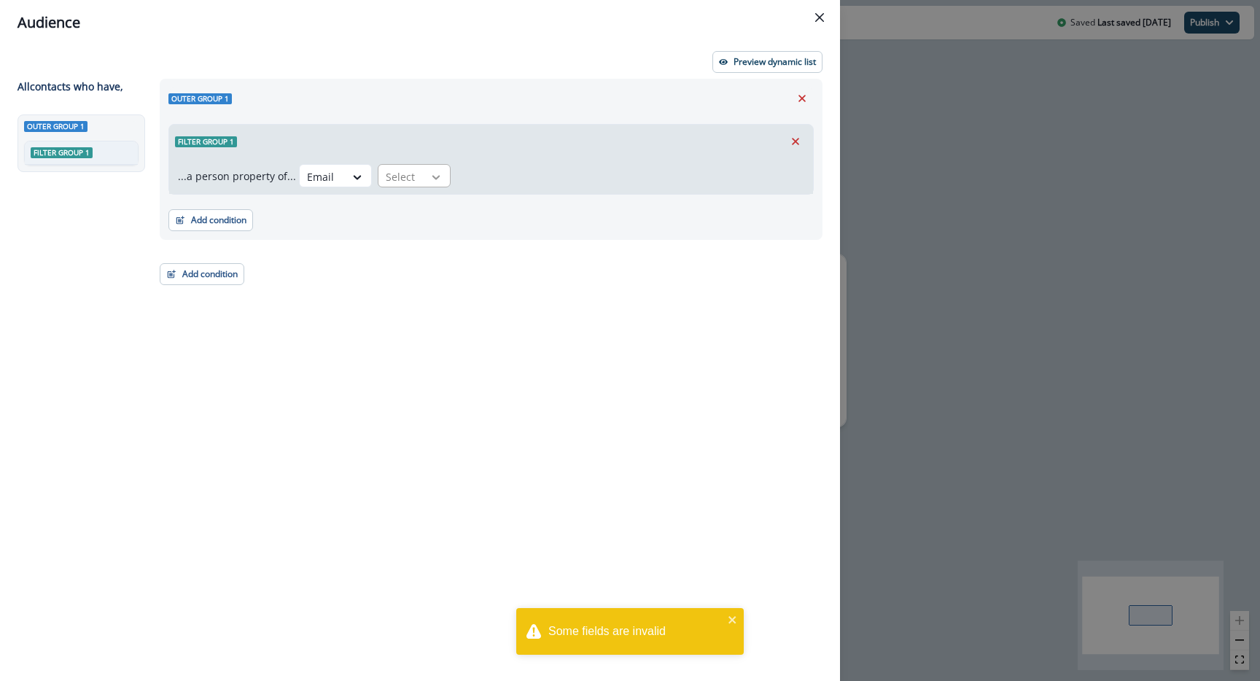
click at [424, 177] on div at bounding box center [436, 177] width 25 height 15
click at [414, 207] on div "does not end with" at bounding box center [431, 209] width 114 height 27
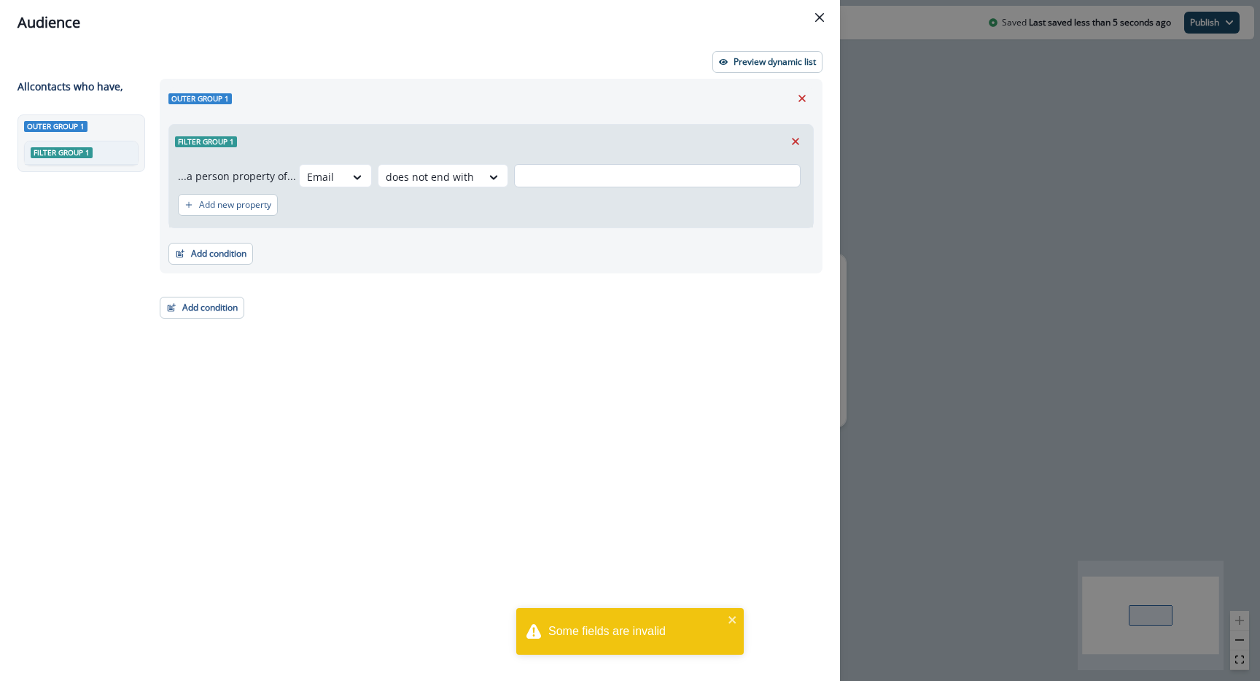
click at [533, 176] on input "text" at bounding box center [657, 175] width 287 height 23
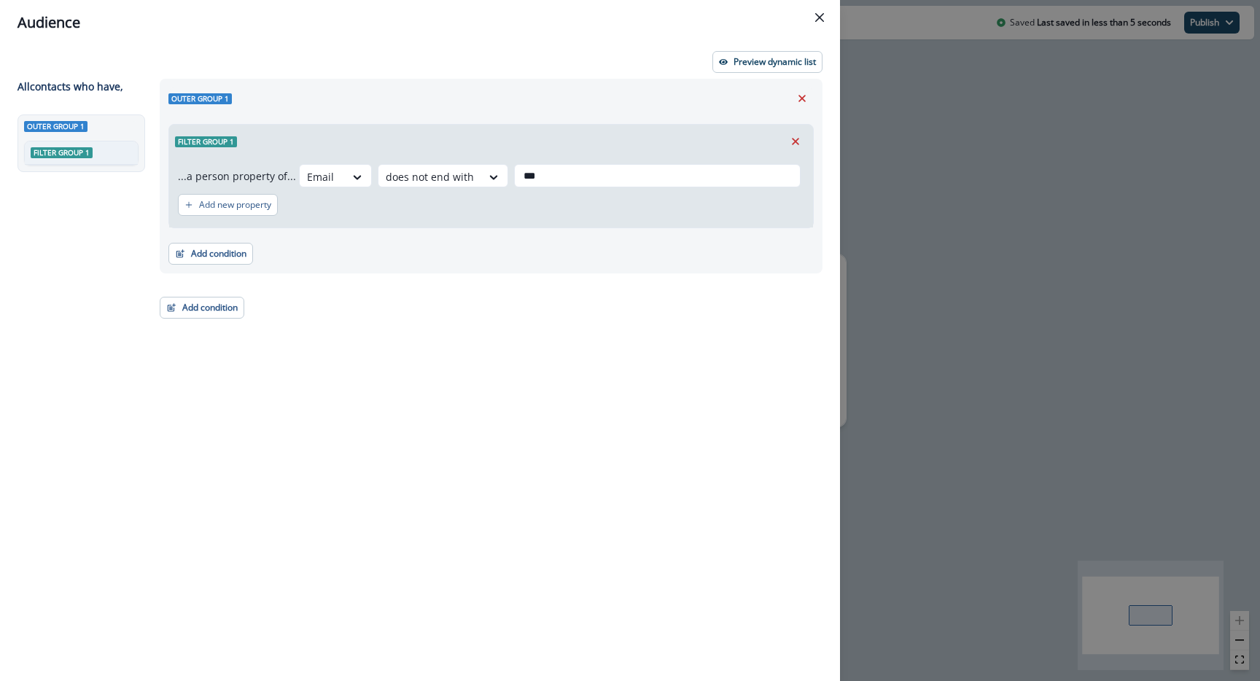
type input "***"
click at [691, 446] on div "Outer group 1 Filter group 1 ...a person property of... Email does not end with…" at bounding box center [487, 353] width 672 height 549
click at [761, 60] on p "Preview dynamic list" at bounding box center [775, 62] width 82 height 10
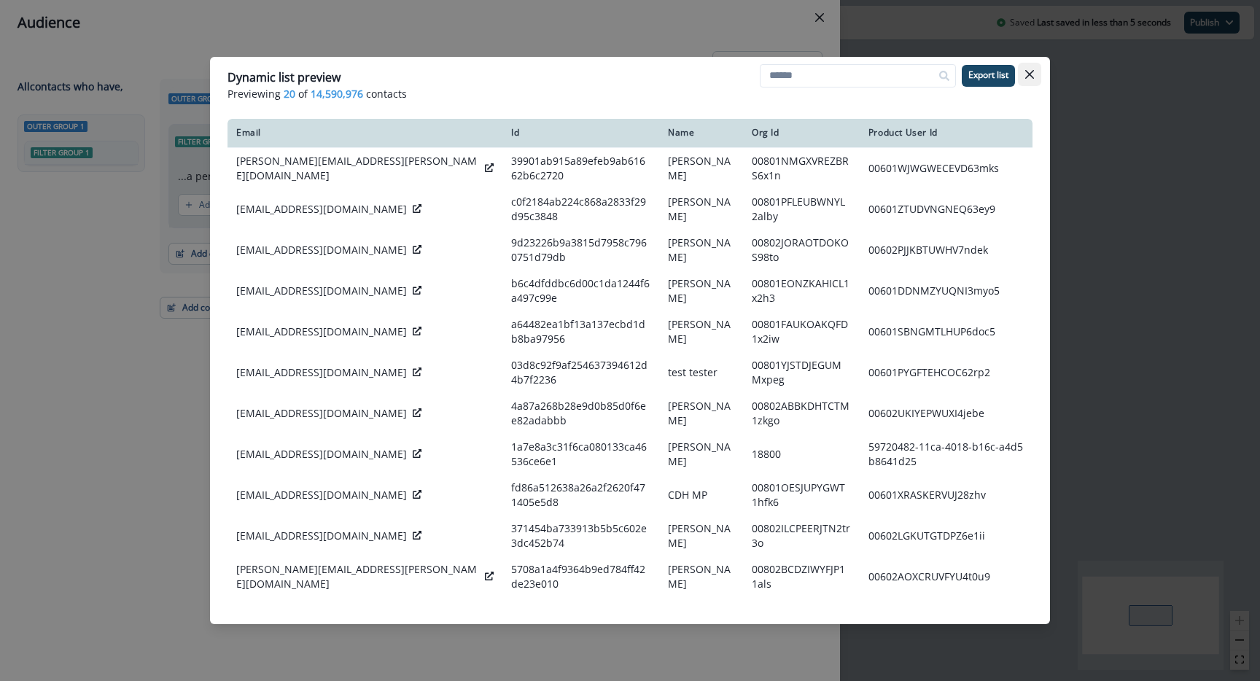
click at [1027, 71] on icon "Close" at bounding box center [1029, 74] width 9 height 9
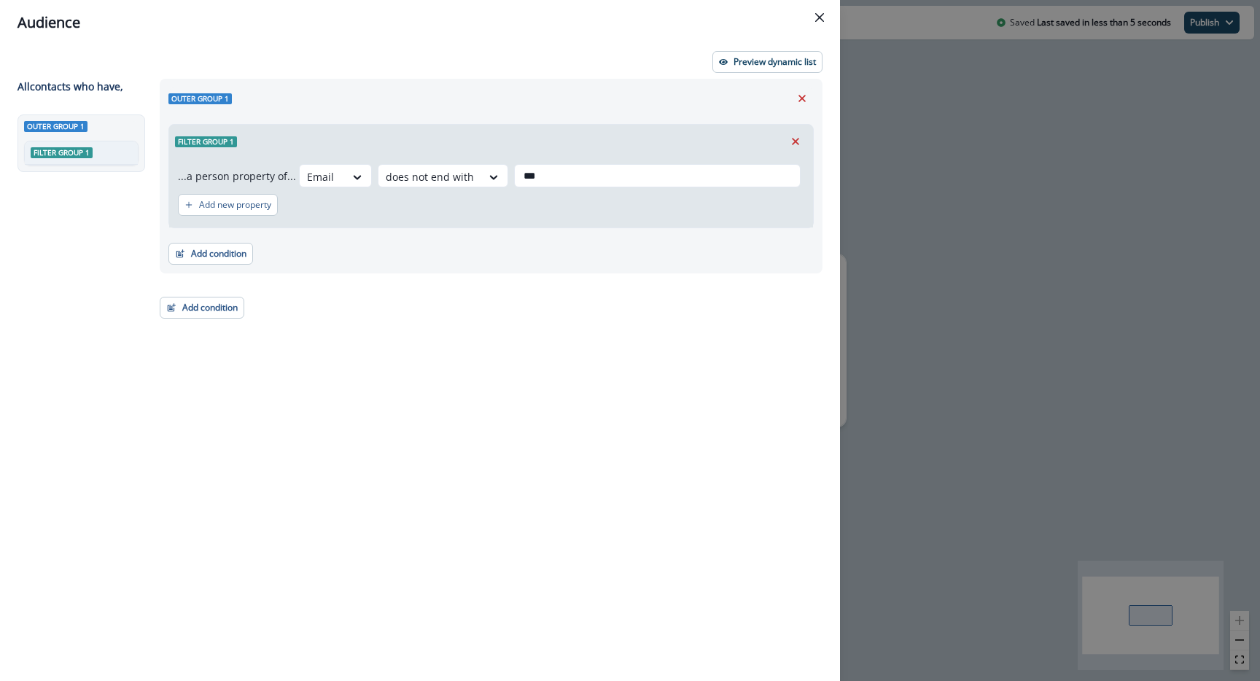
click at [55, 152] on span "Filter group 1" at bounding box center [62, 152] width 62 height 11
click at [816, 18] on icon "Close" at bounding box center [819, 17] width 9 height 9
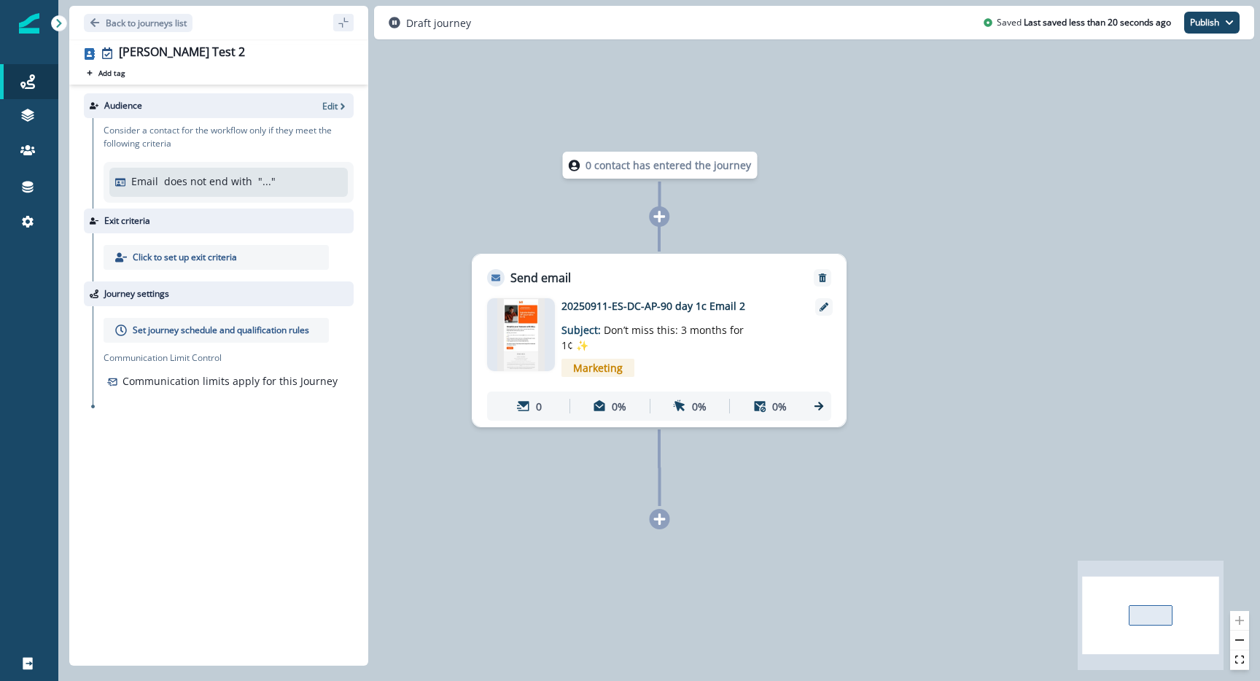
click at [169, 169] on div "Email does not end with " ... "" at bounding box center [228, 182] width 238 height 29
click at [206, 114] on div "Audience Edit" at bounding box center [219, 105] width 270 height 25
click at [337, 103] on p "Edit" at bounding box center [329, 106] width 15 height 12
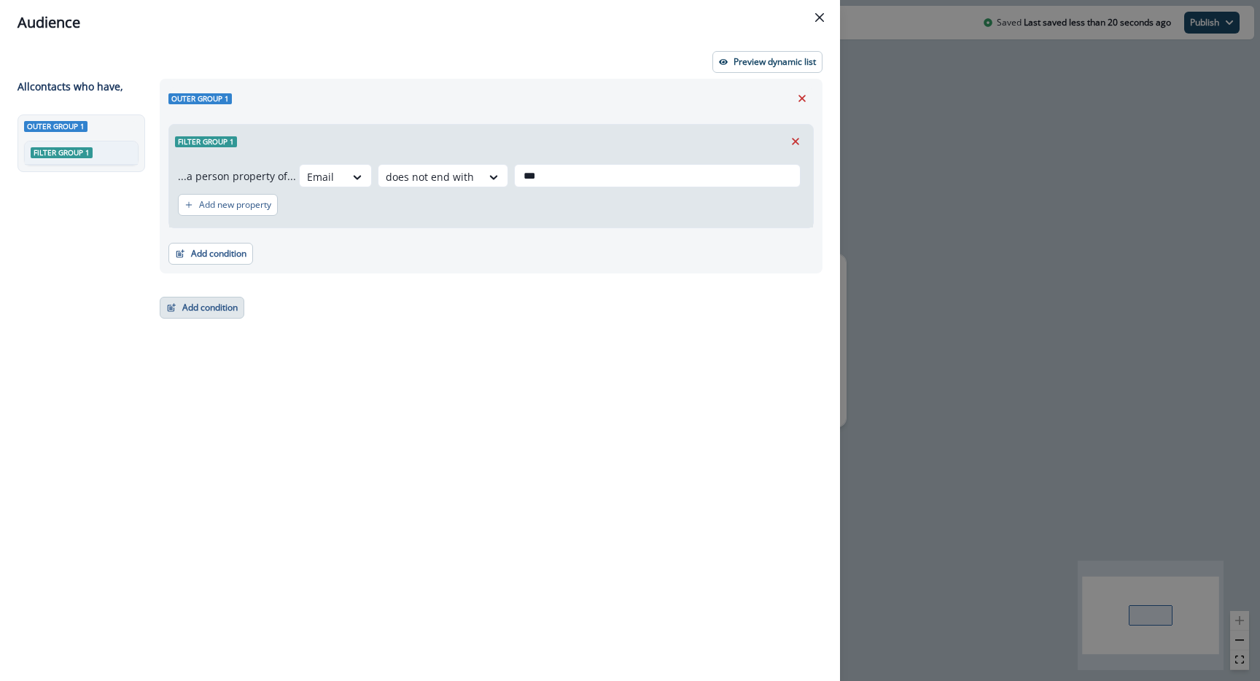
click at [199, 305] on button "Add condition" at bounding box center [202, 308] width 85 height 22
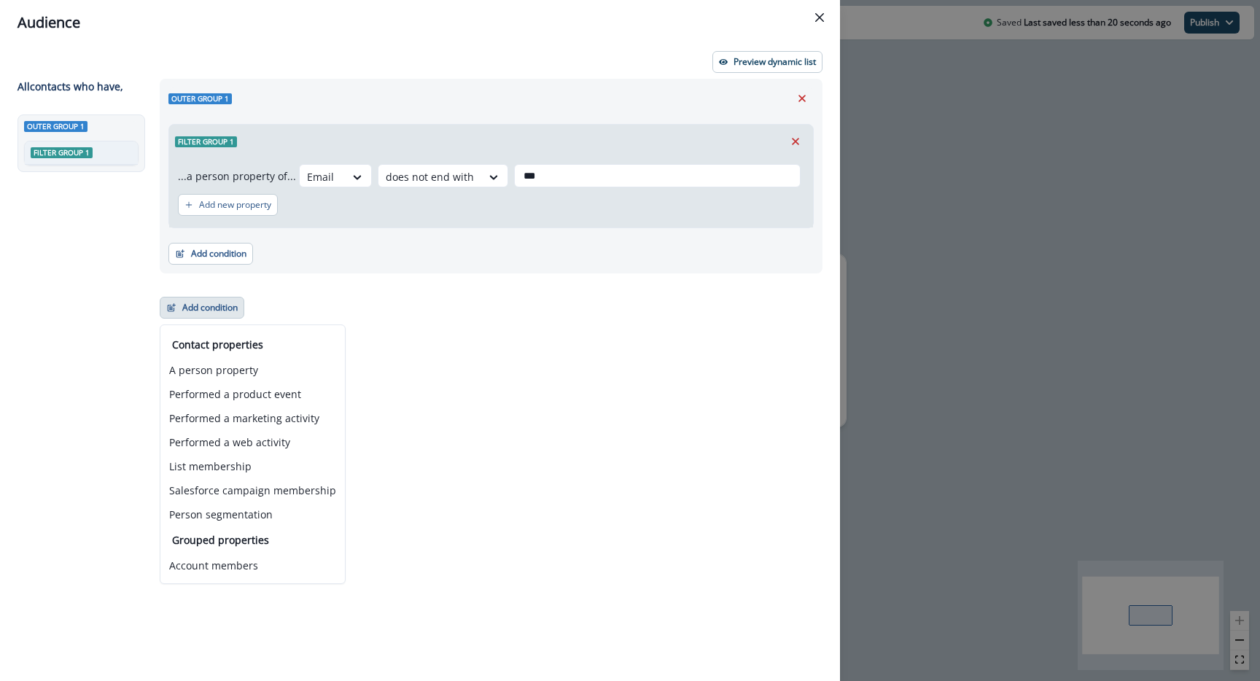
click at [199, 305] on button "Add condition" at bounding box center [202, 308] width 85 height 22
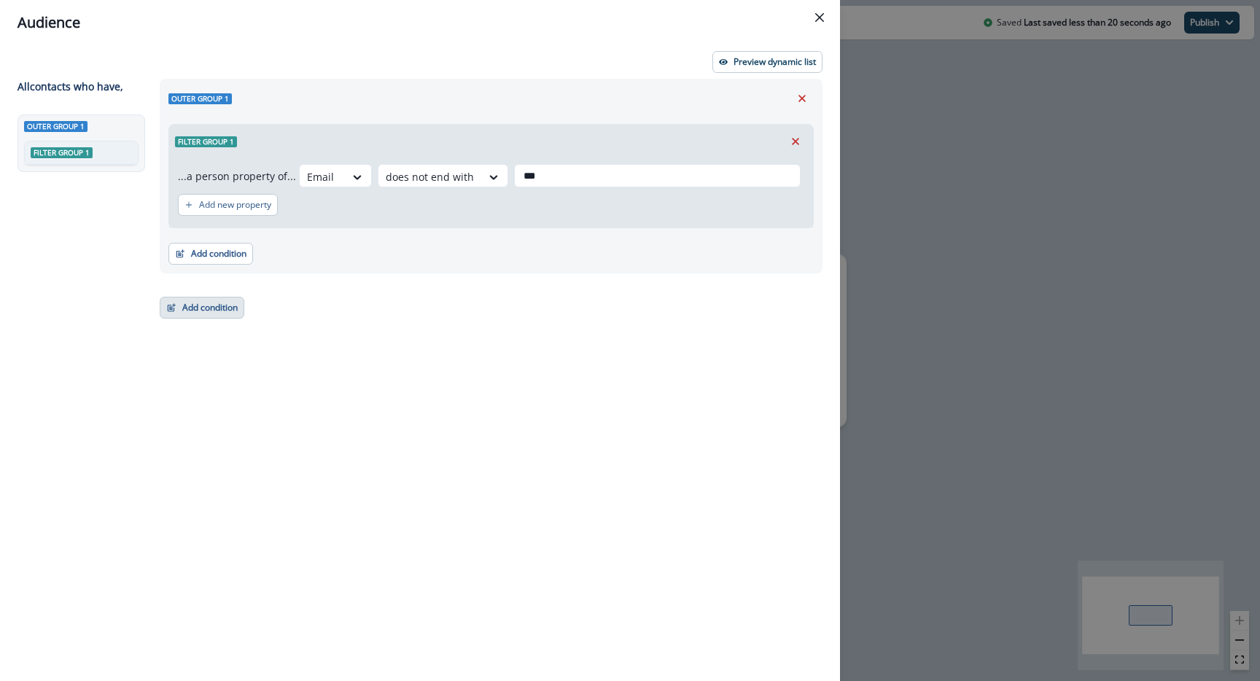
click at [199, 304] on button "Add condition" at bounding box center [202, 308] width 85 height 22
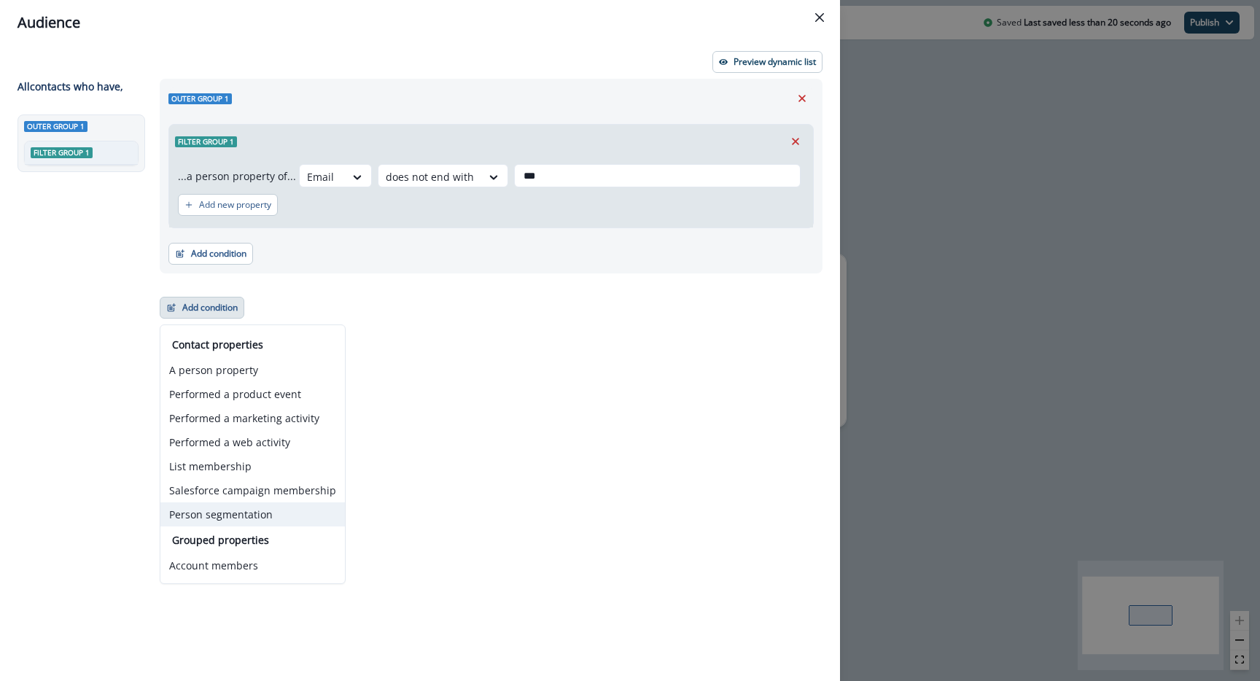
click at [201, 513] on button "Person segmentation" at bounding box center [252, 514] width 184 height 24
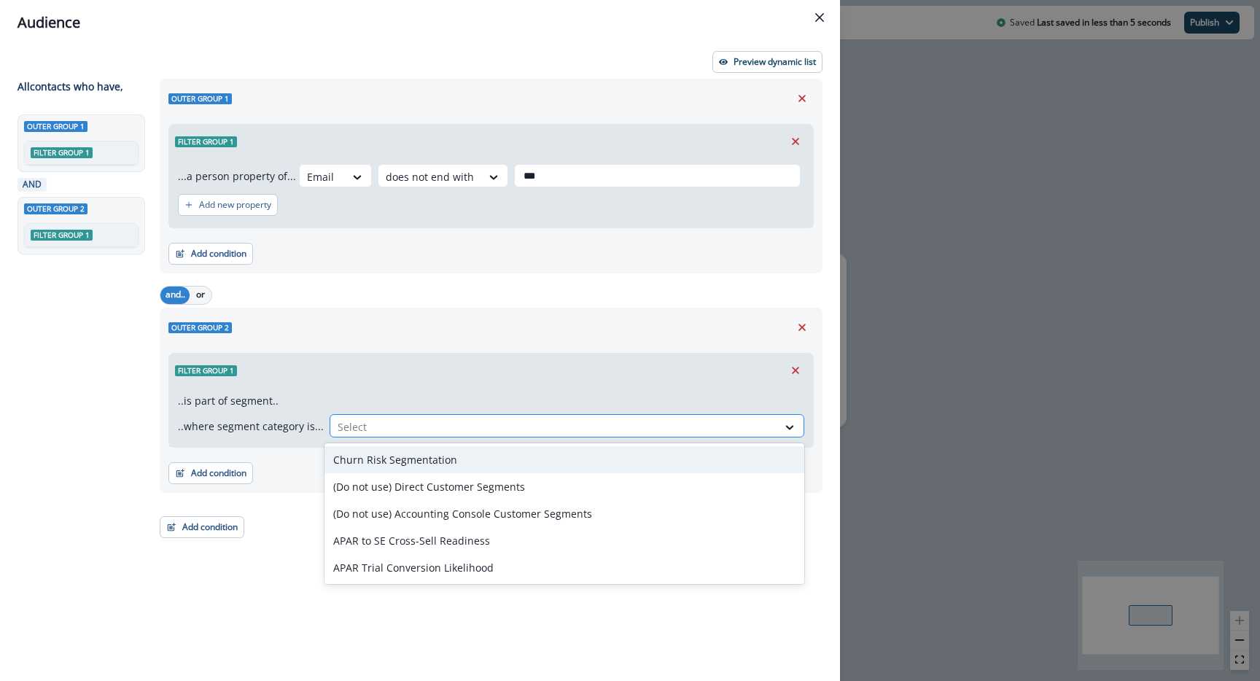
click at [365, 429] on div at bounding box center [554, 427] width 432 height 18
click at [233, 481] on button "Add condition" at bounding box center [210, 473] width 85 height 22
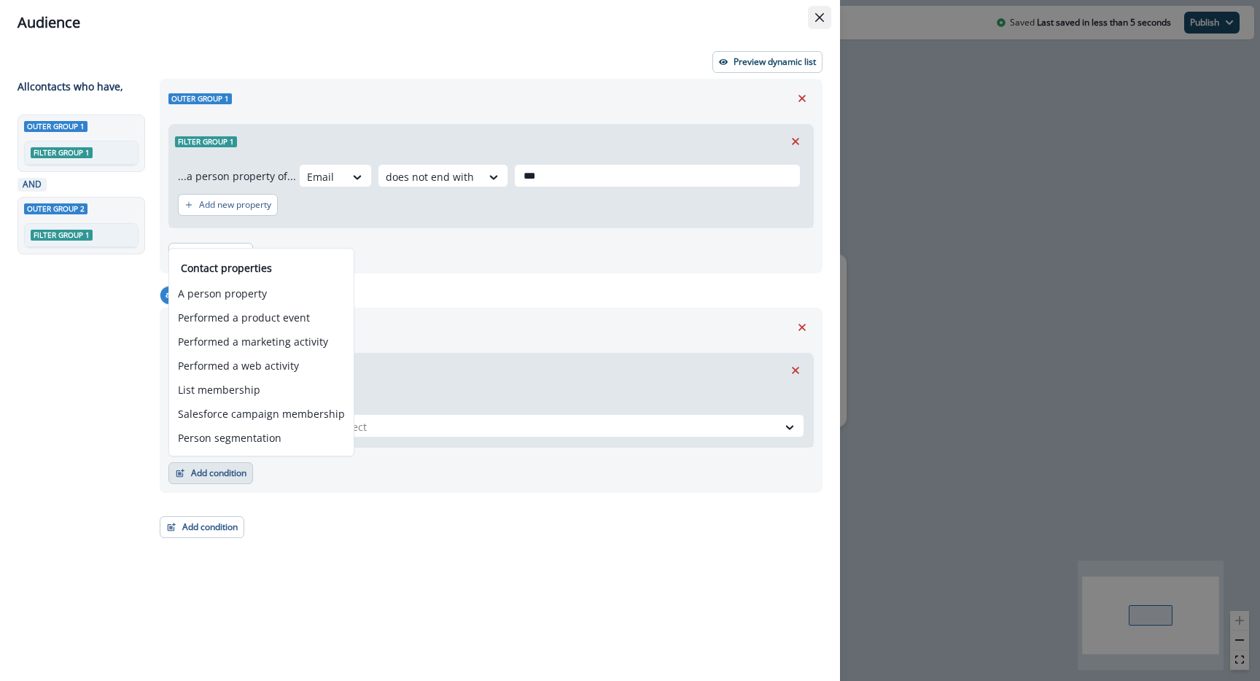
click at [817, 23] on button "Close" at bounding box center [819, 17] width 23 height 23
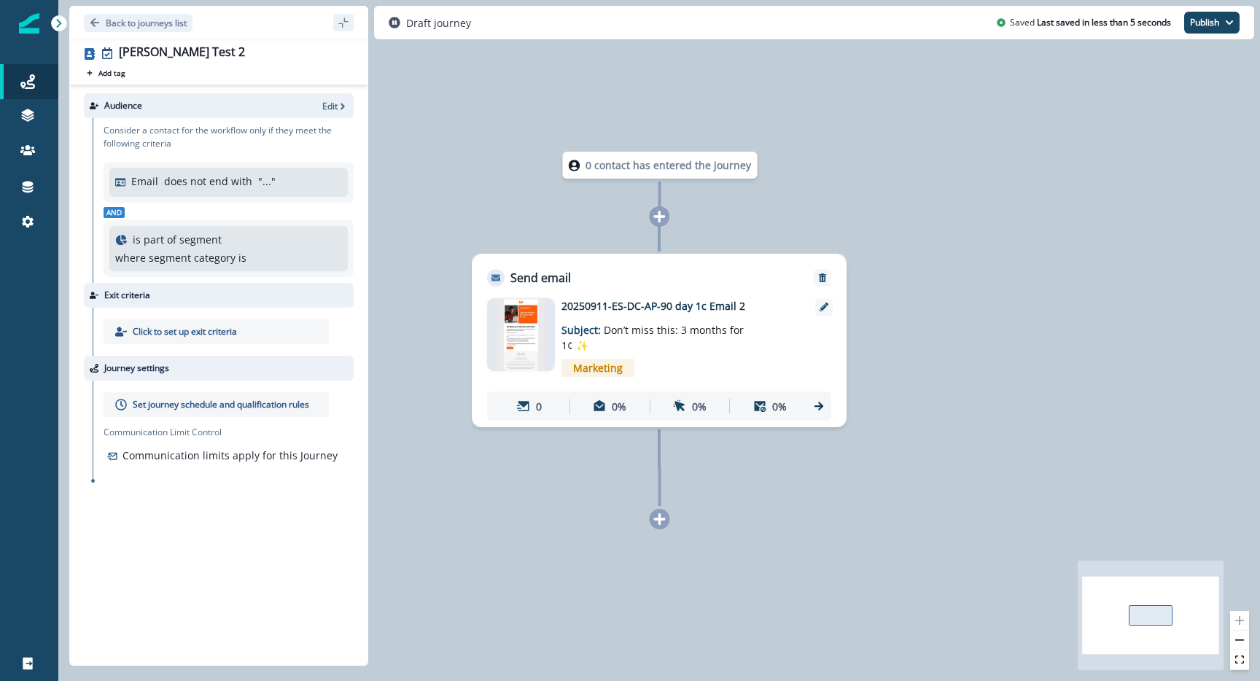
click at [252, 245] on div "is part of segment where segment category is" at bounding box center [228, 249] width 227 height 34
drag, startPoint x: 249, startPoint y: 260, endPoint x: 234, endPoint y: 182, distance: 79.5
click at [233, 181] on div "Email does not end with " ... " And is part of segment where segment category is" at bounding box center [229, 219] width 250 height 115
click at [324, 106] on p "Edit" at bounding box center [329, 106] width 15 height 12
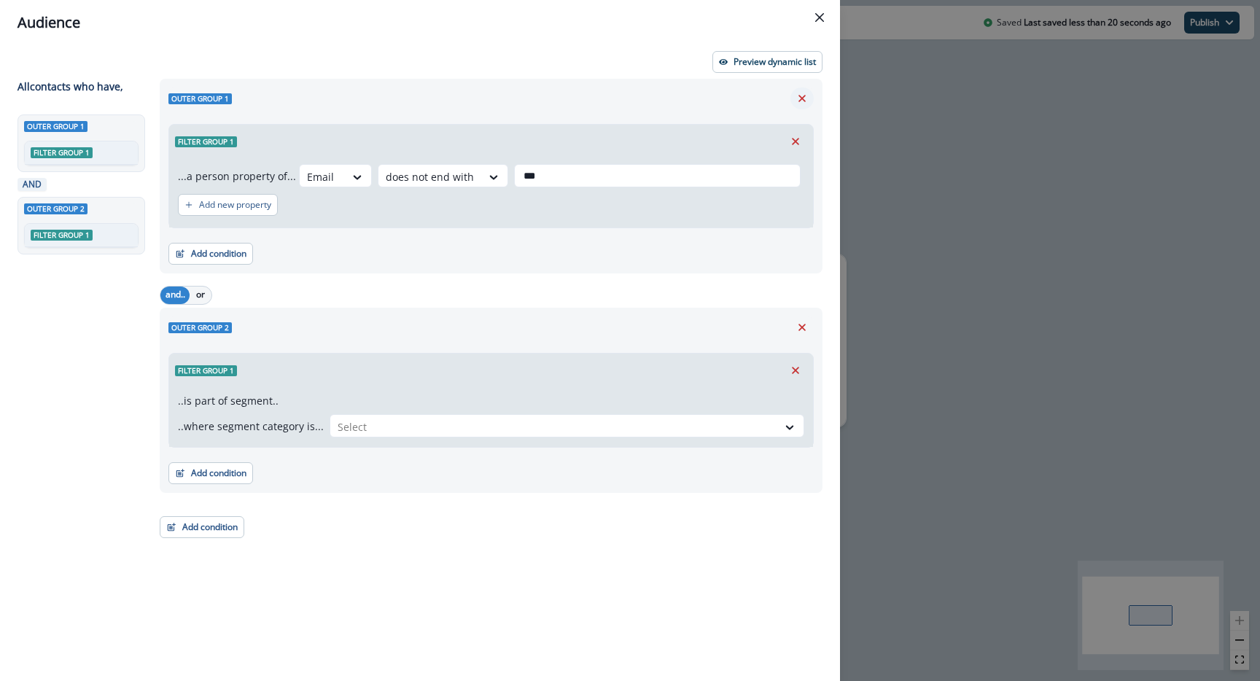
click at [796, 99] on icon "Remove" at bounding box center [802, 98] width 13 height 13
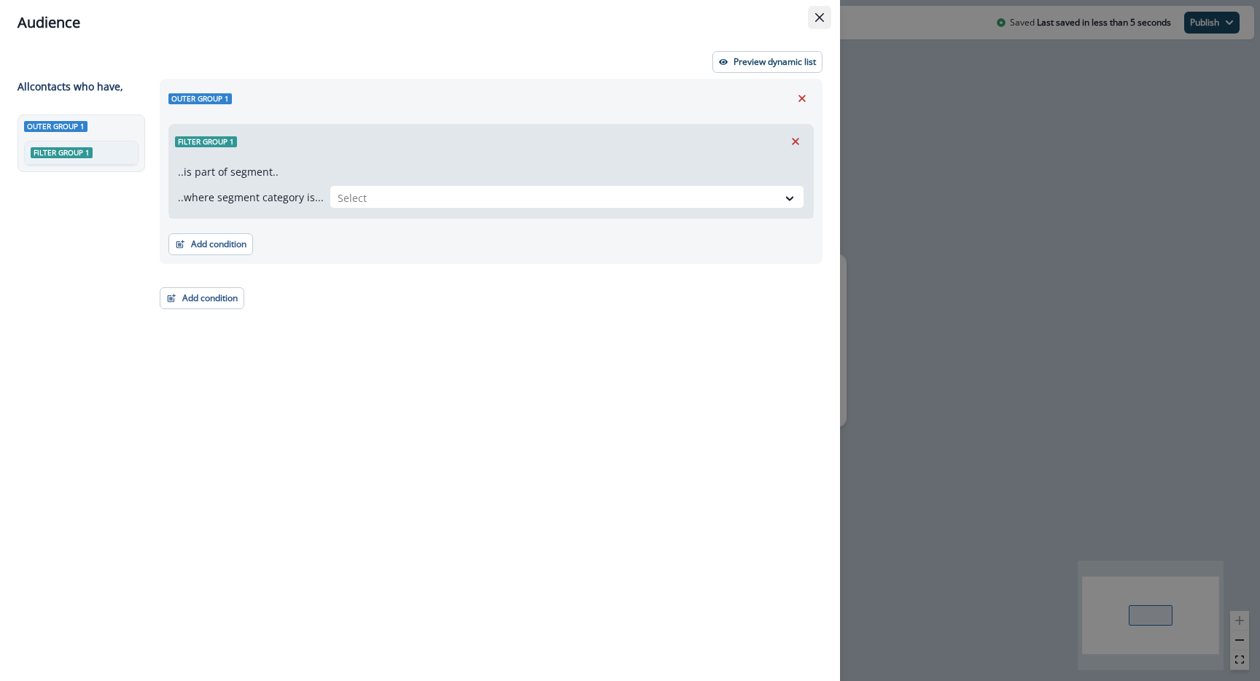
click at [822, 12] on button "Close" at bounding box center [819, 17] width 23 height 23
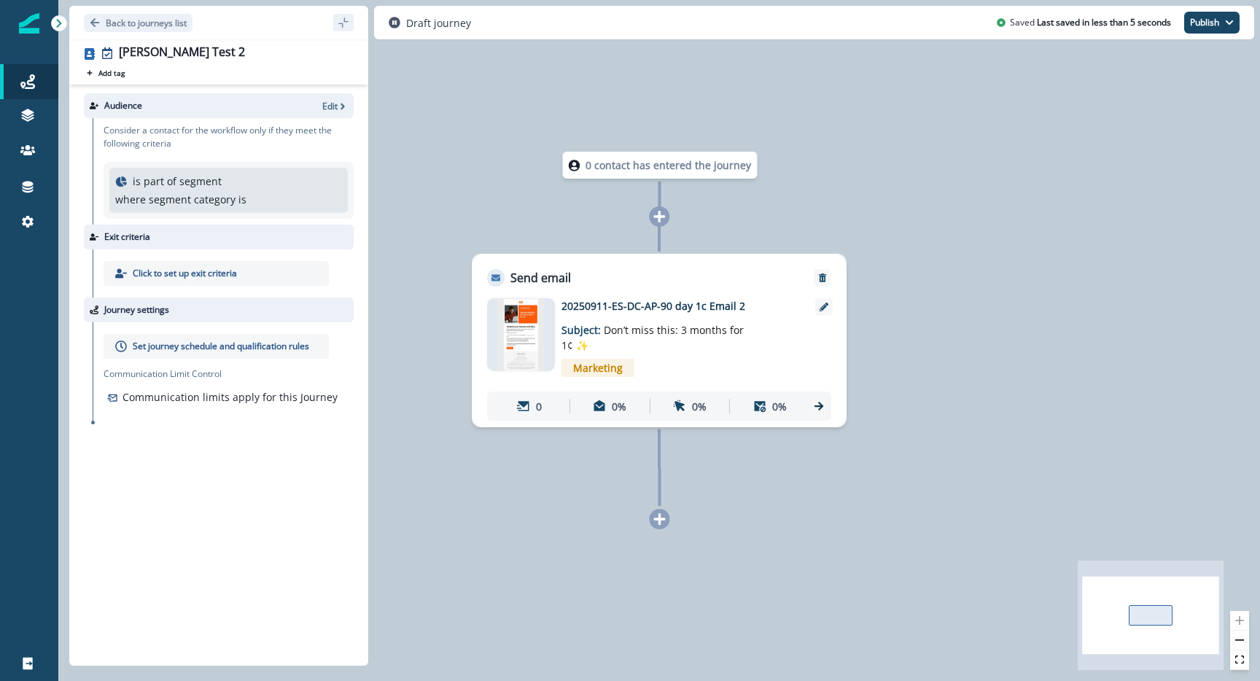
click at [286, 406] on div "Communication limits apply for this Journey" at bounding box center [229, 396] width 250 height 21
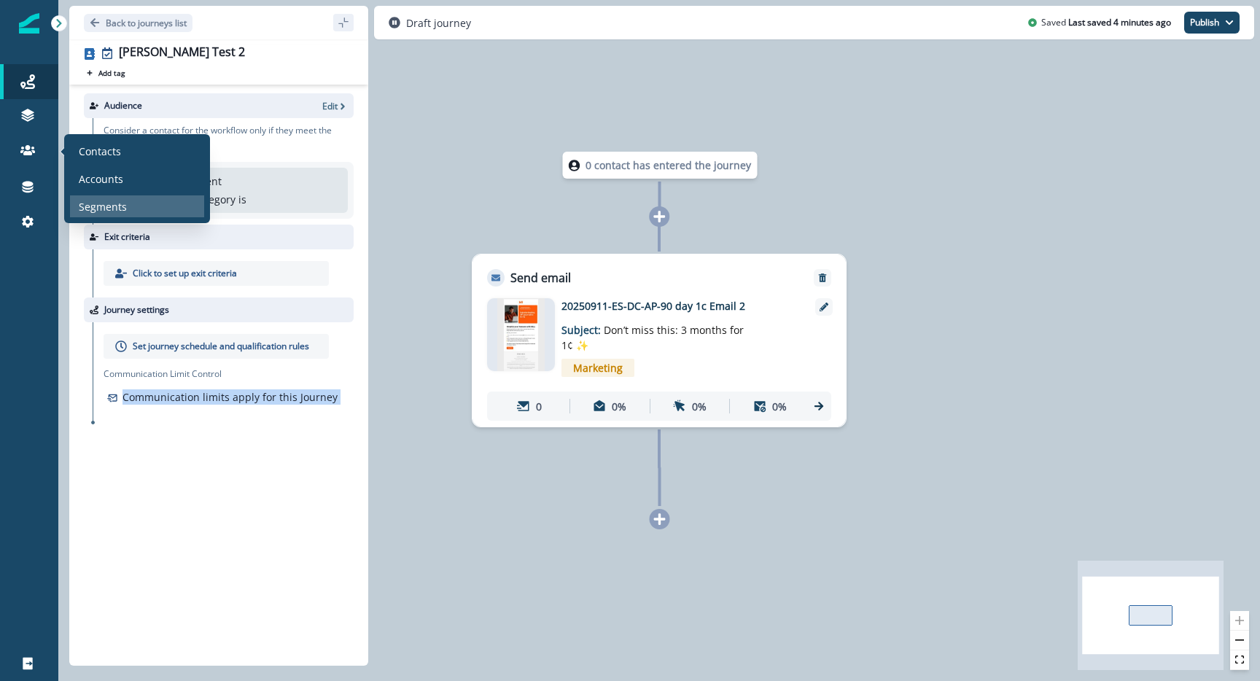
click at [112, 211] on p "Segments" at bounding box center [103, 206] width 48 height 15
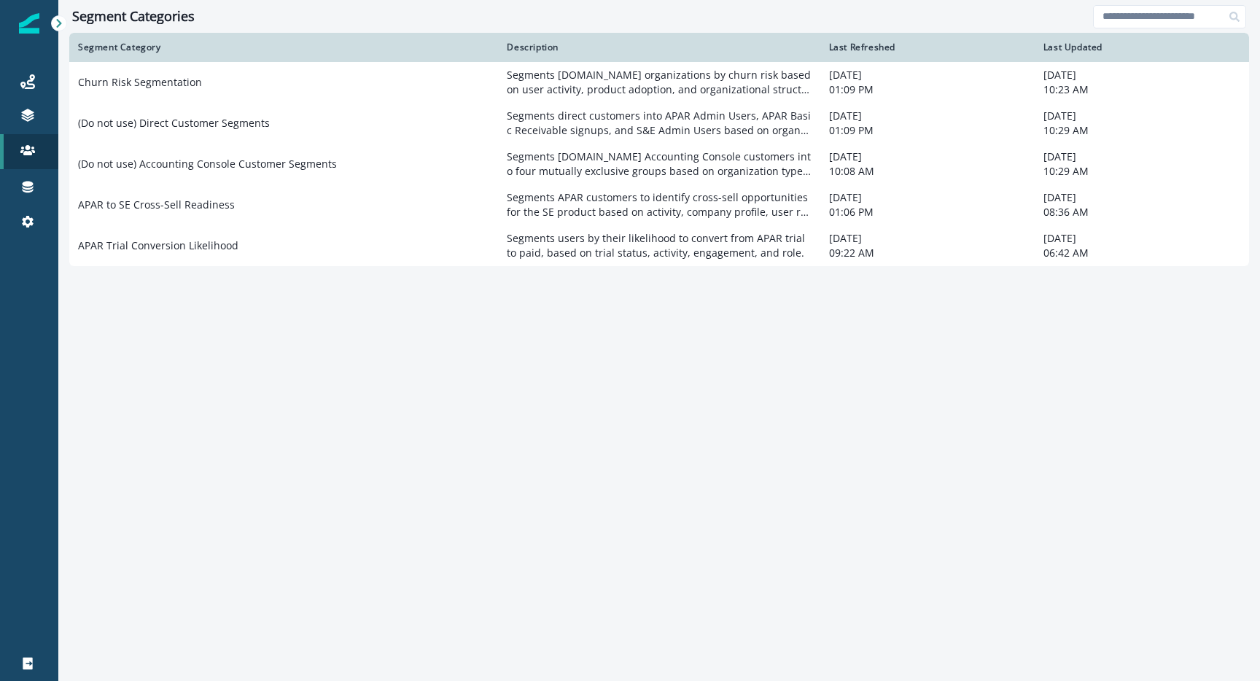
click at [160, 363] on div "Segment Category Description Last Refreshed Last Updated Churn Risk Segmentatio…" at bounding box center [659, 353] width 1180 height 641
click at [284, 394] on div "Segment Category Description Last Refreshed Last Updated Churn Risk Segmentatio…" at bounding box center [659, 353] width 1180 height 641
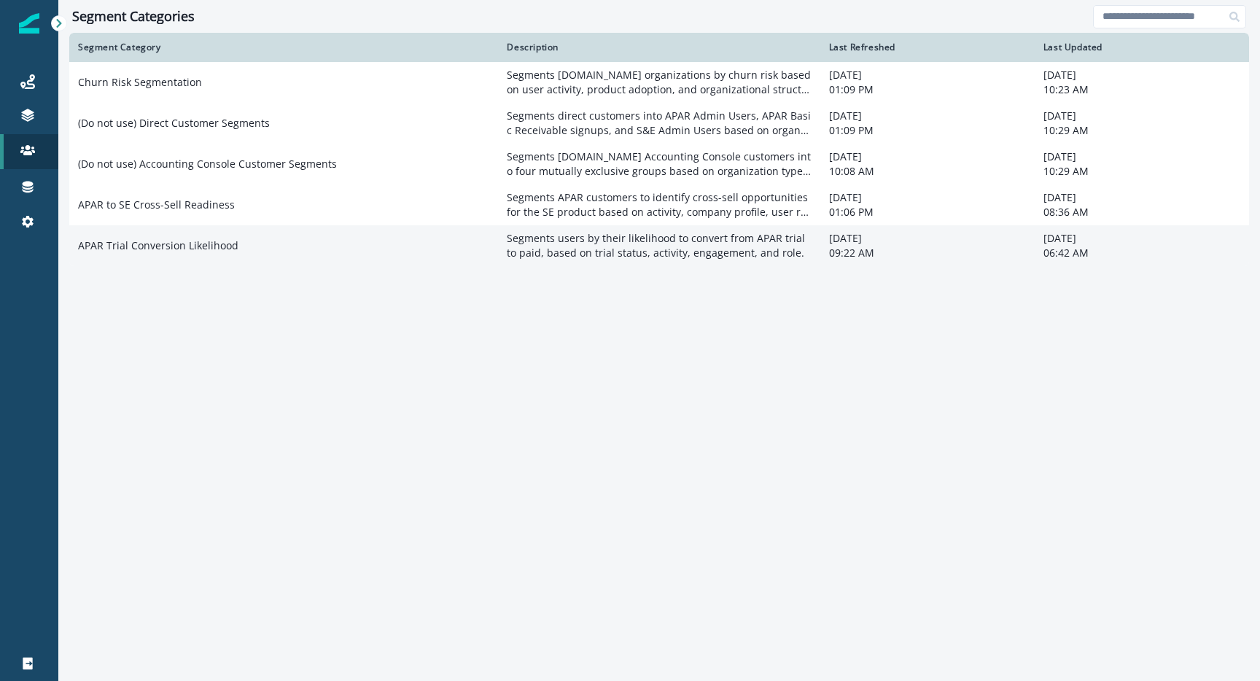
click at [191, 260] on td "APAR Trial Conversion Likelihood" at bounding box center [283, 245] width 429 height 41
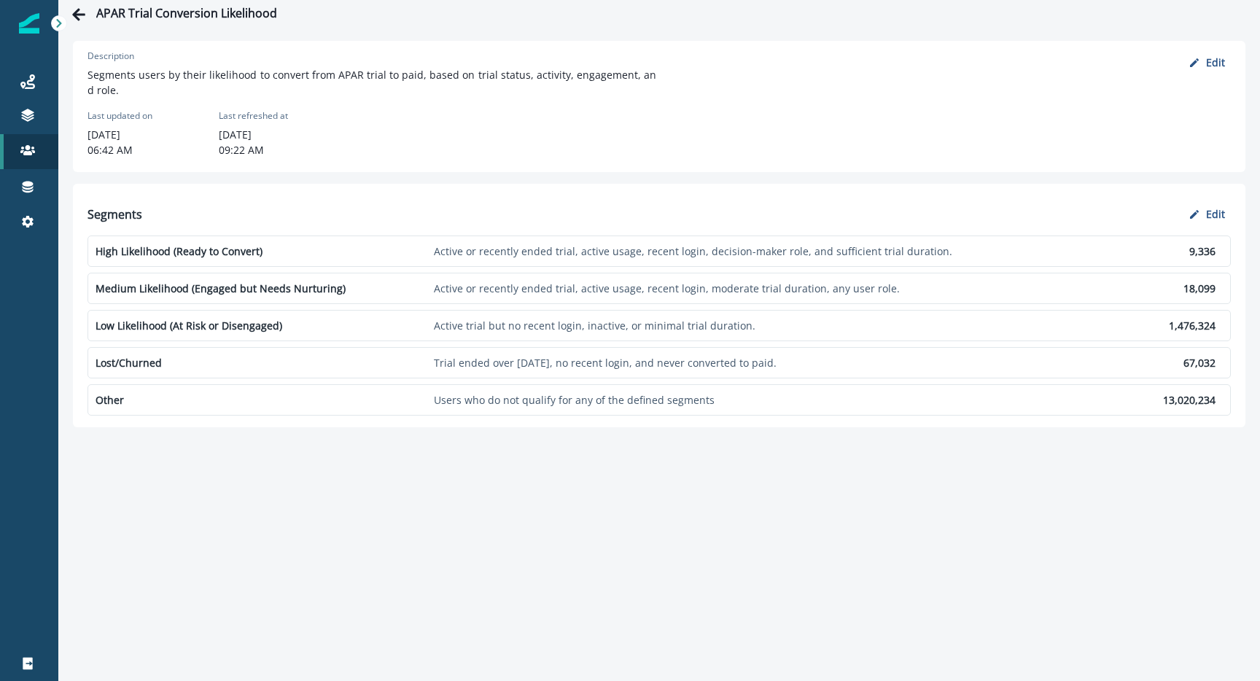
click at [198, 399] on p "Other" at bounding box center [262, 399] width 333 height 15
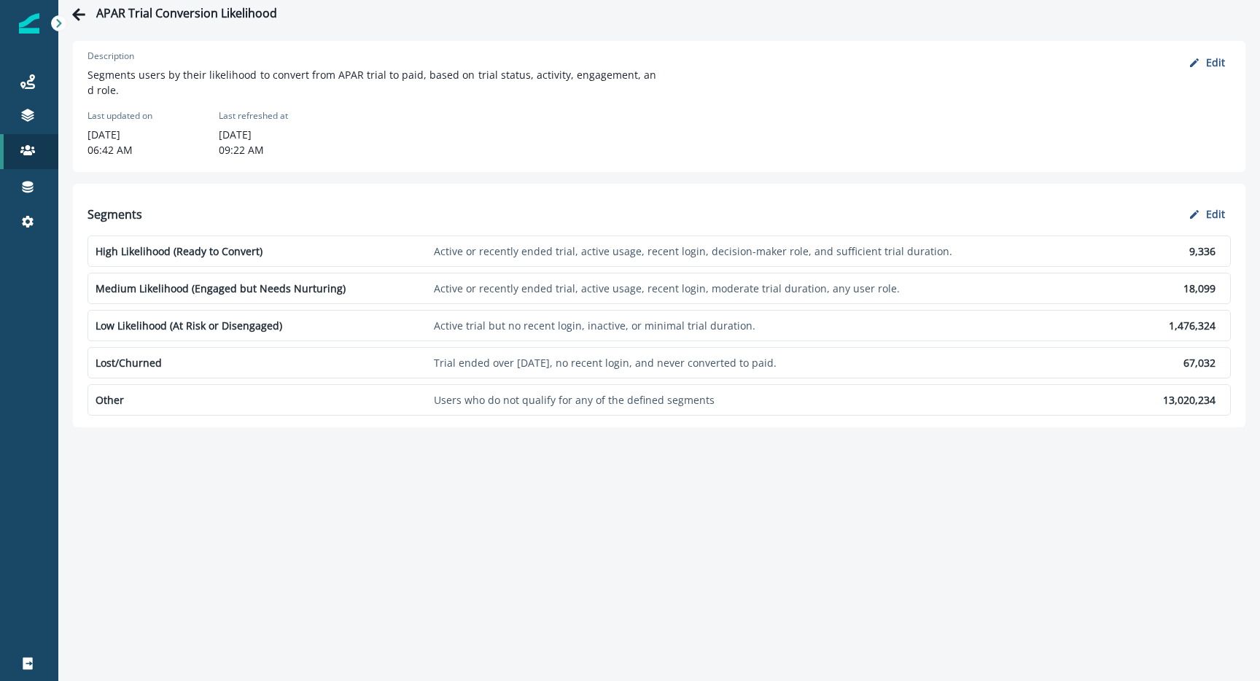
click at [855, 251] on p "Active or recently ended trial, active usage, recent login, decision-maker role…" at bounding box center [766, 251] width 665 height 15
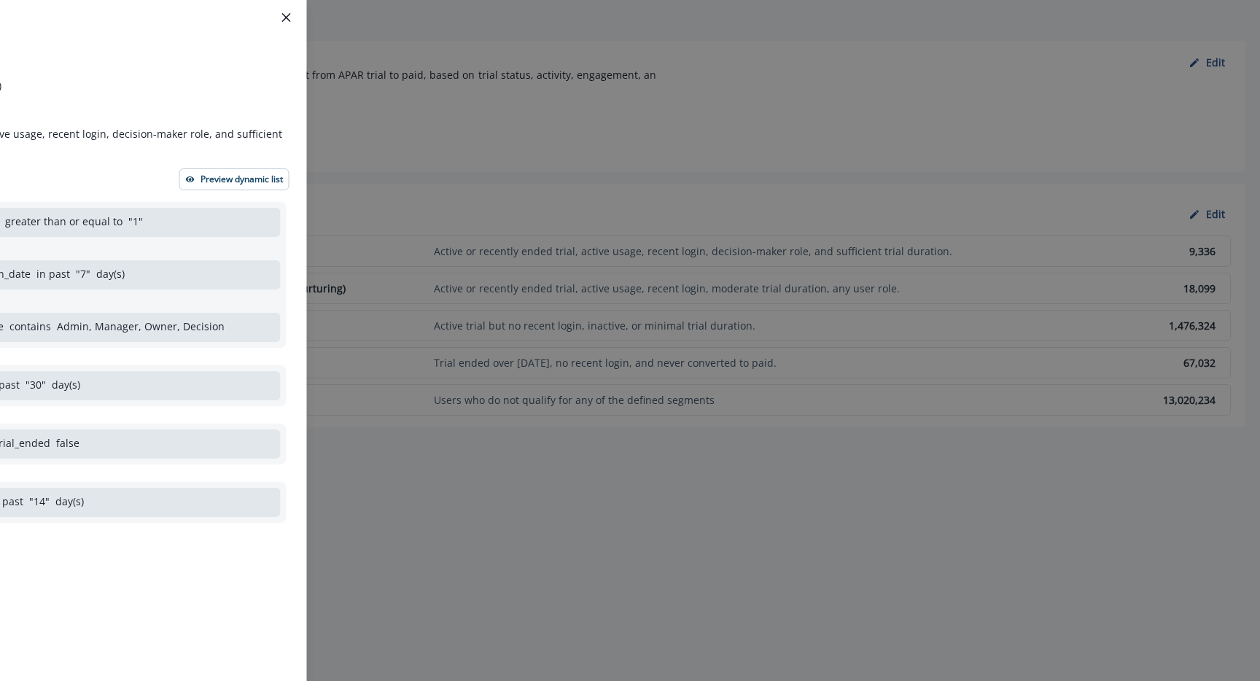
click at [855, 251] on div "Segment details Segment name High Likelihood (Ready to Convert) Description Act…" at bounding box center [630, 340] width 1260 height 681
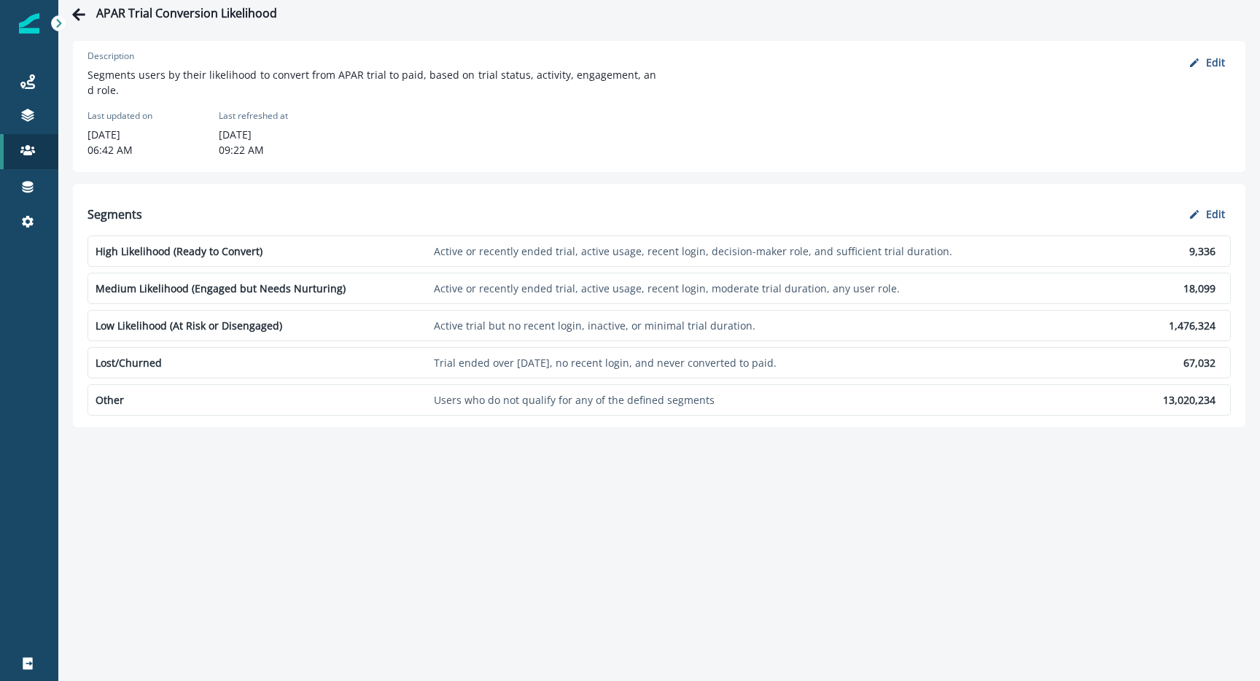
click at [855, 251] on p "Active or recently ended trial, active usage, recent login, decision-maker role…" at bounding box center [766, 251] width 665 height 15
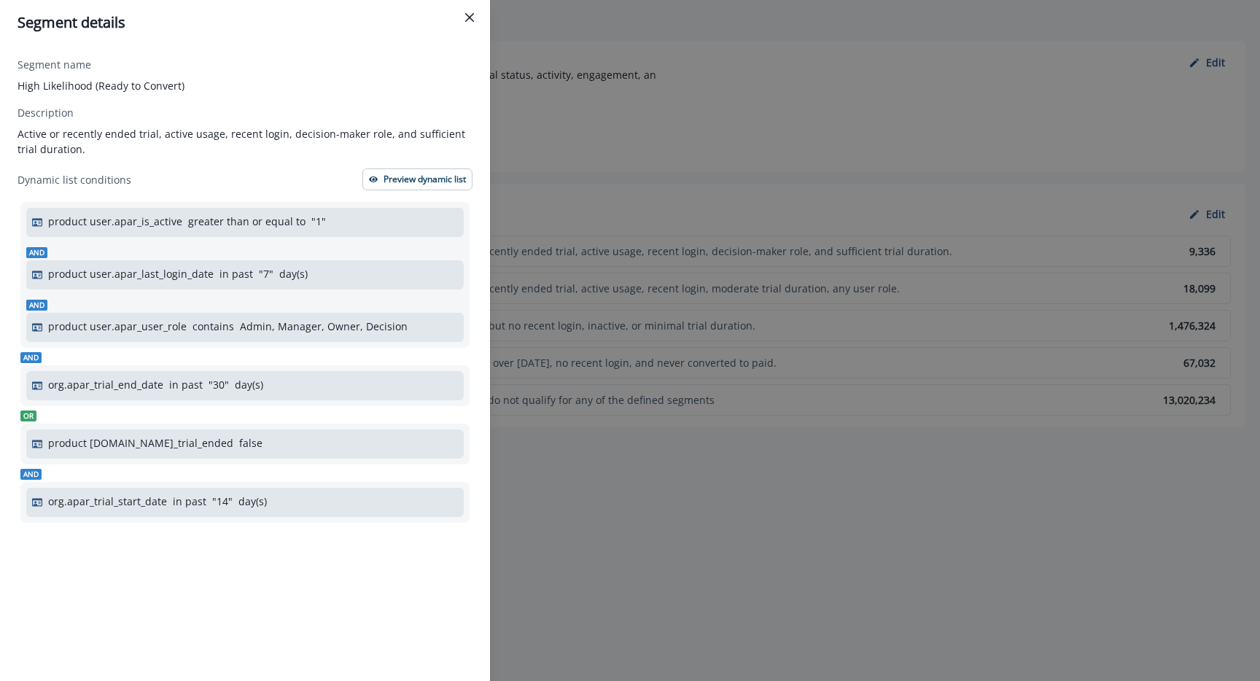
click at [829, 283] on div "Segment details Segment name High Likelihood (Ready to Convert) Description Act…" at bounding box center [630, 340] width 1260 height 681
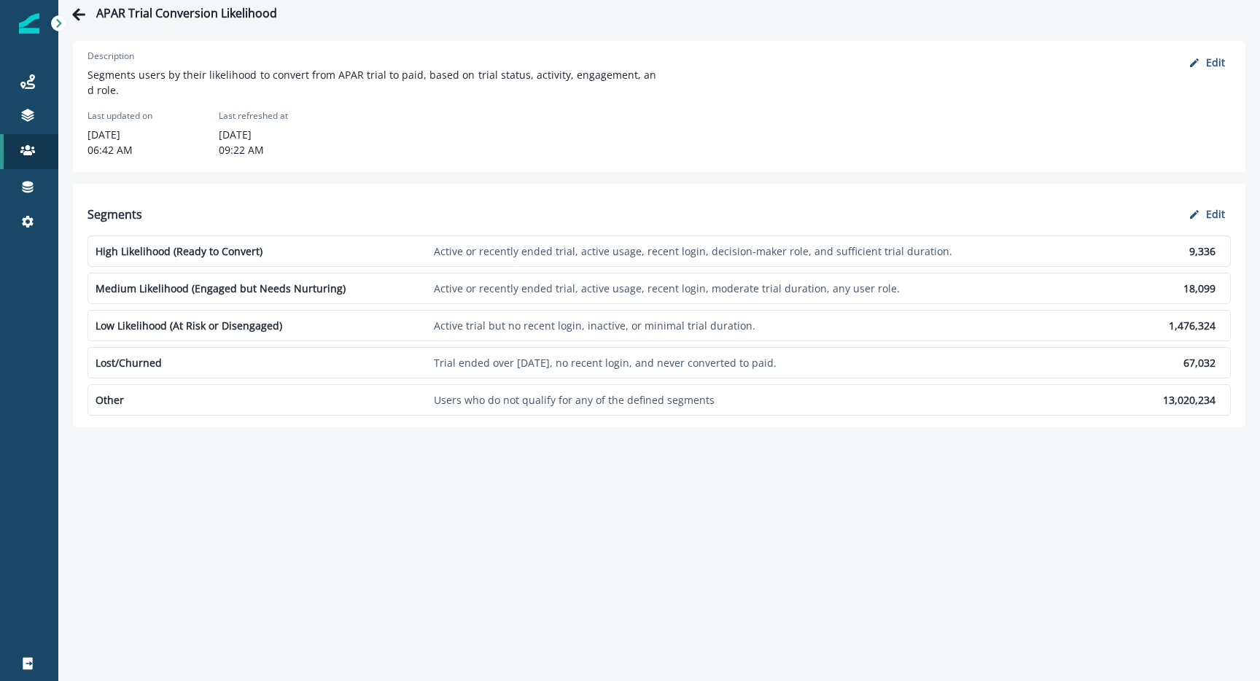
click at [829, 283] on p "Active or recently ended trial, active usage, recent login, moderate trial dura…" at bounding box center [766, 288] width 665 height 15
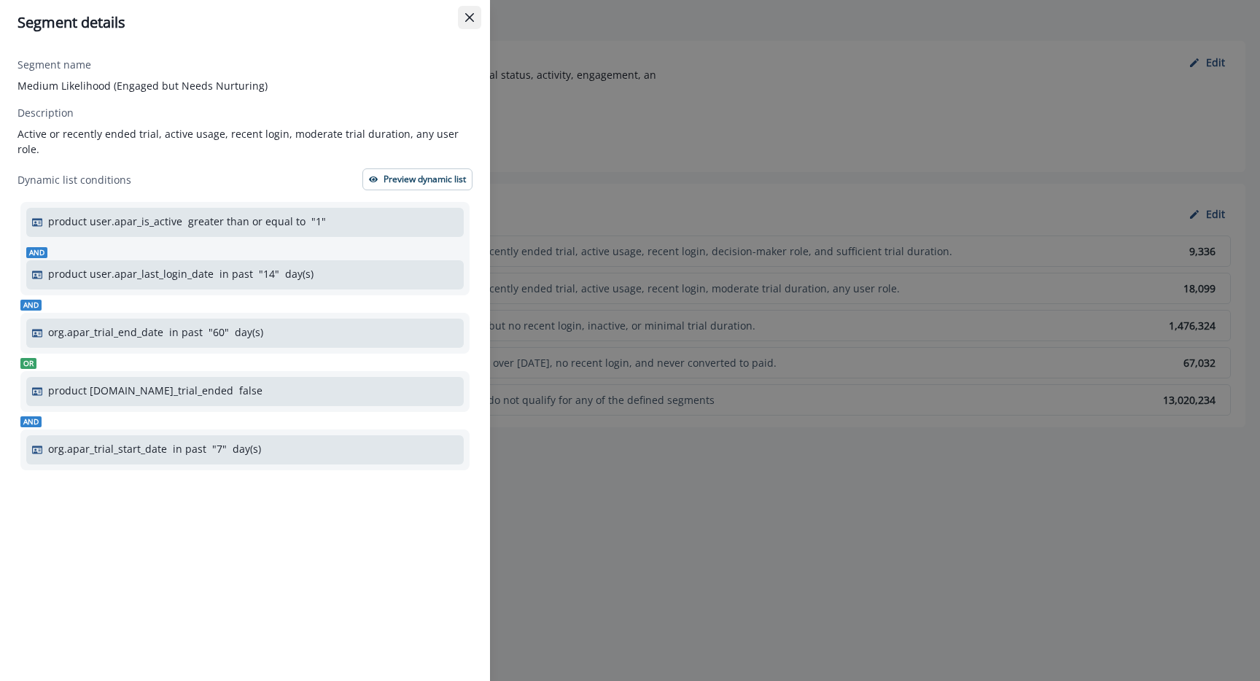
click at [473, 14] on icon "Close" at bounding box center [469, 17] width 9 height 9
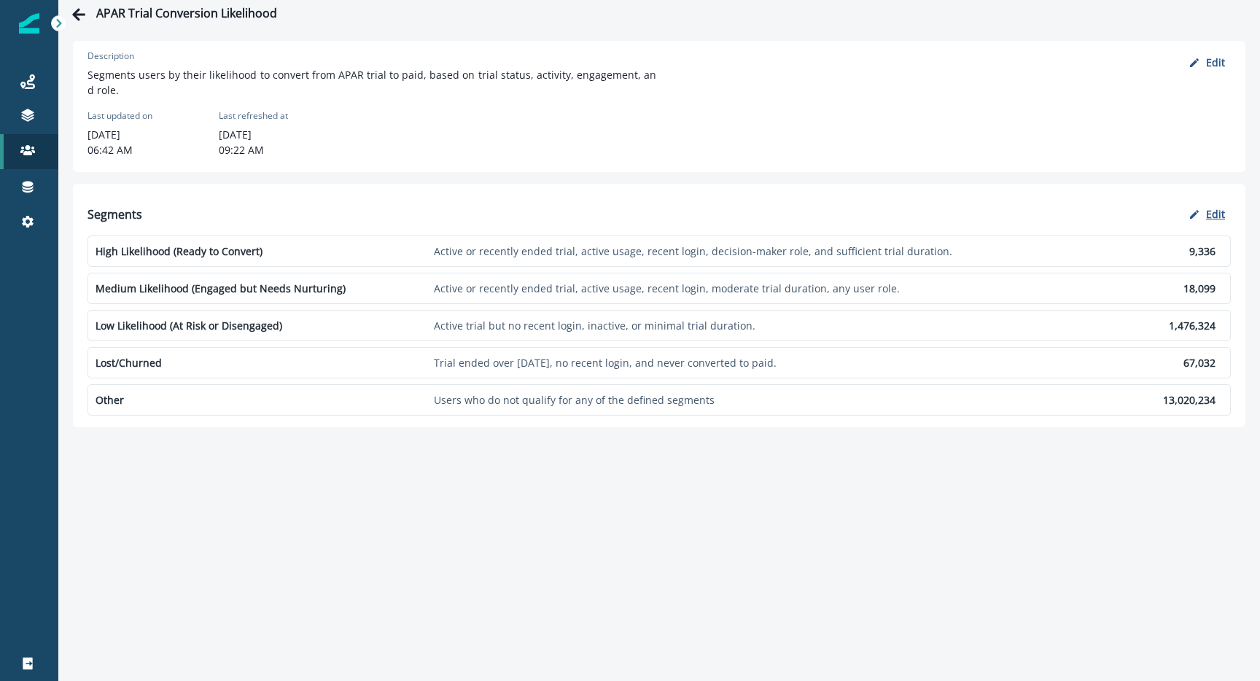
click at [1202, 214] on button "Edit" at bounding box center [1207, 214] width 48 height 26
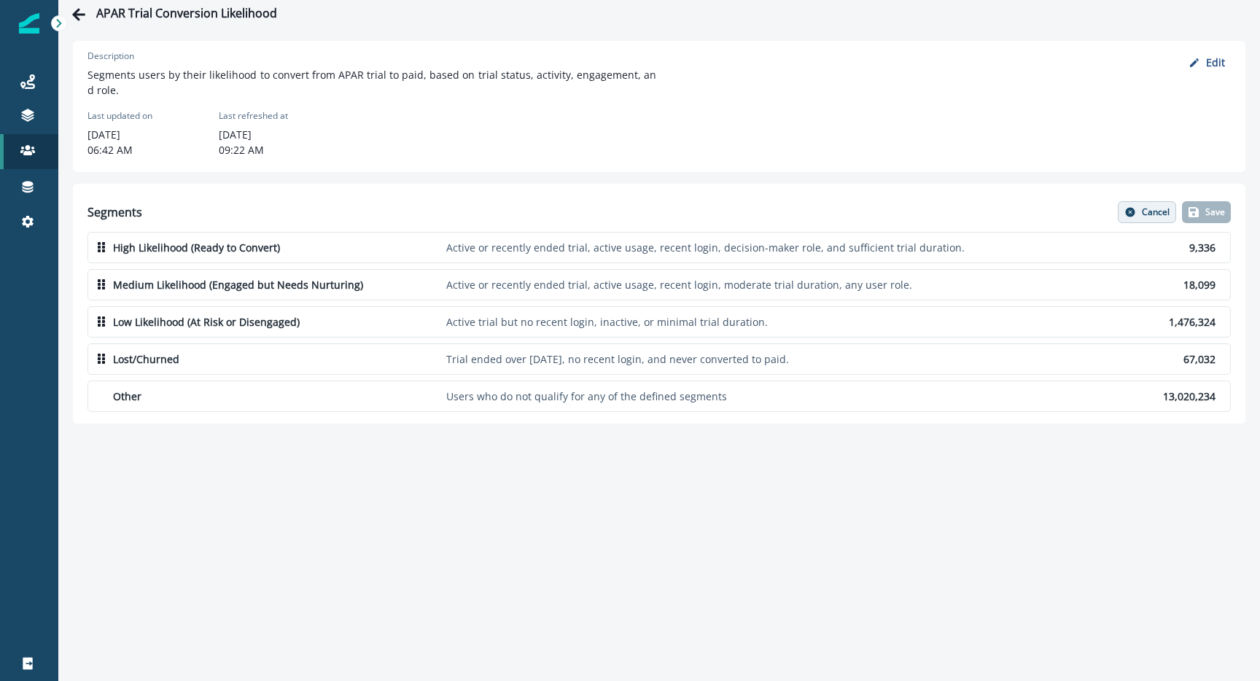
click at [1158, 215] on p "Cancel" at bounding box center [1156, 212] width 28 height 10
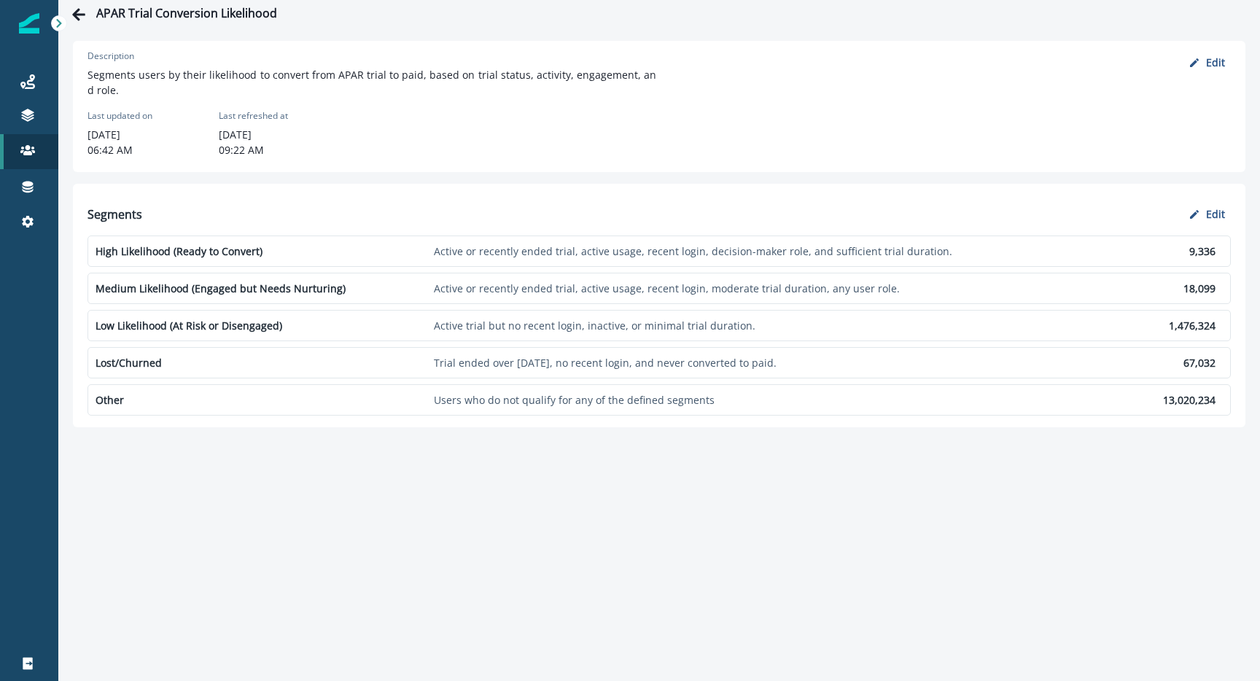
click at [580, 260] on div "High Likelihood (Ready to Convert) Active or recently ended trial, active usage…" at bounding box center [659, 251] width 1143 height 31
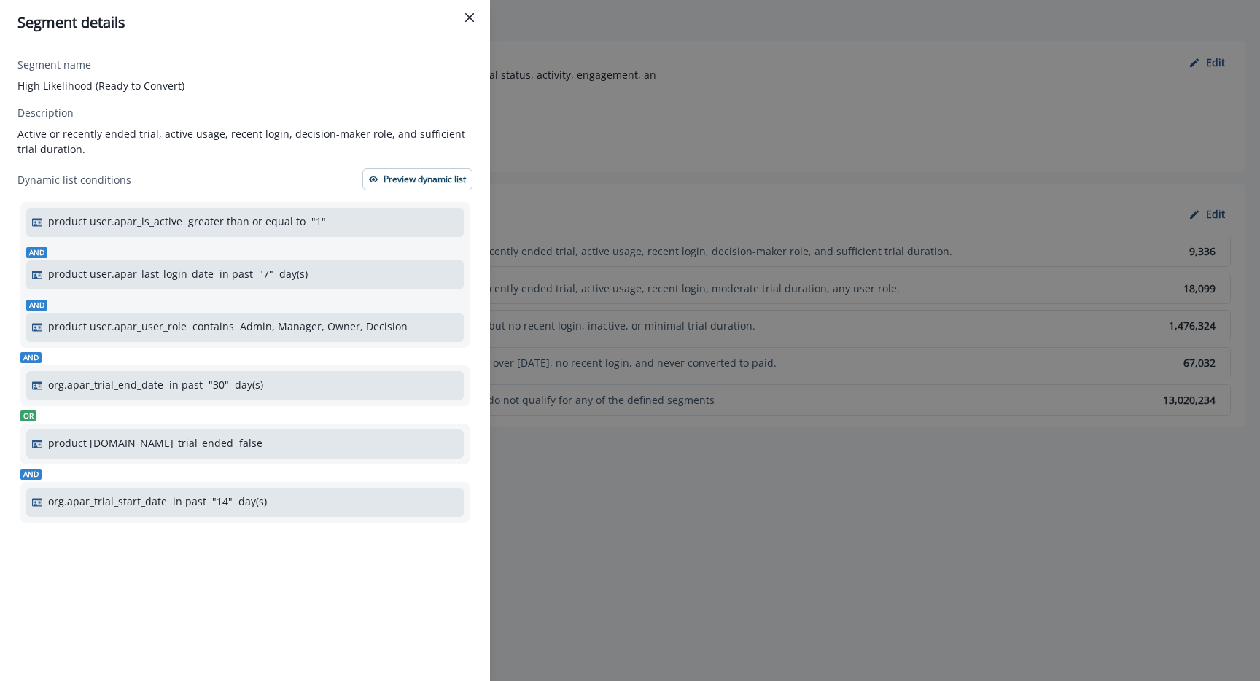
click at [581, 284] on div "Segment details Segment name High Likelihood (Ready to Convert) Description Act…" at bounding box center [630, 340] width 1260 height 681
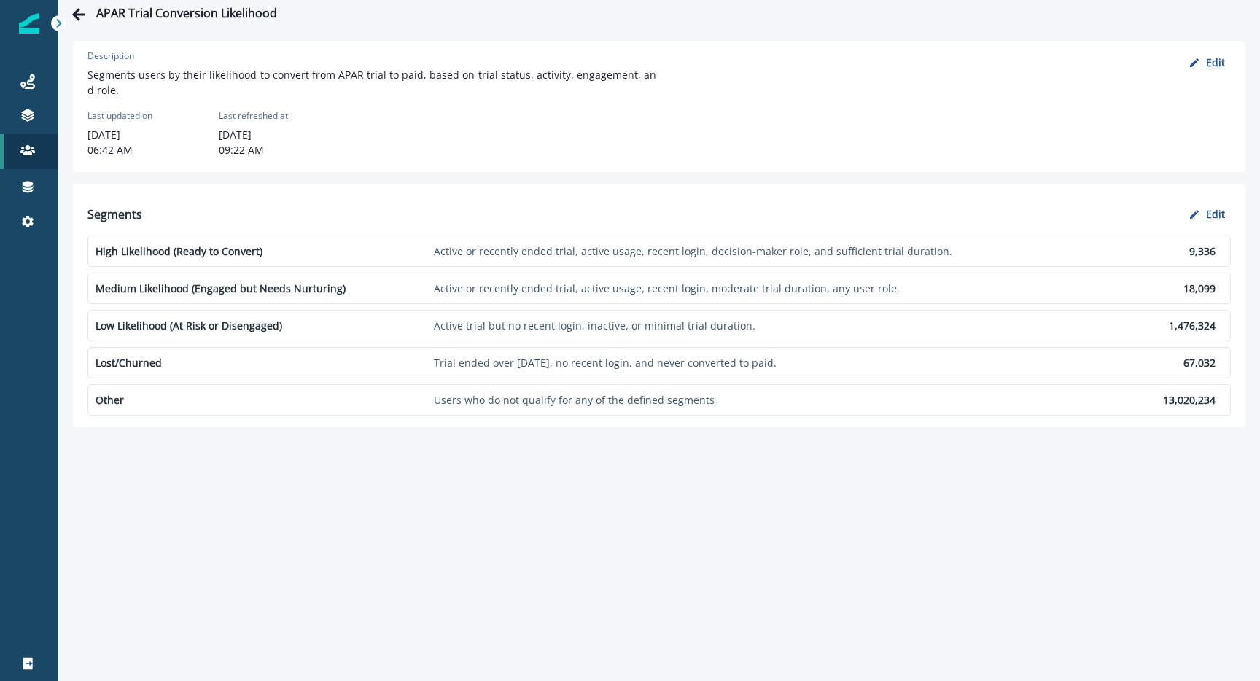
click at [581, 285] on p "Active or recently ended trial, active usage, recent login, moderate trial dura…" at bounding box center [766, 288] width 665 height 15
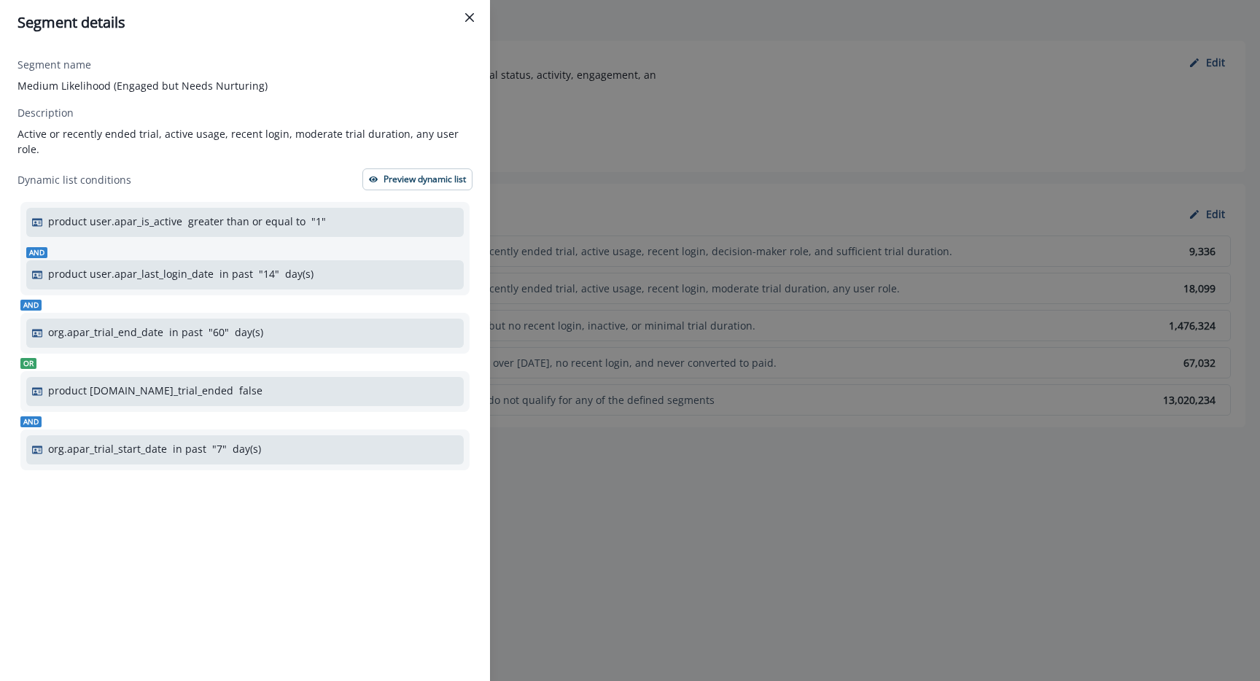
click at [581, 285] on div "Segment details Segment name Medium Likelihood (Engaged but Needs Nurturing) De…" at bounding box center [630, 340] width 1260 height 681
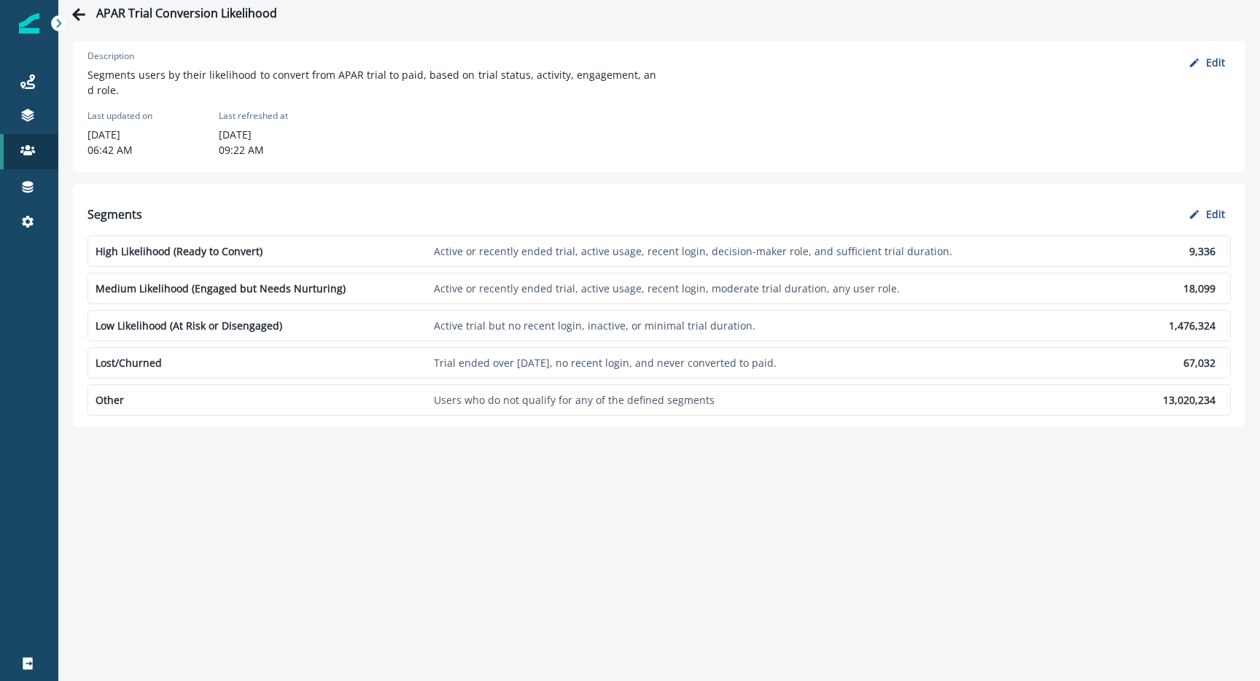
click at [575, 320] on p "Active trial but no recent login, inactive, or minimal trial duration." at bounding box center [766, 325] width 665 height 15
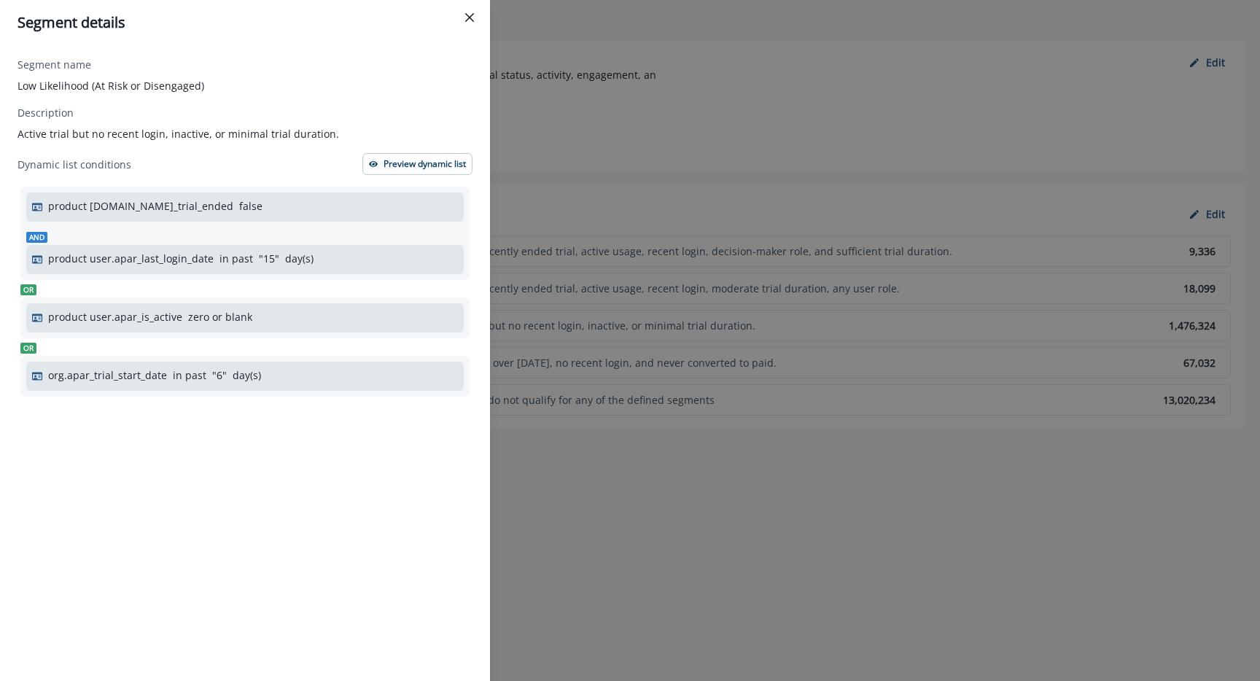
click at [575, 319] on div "Segment details Segment name Low Likelihood (At Risk or Disengaged) Description…" at bounding box center [630, 340] width 1260 height 681
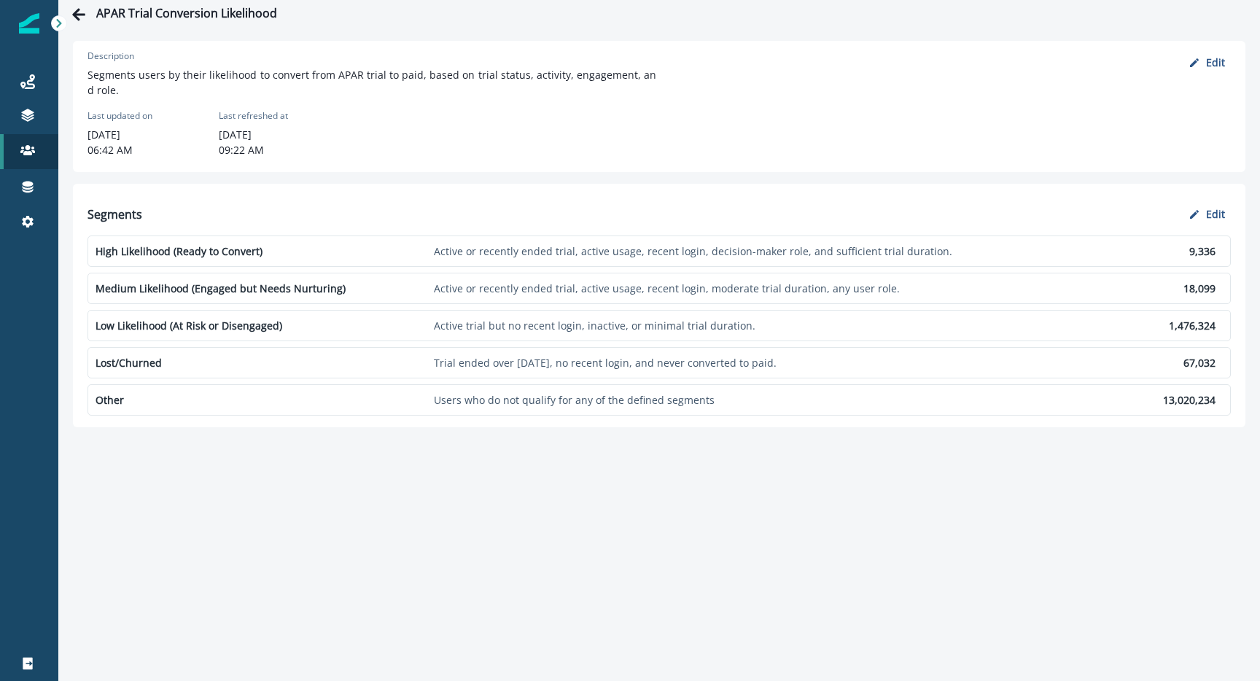
click at [559, 363] on p "Trial ended over 60 days ago, no recent login, and never converted to paid." at bounding box center [766, 362] width 665 height 15
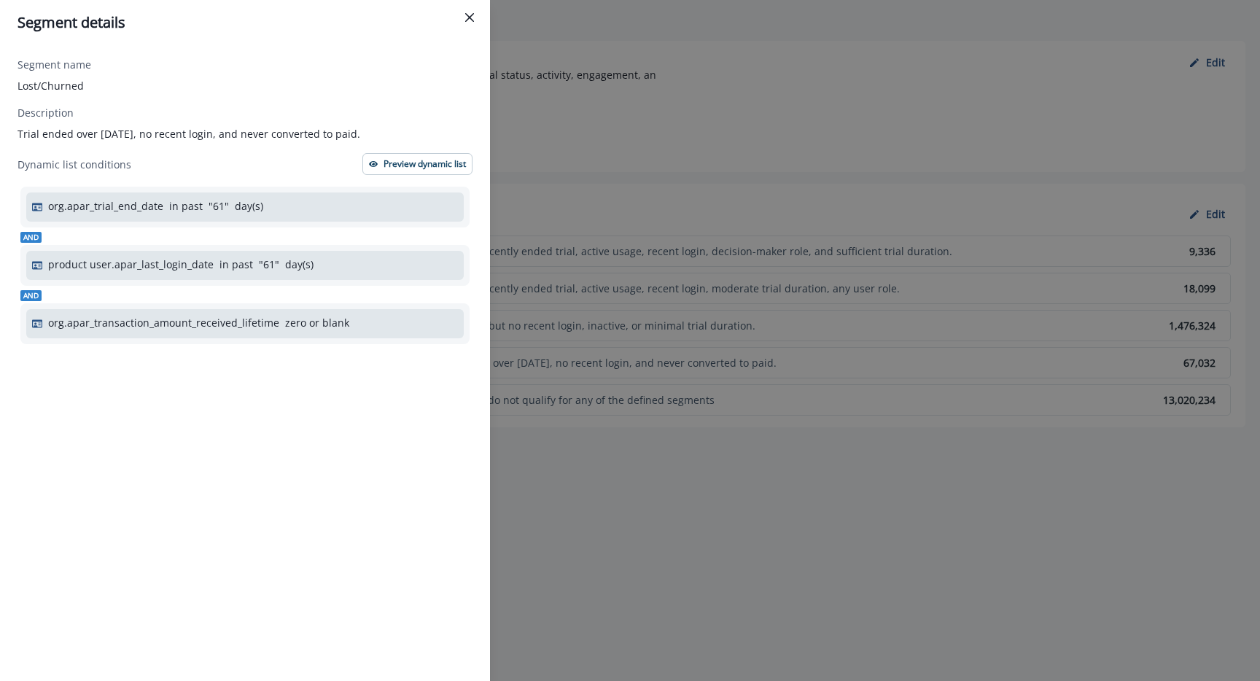
click at [559, 362] on div "Segment details Segment name Lost/Churned Description Trial ended over 60 days …" at bounding box center [630, 340] width 1260 height 681
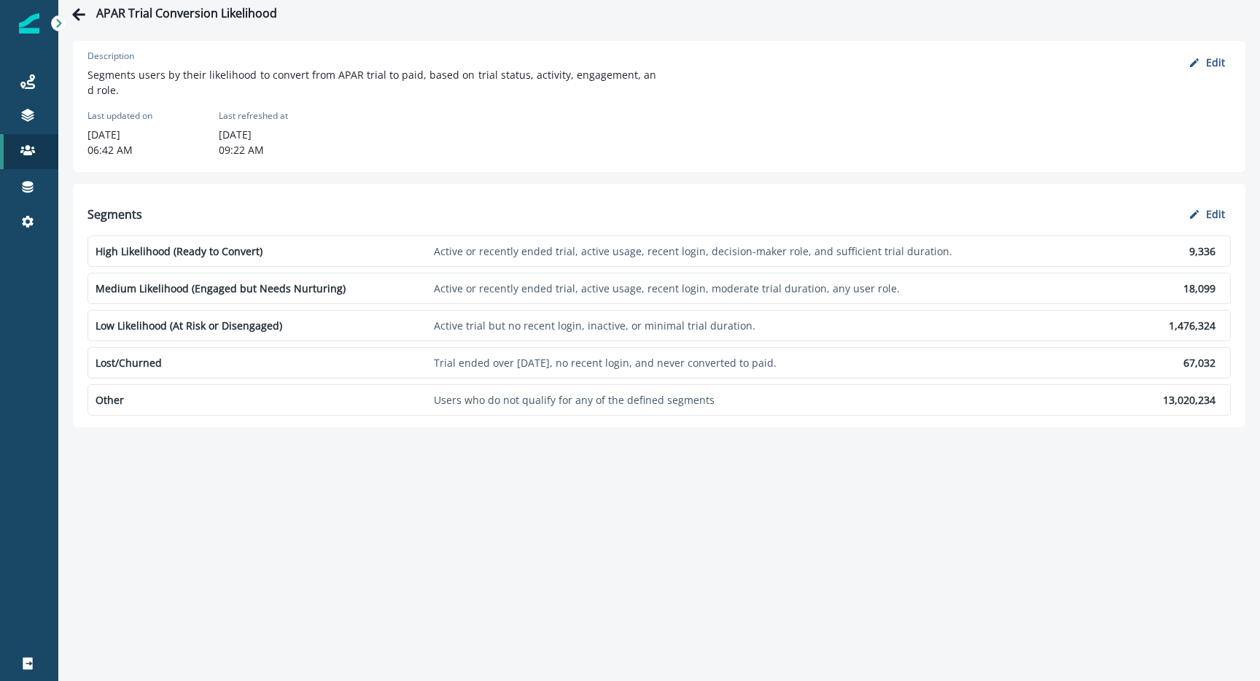
click at [550, 400] on p "Users who do not qualify for any of the defined segments" at bounding box center [766, 399] width 665 height 15
click at [459, 388] on div "Other Users who do not qualify for any of the defined segments 13,020,234" at bounding box center [659, 399] width 1143 height 31
click at [342, 400] on p "Other" at bounding box center [262, 399] width 333 height 15
click at [272, 367] on p "Lost/Churned" at bounding box center [262, 362] width 333 height 15
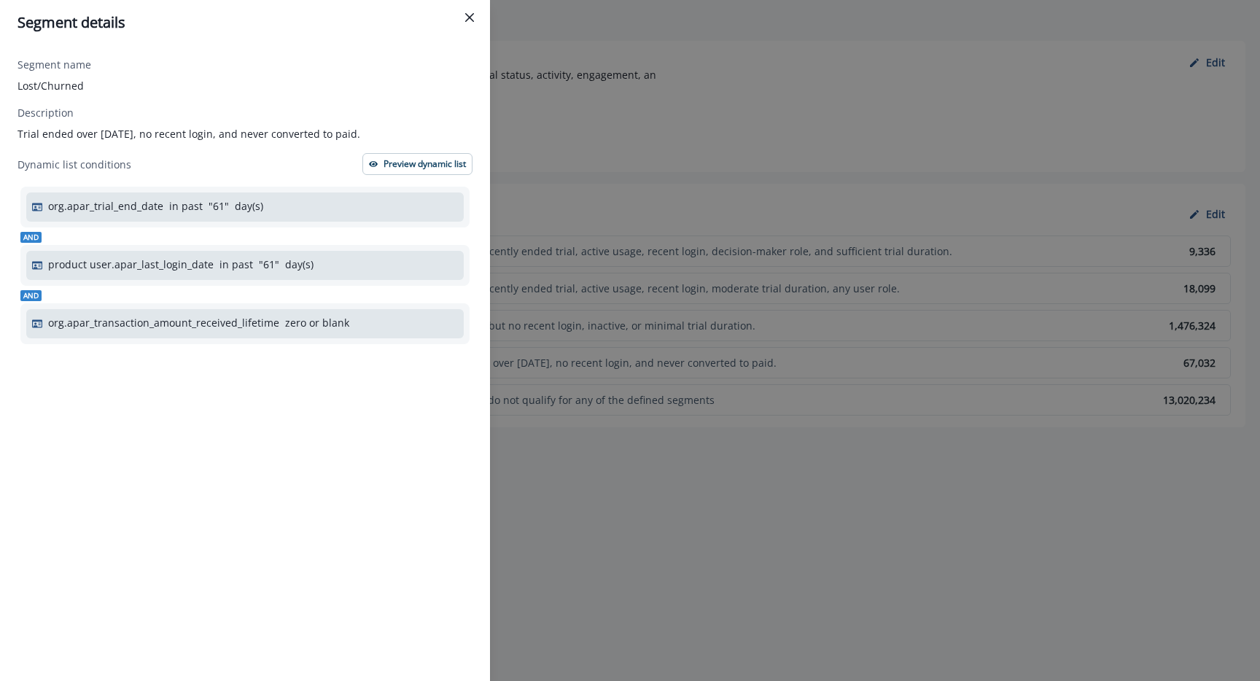
click at [362, 201] on div "org.apar_trial_end_date in past " 61 " day(s)" at bounding box center [253, 205] width 410 height 15
click at [468, 18] on icon "Close" at bounding box center [469, 17] width 9 height 9
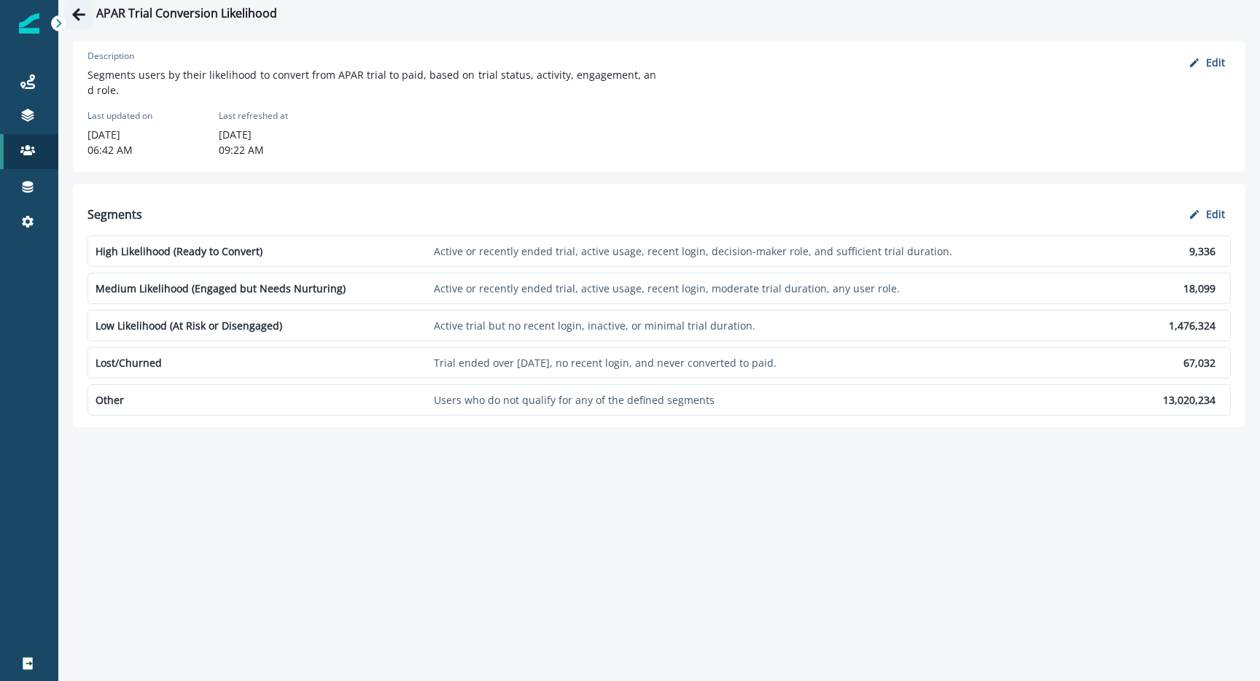
click at [81, 10] on icon "Go back" at bounding box center [78, 14] width 15 height 15
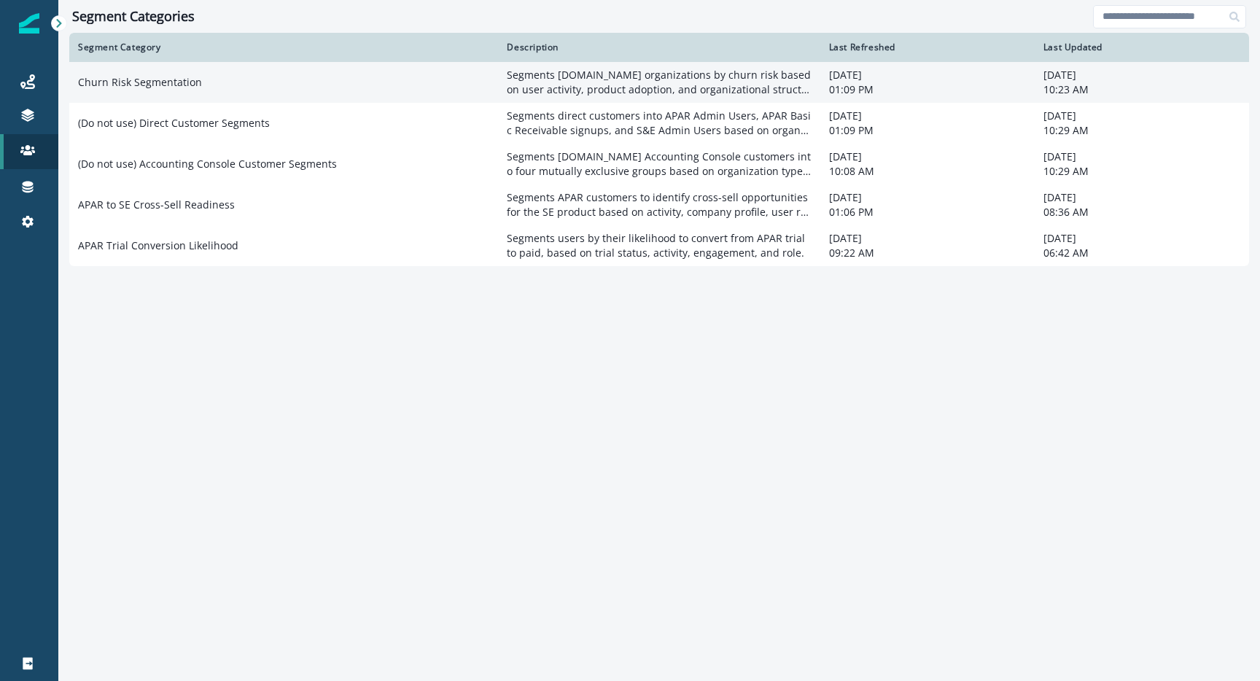
click at [245, 82] on td "Churn Risk Segmentation" at bounding box center [283, 82] width 429 height 41
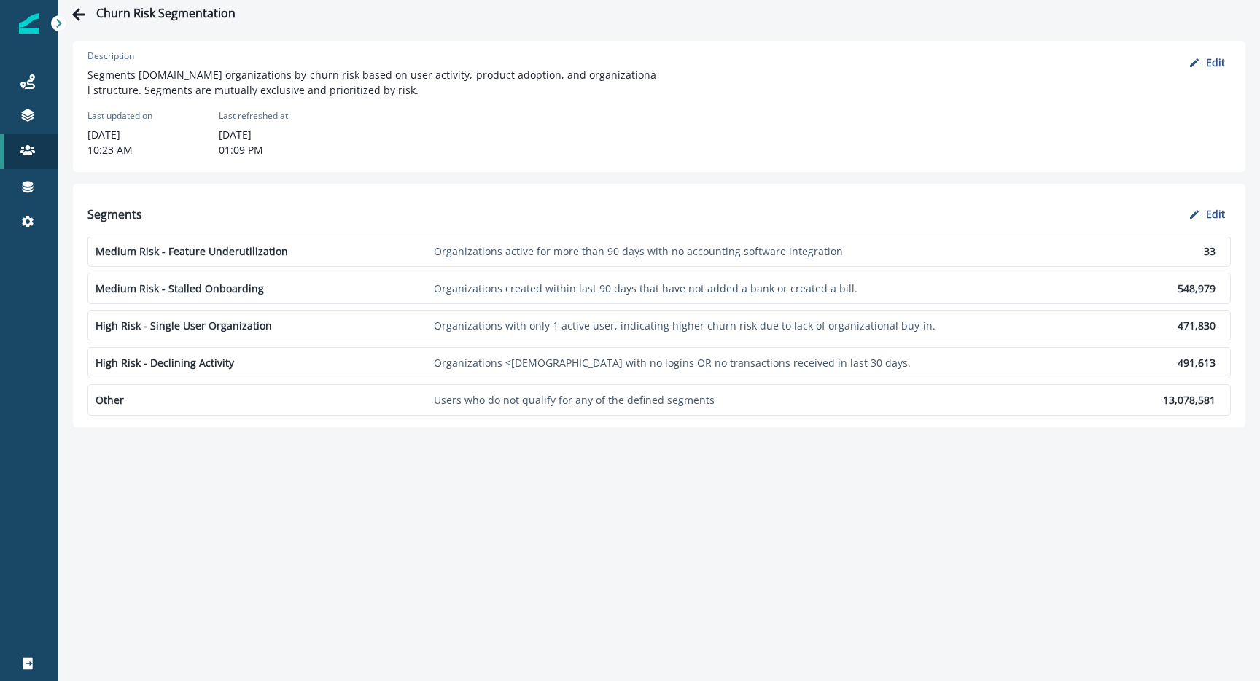
click at [314, 367] on p "High Risk - Declining Activity" at bounding box center [262, 362] width 333 height 15
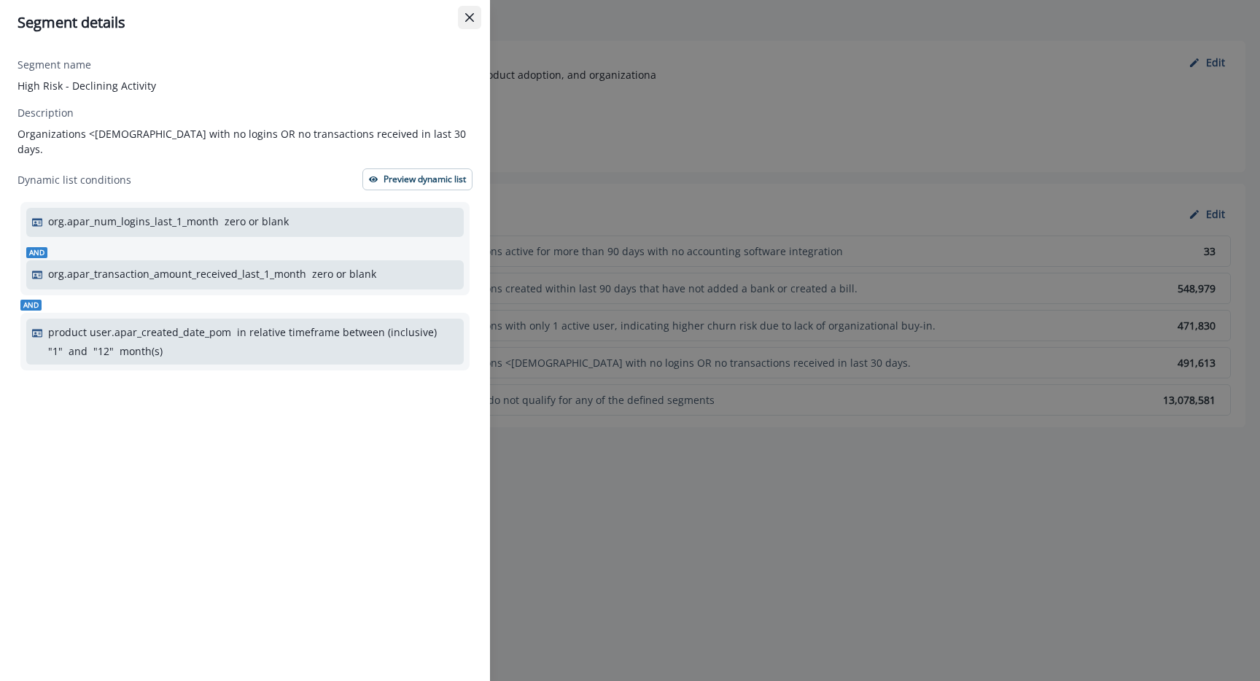
click at [468, 15] on icon "Close" at bounding box center [469, 17] width 9 height 9
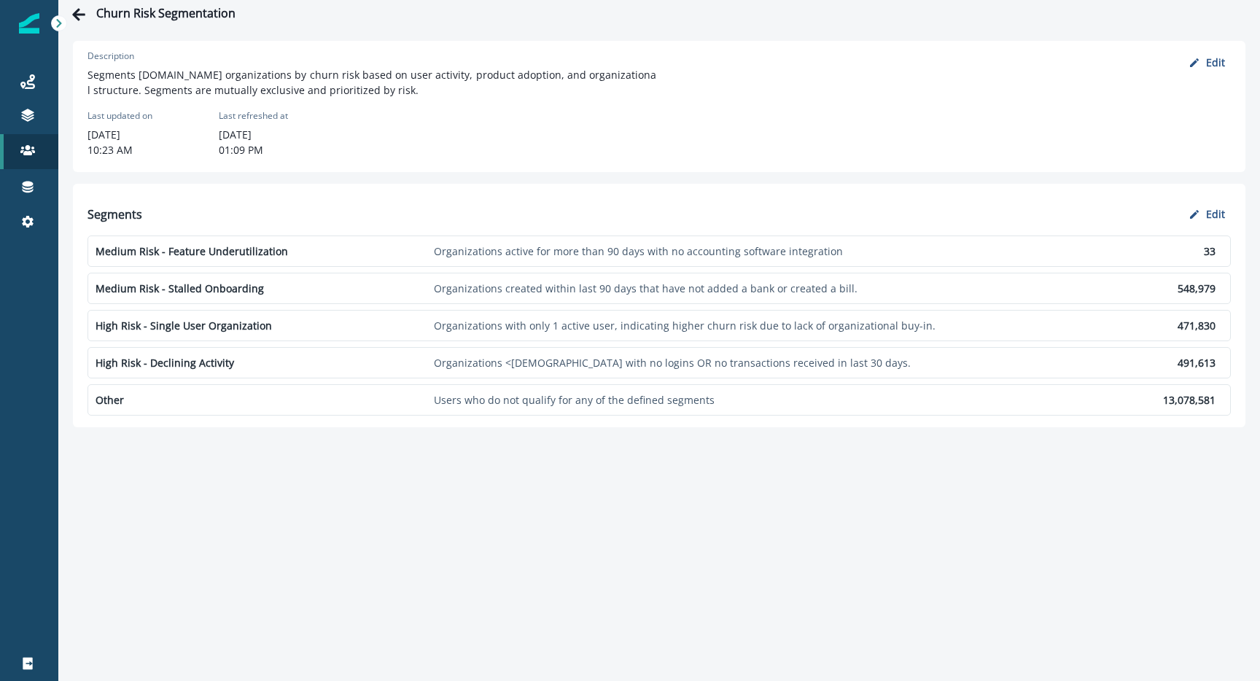
click at [319, 252] on p "Medium Risk - Feature Underutilization" at bounding box center [262, 251] width 333 height 15
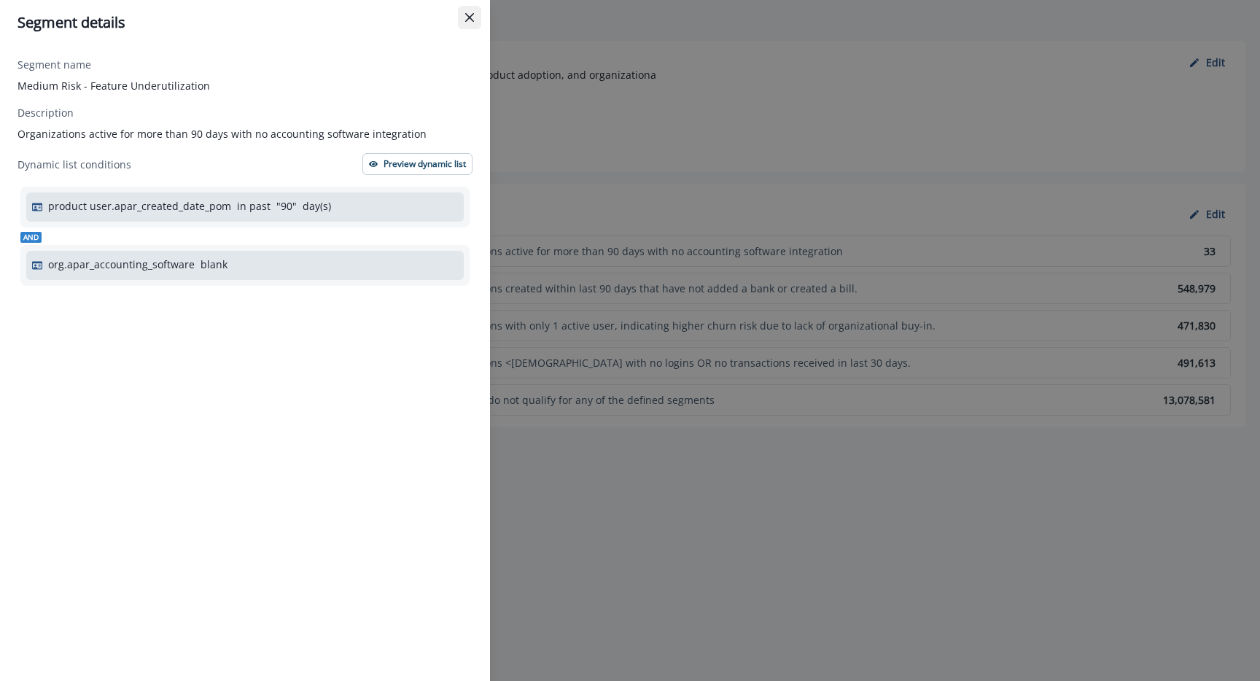
click at [471, 14] on icon "Close" at bounding box center [469, 17] width 9 height 9
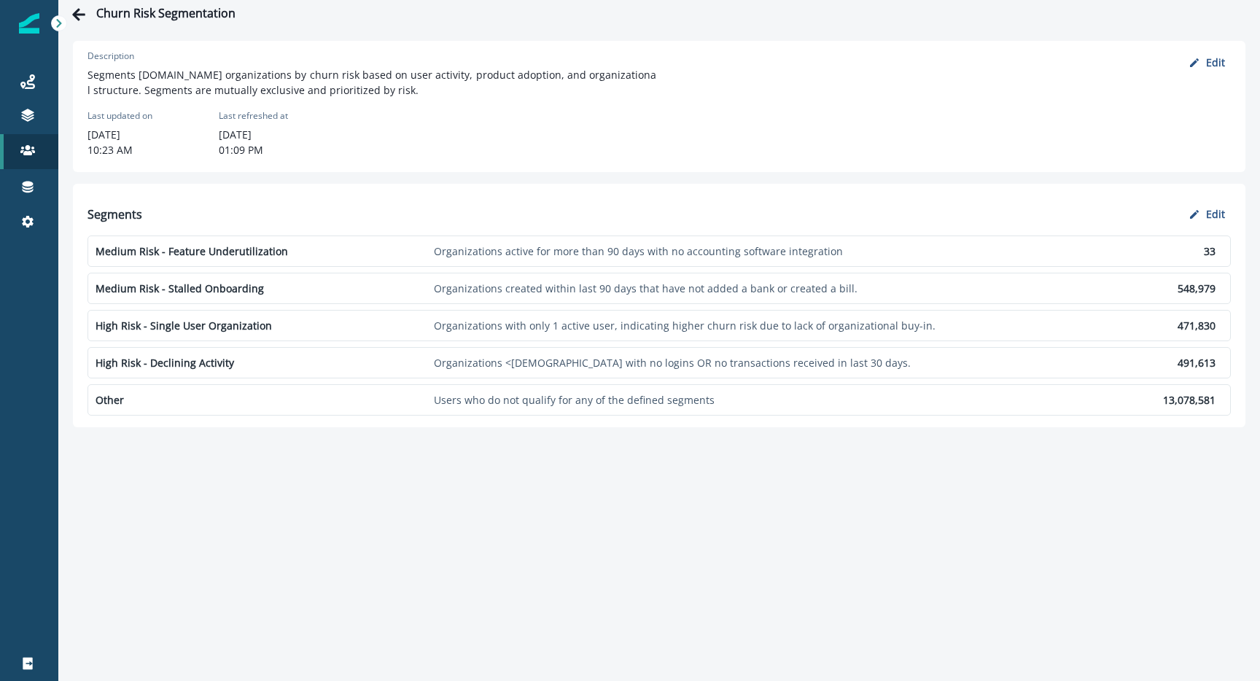
click at [386, 285] on p "Medium Risk - Stalled Onboarding" at bounding box center [262, 288] width 333 height 15
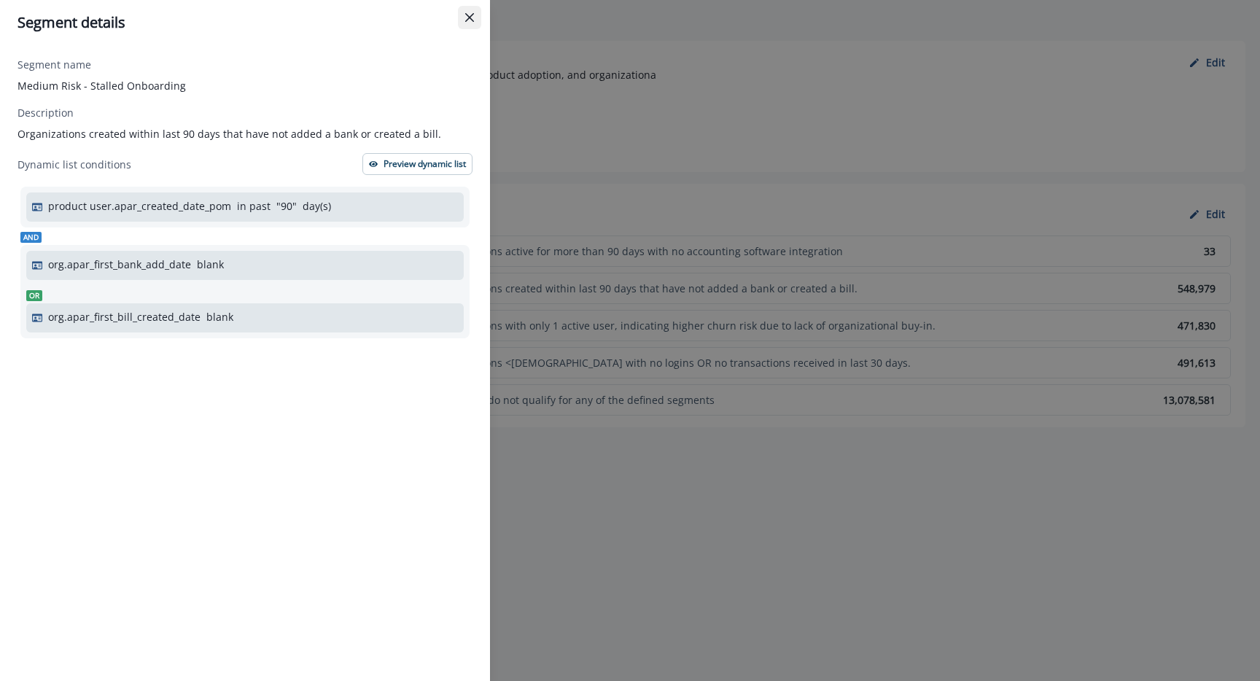
click at [471, 15] on icon "Close" at bounding box center [469, 17] width 9 height 9
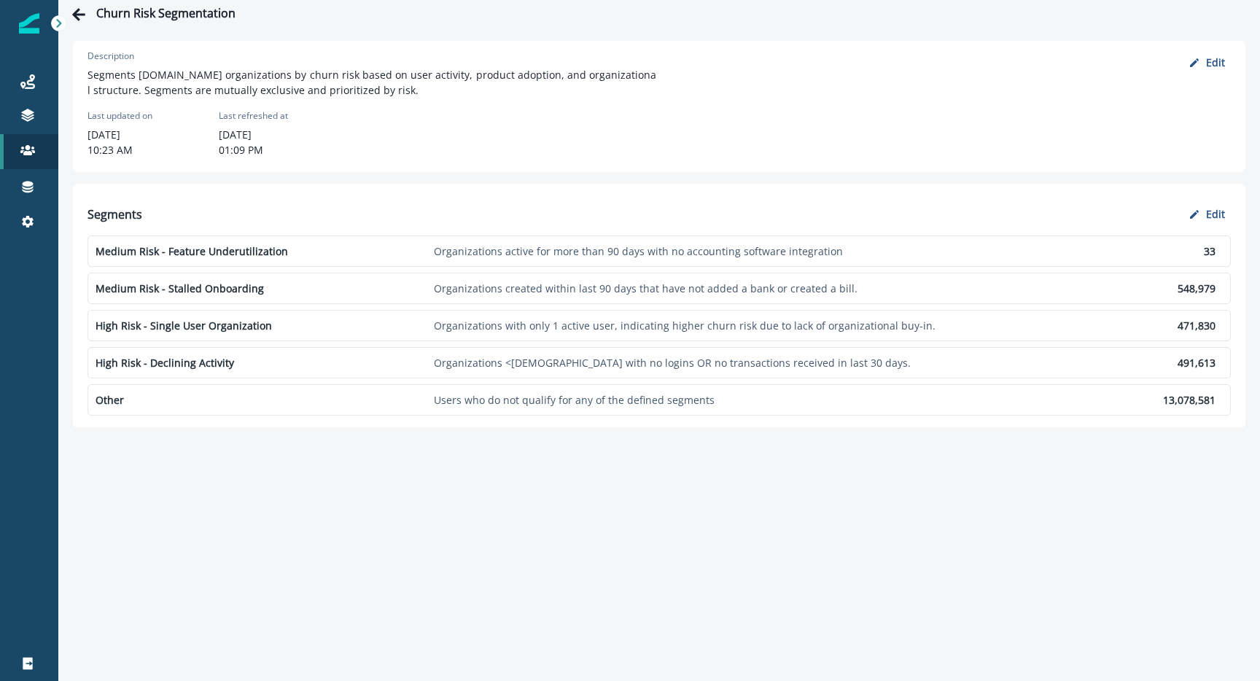
click at [348, 330] on p "High Risk - Single User Organization" at bounding box center [262, 325] width 333 height 15
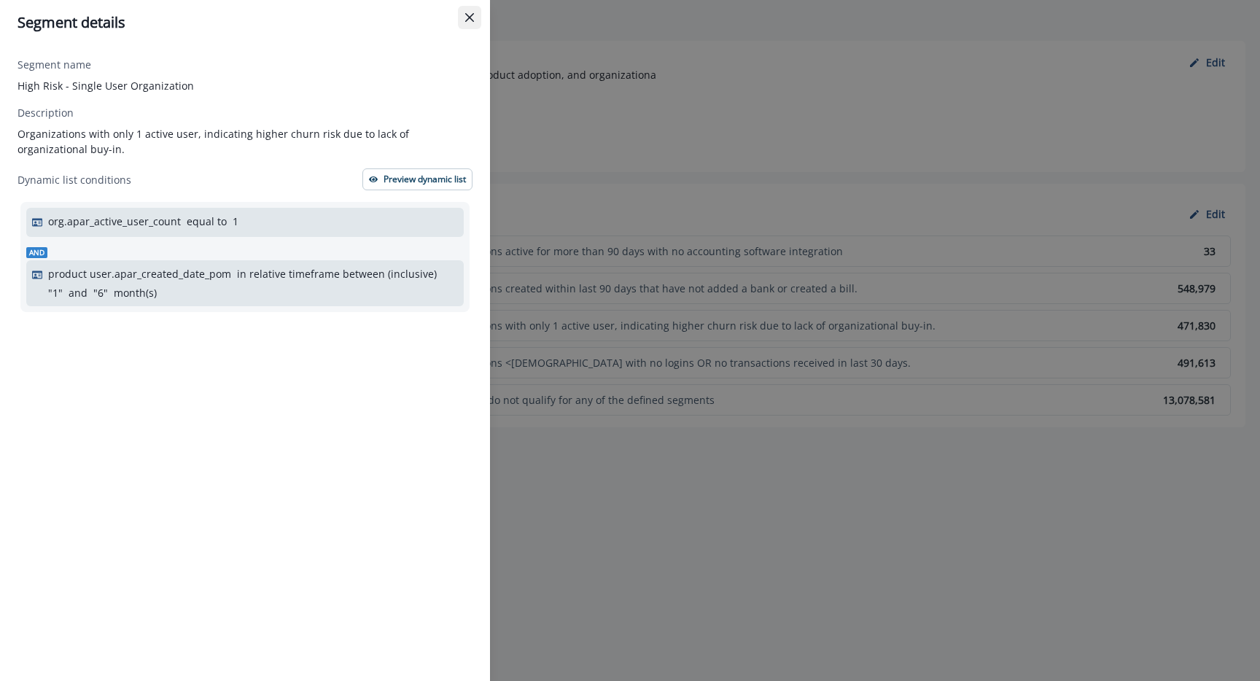
click at [474, 15] on button "Close" at bounding box center [469, 17] width 23 height 23
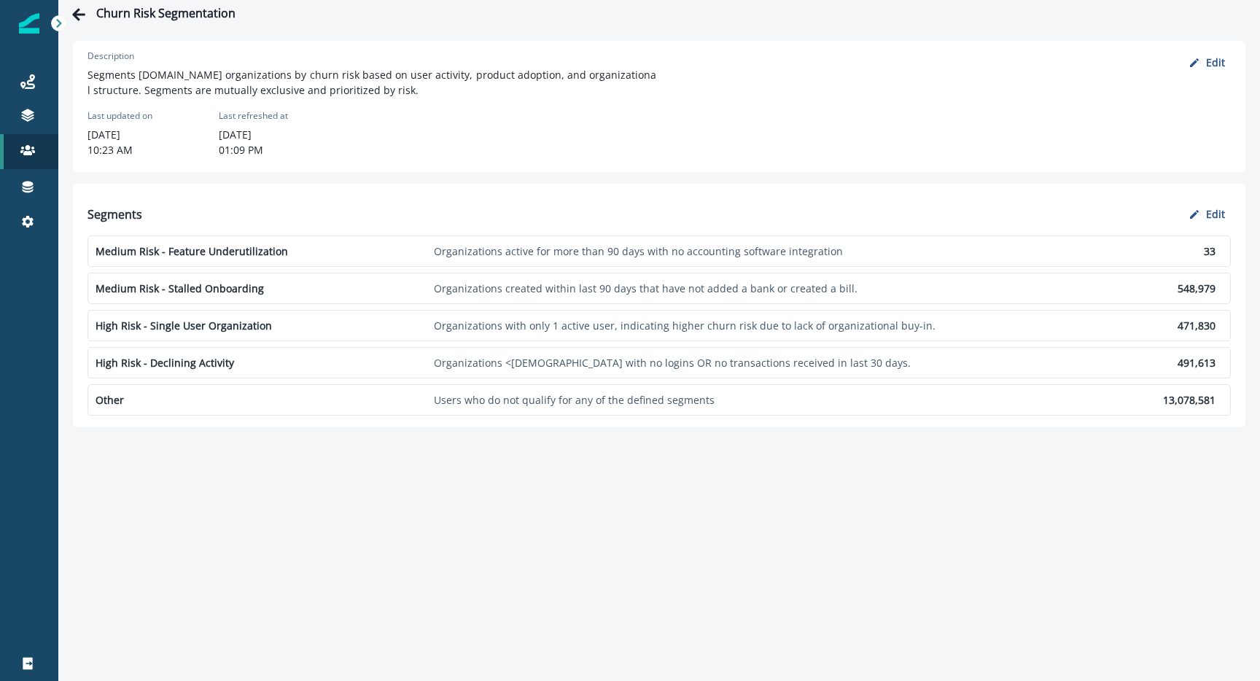
click at [346, 360] on p "High Risk - Declining Activity" at bounding box center [262, 362] width 333 height 15
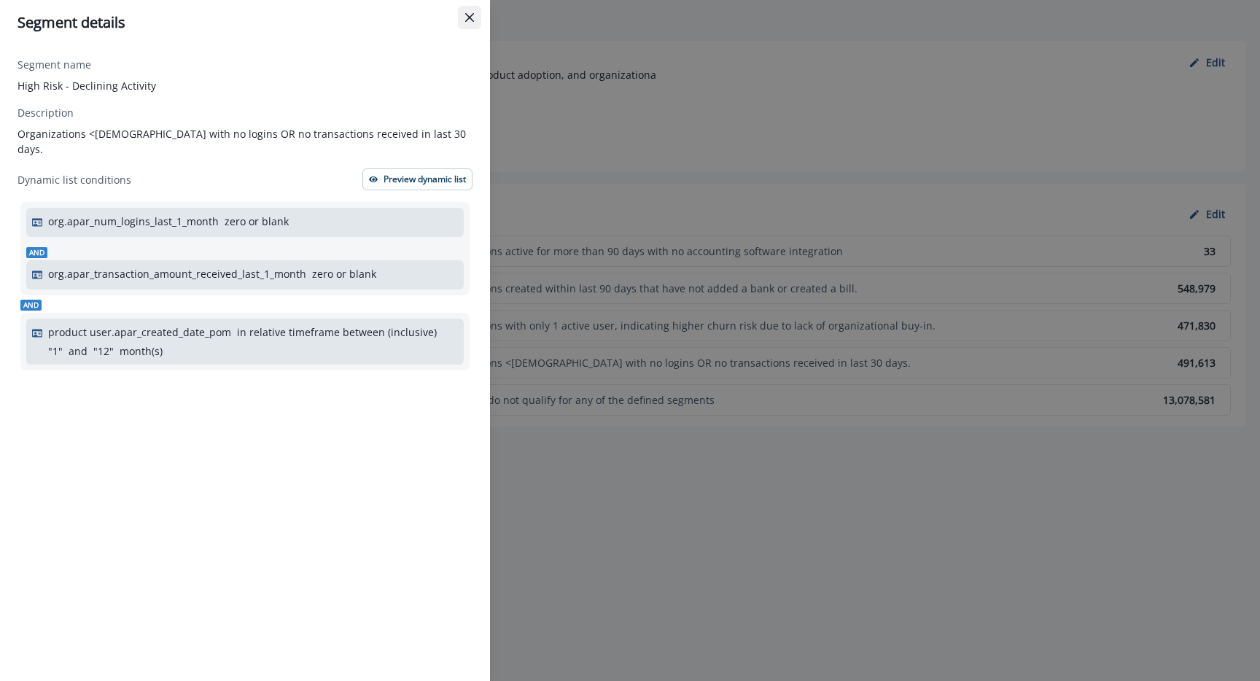
click at [468, 12] on button "Close" at bounding box center [469, 17] width 23 height 23
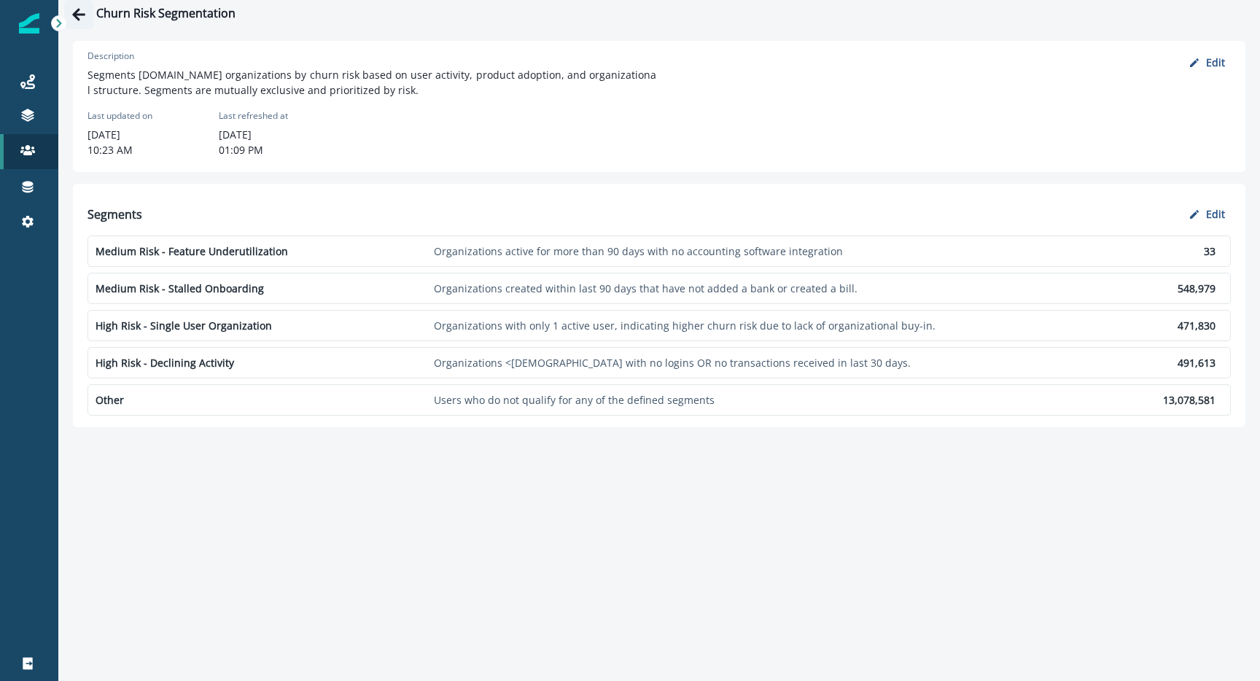
click at [79, 12] on icon "Go back" at bounding box center [78, 14] width 15 height 15
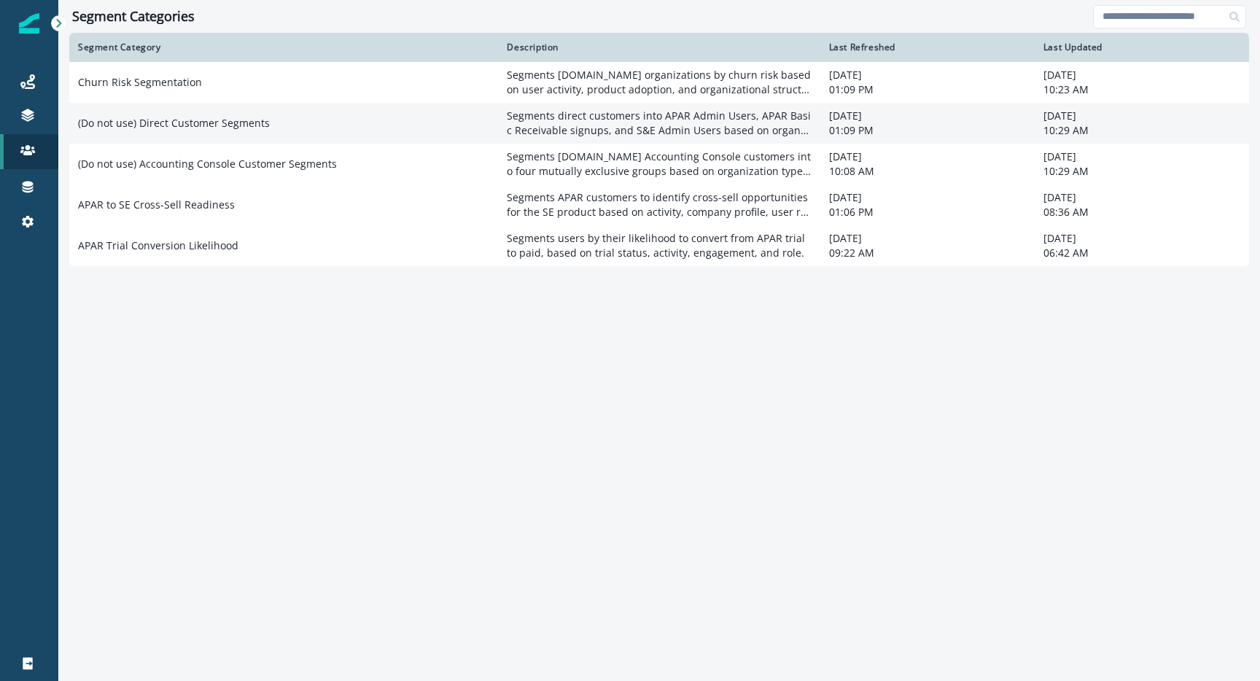
click at [185, 134] on td "(Do not use) Direct Customer Segments" at bounding box center [283, 123] width 429 height 41
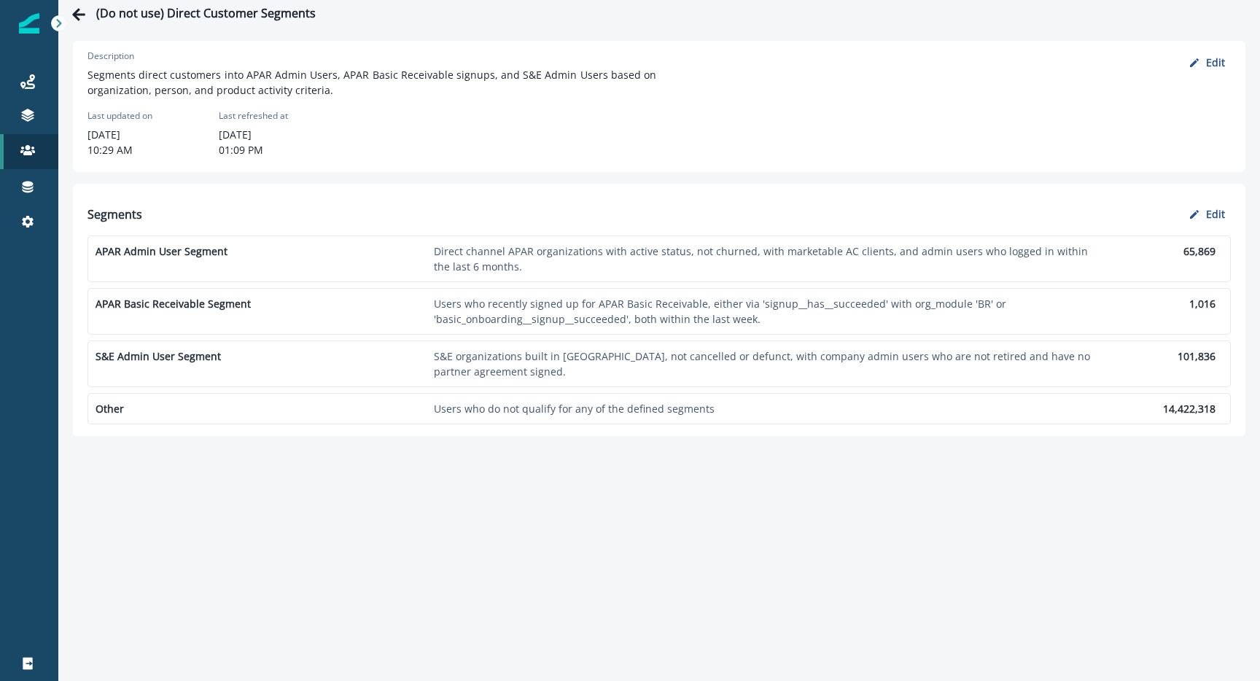
click at [241, 363] on p "S&E Admin User Segment" at bounding box center [262, 356] width 333 height 15
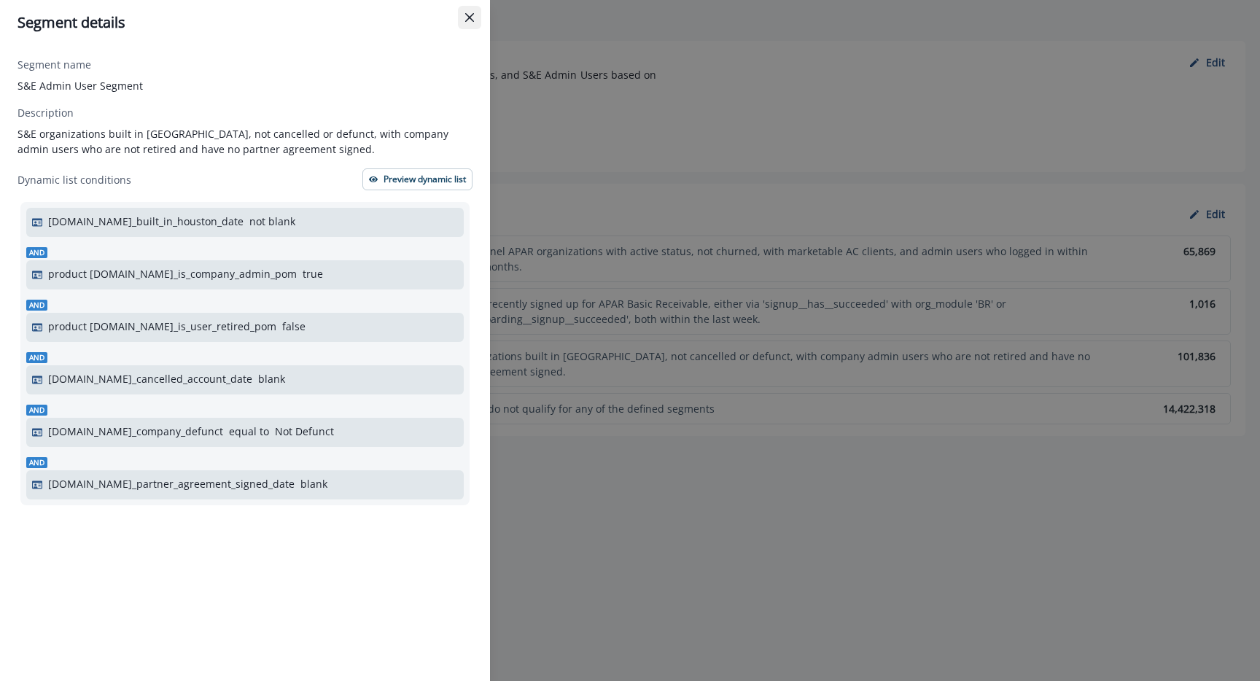
click at [472, 12] on button "Close" at bounding box center [469, 17] width 23 height 23
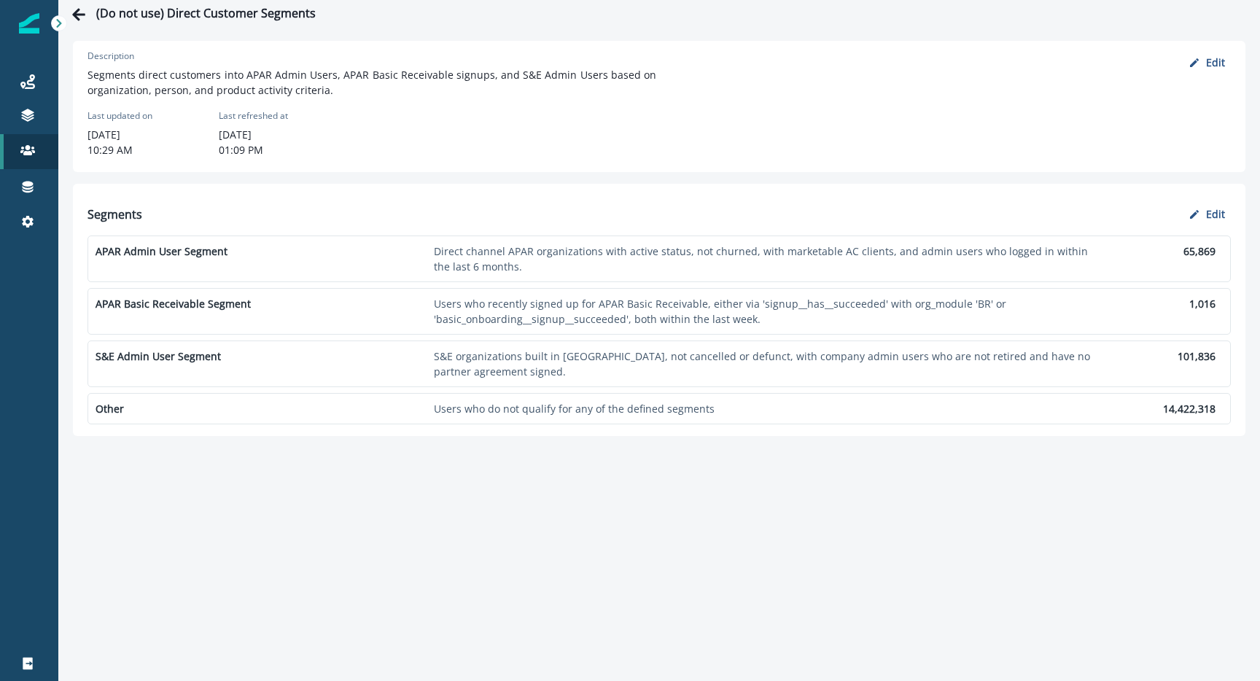
click at [268, 305] on p "APAR Basic Receivable Segment" at bounding box center [262, 303] width 333 height 15
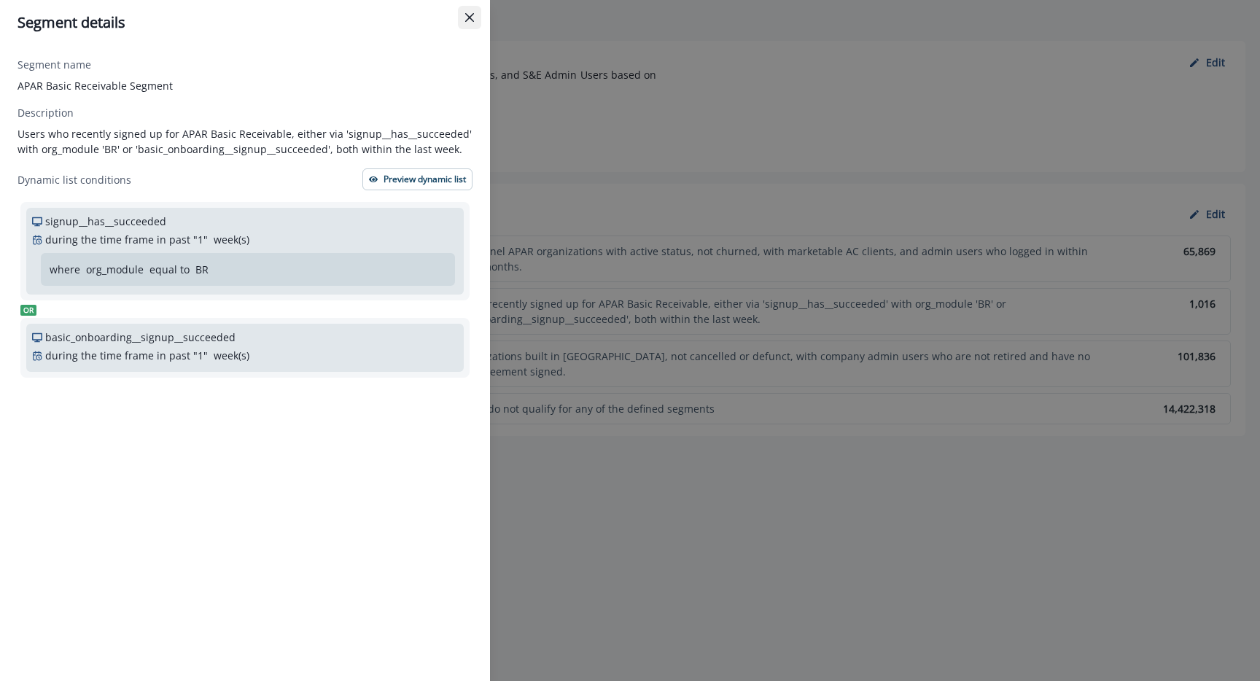
click at [470, 14] on icon "Close" at bounding box center [469, 17] width 9 height 9
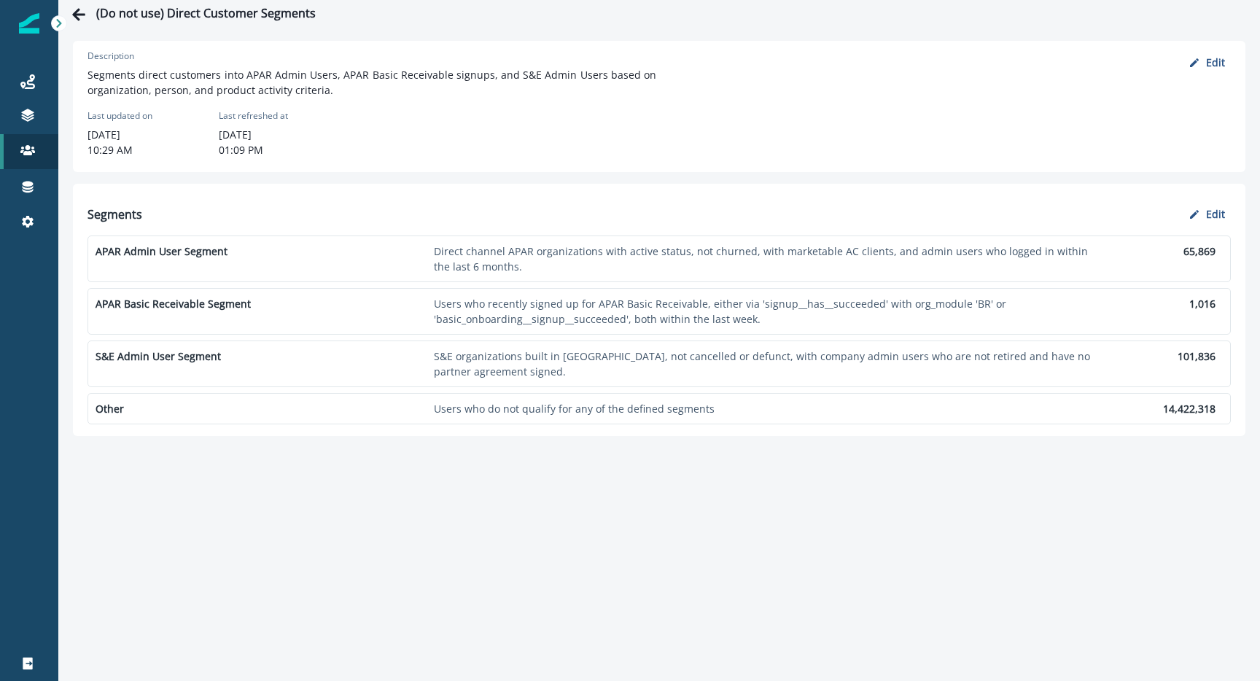
click at [281, 273] on div "APAR Admin User Segment Direct channel APAR organizations with active status, n…" at bounding box center [659, 259] width 1143 height 47
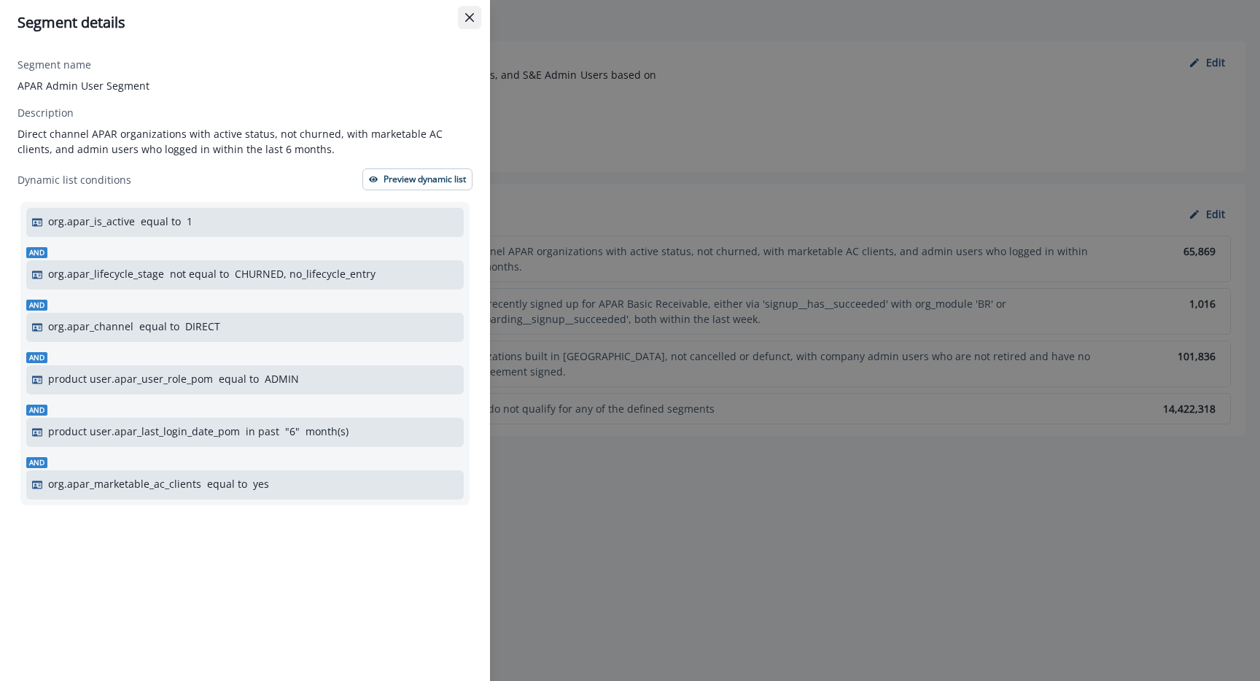
click at [473, 22] on button "Close" at bounding box center [469, 17] width 23 height 23
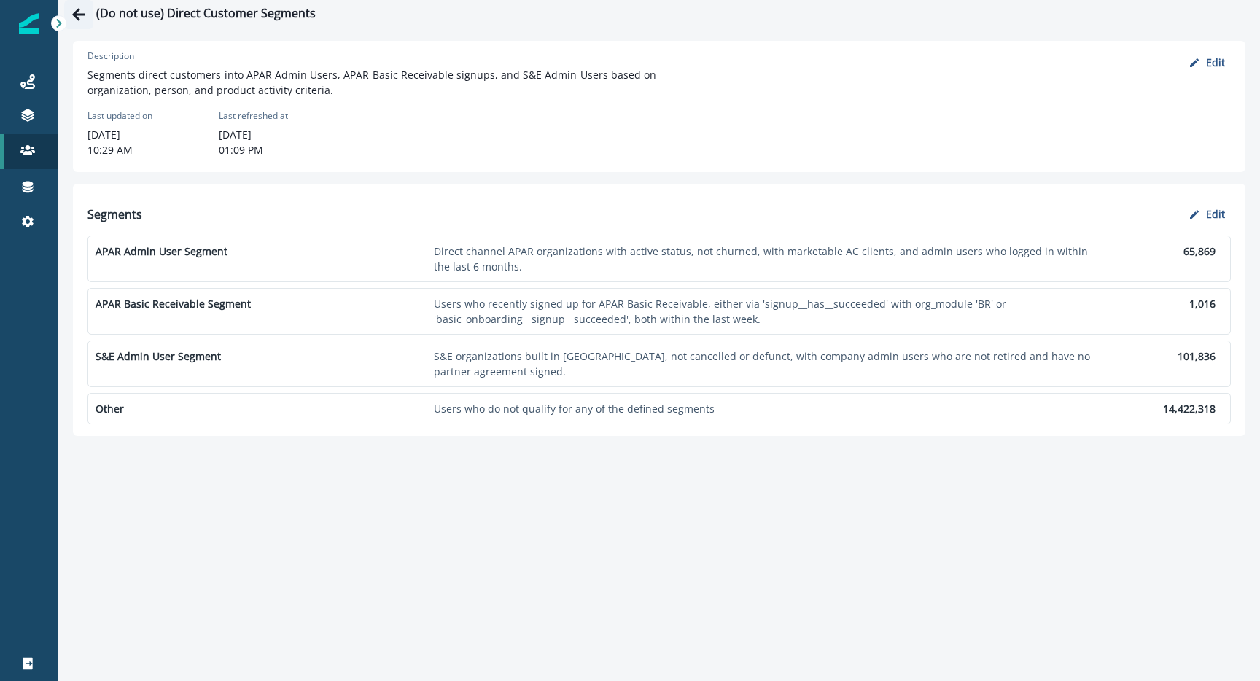
click at [82, 20] on icon "Go back" at bounding box center [78, 14] width 15 height 15
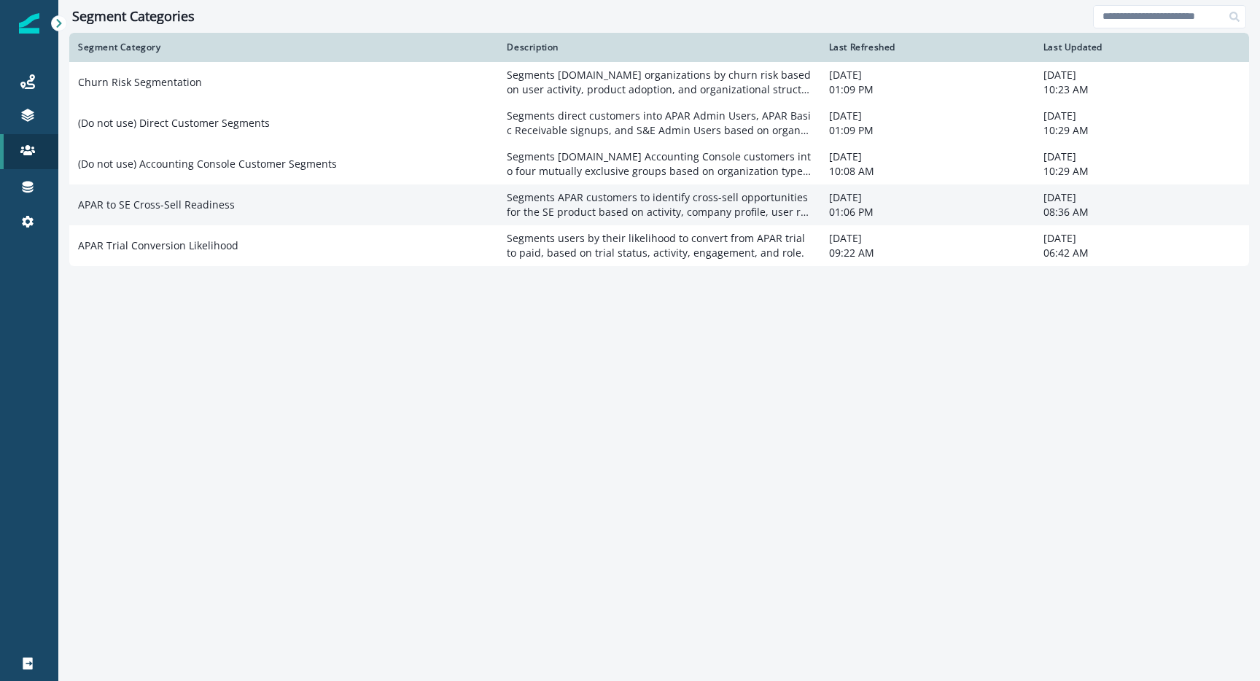
click at [219, 208] on td "APAR to SE Cross-Sell Readiness" at bounding box center [283, 204] width 429 height 41
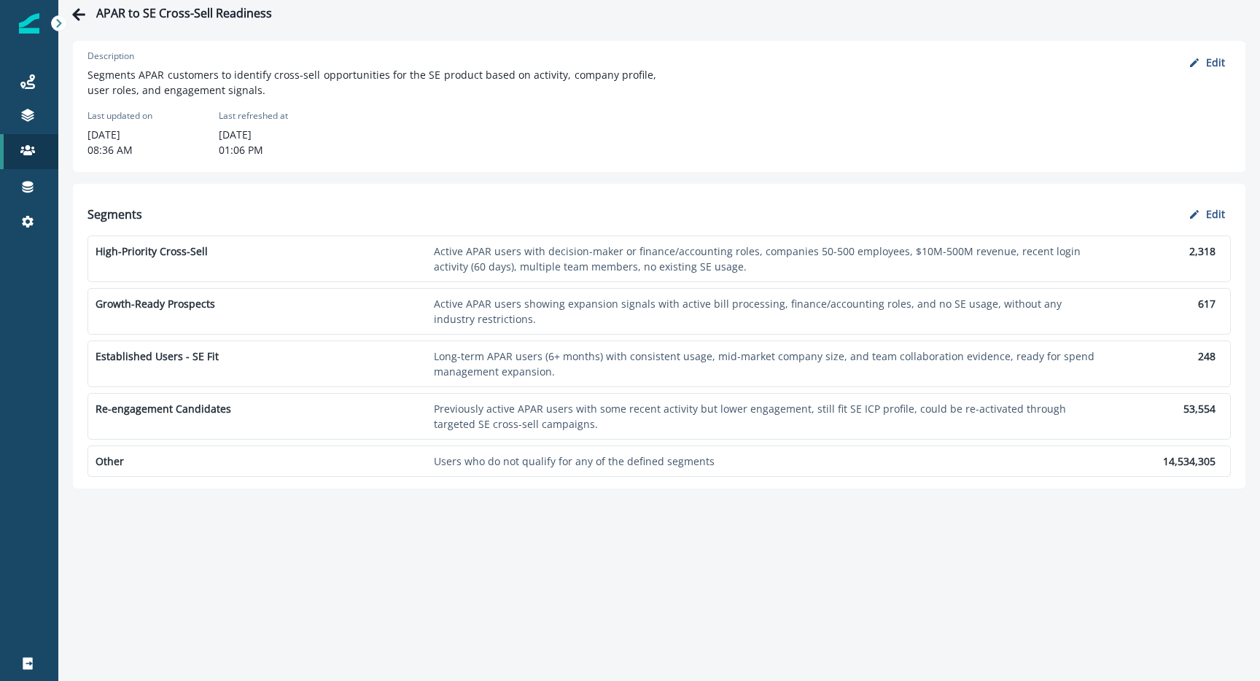
click at [224, 263] on div "High-Priority Cross-Sell Active APAR users with decision-maker or finance/accou…" at bounding box center [659, 259] width 1143 height 47
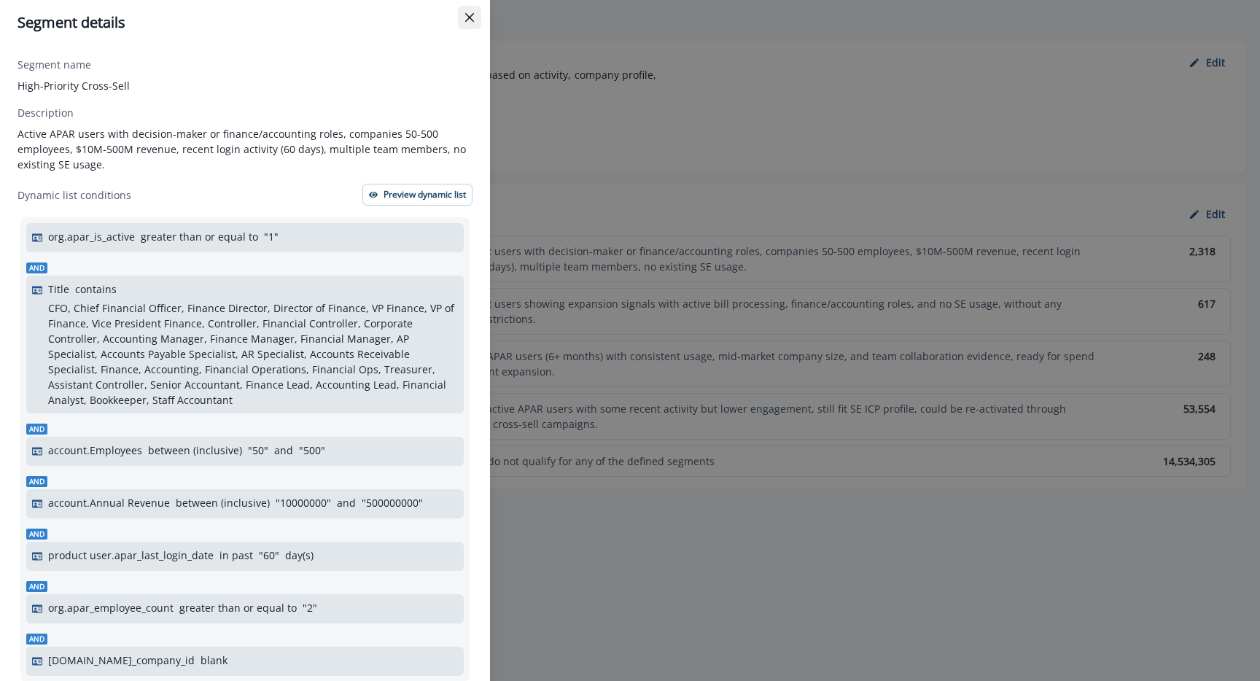
click at [464, 9] on button "Close" at bounding box center [469, 17] width 23 height 23
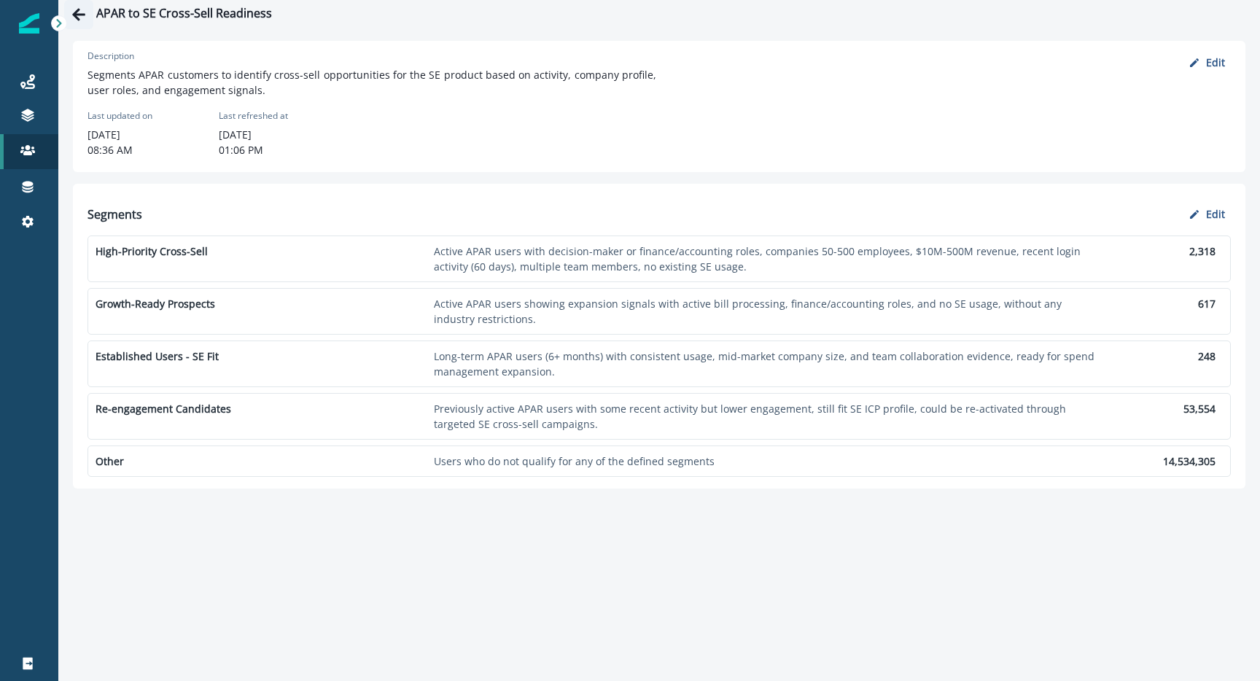
click at [77, 7] on icon "Go back" at bounding box center [78, 14] width 15 height 15
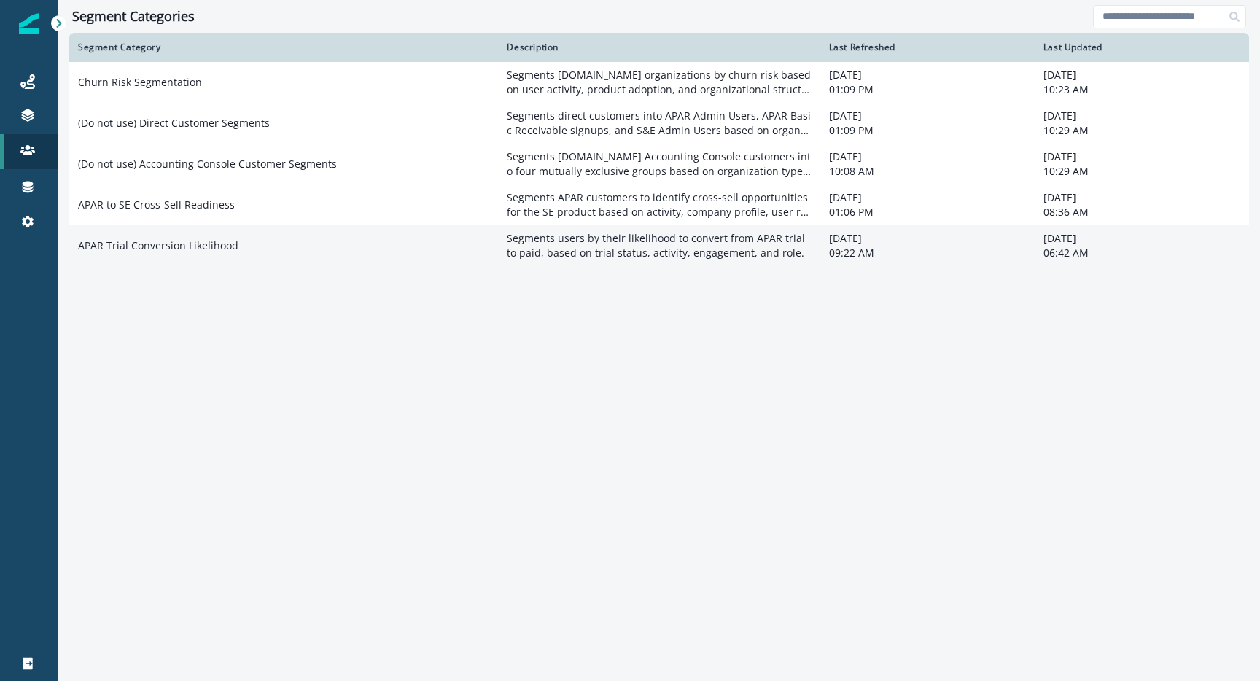
click at [225, 239] on td "APAR Trial Conversion Likelihood" at bounding box center [283, 245] width 429 height 41
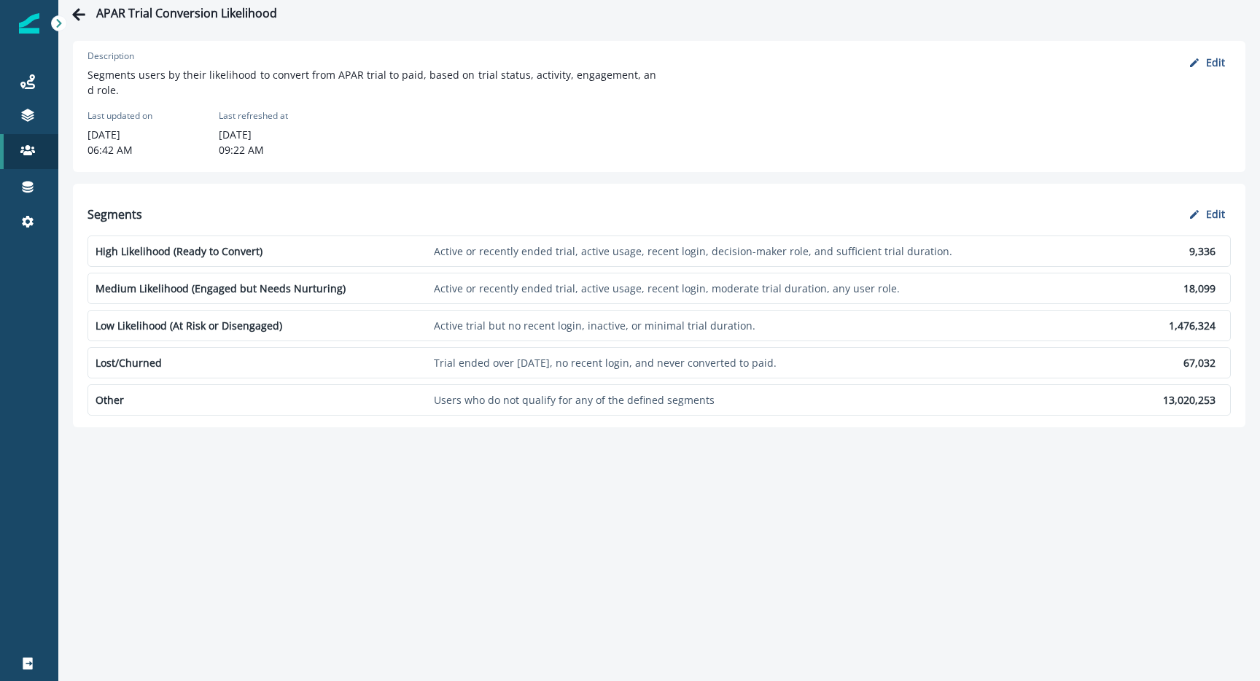
click at [238, 357] on p "Lost/Churned" at bounding box center [262, 362] width 333 height 15
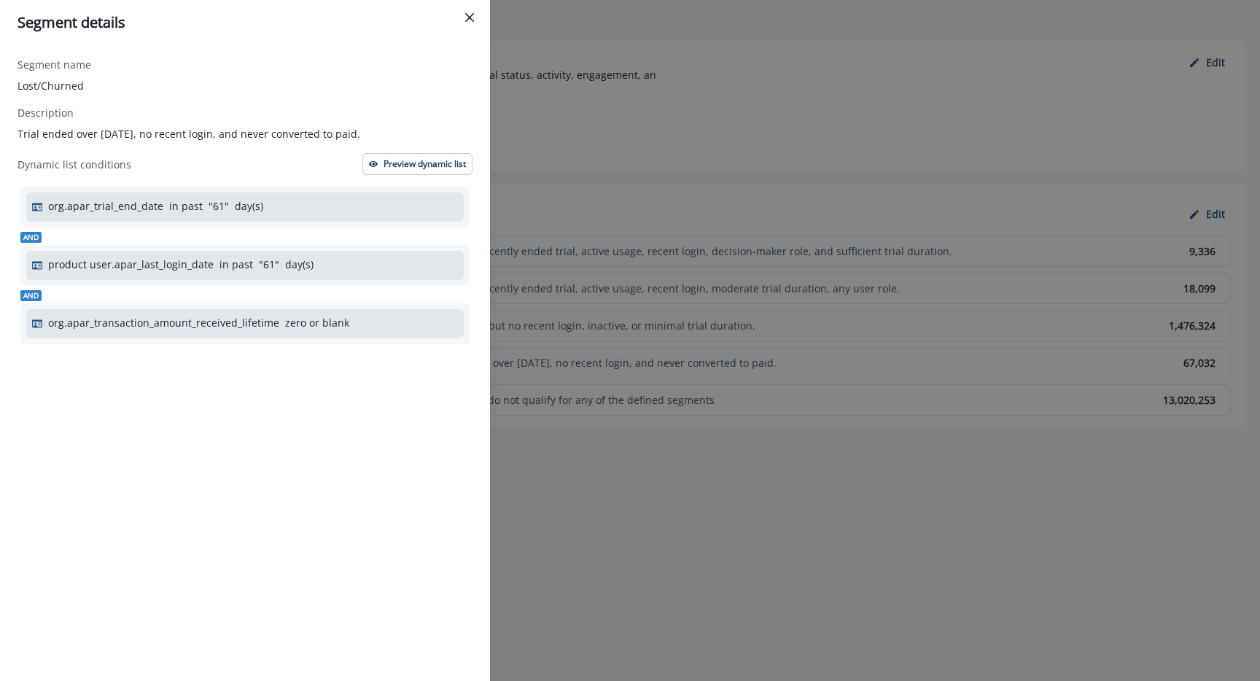
click at [518, 303] on div "Segment details Segment name Lost/Churned Description Trial ended over 60 days …" at bounding box center [630, 340] width 1260 height 681
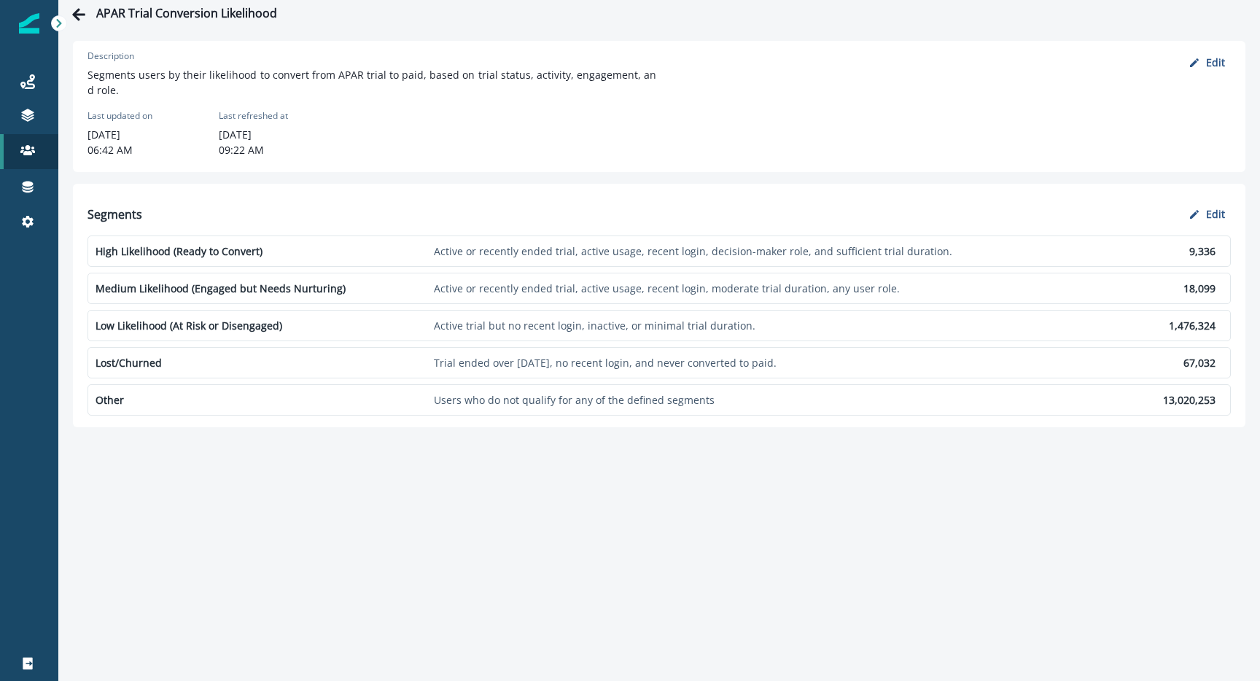
click at [490, 326] on p "Active trial but no recent login, inactive, or minimal trial duration." at bounding box center [766, 325] width 665 height 15
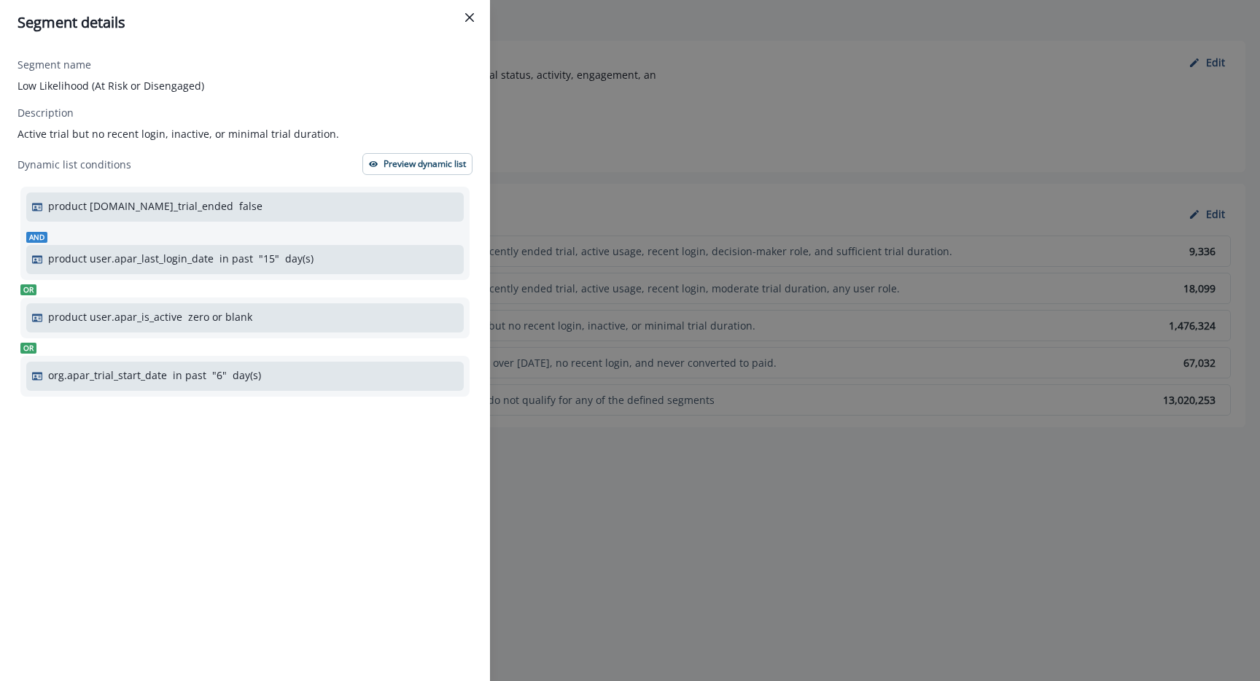
click at [596, 260] on div "Segment details Segment name Low Likelihood (At Risk or Disengaged) Description…" at bounding box center [630, 340] width 1260 height 681
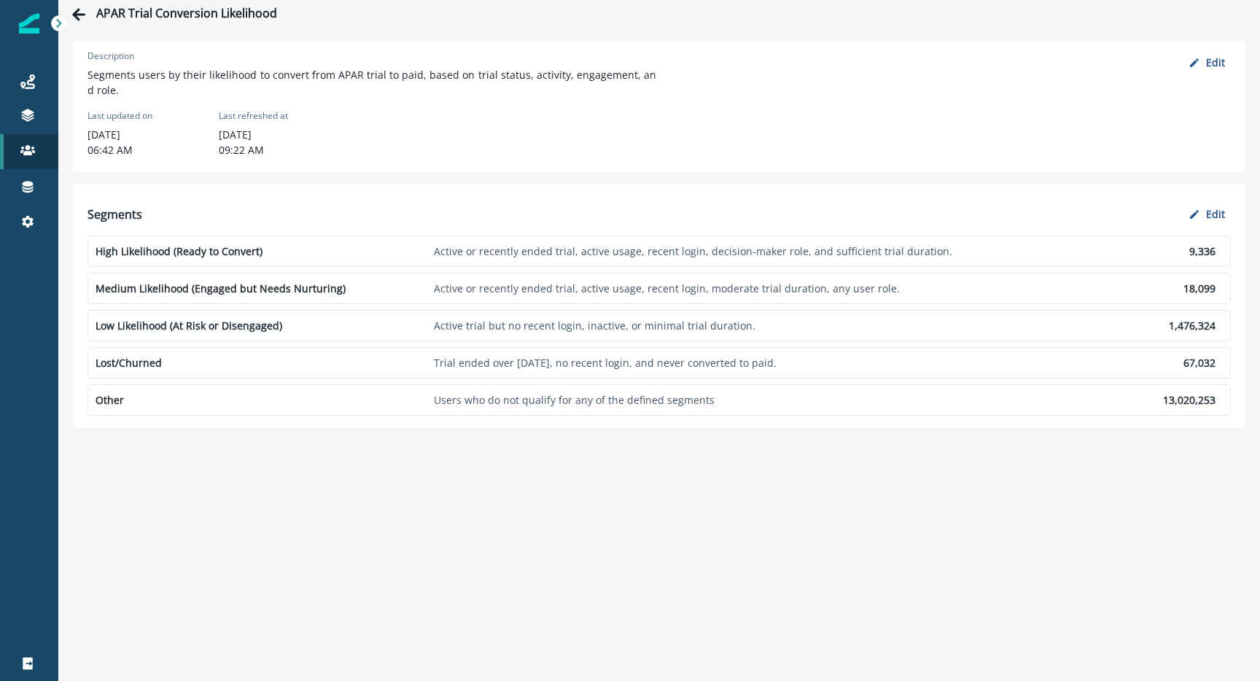
click at [572, 287] on p "Active or recently ended trial, active usage, recent login, moderate trial dura…" at bounding box center [766, 288] width 665 height 15
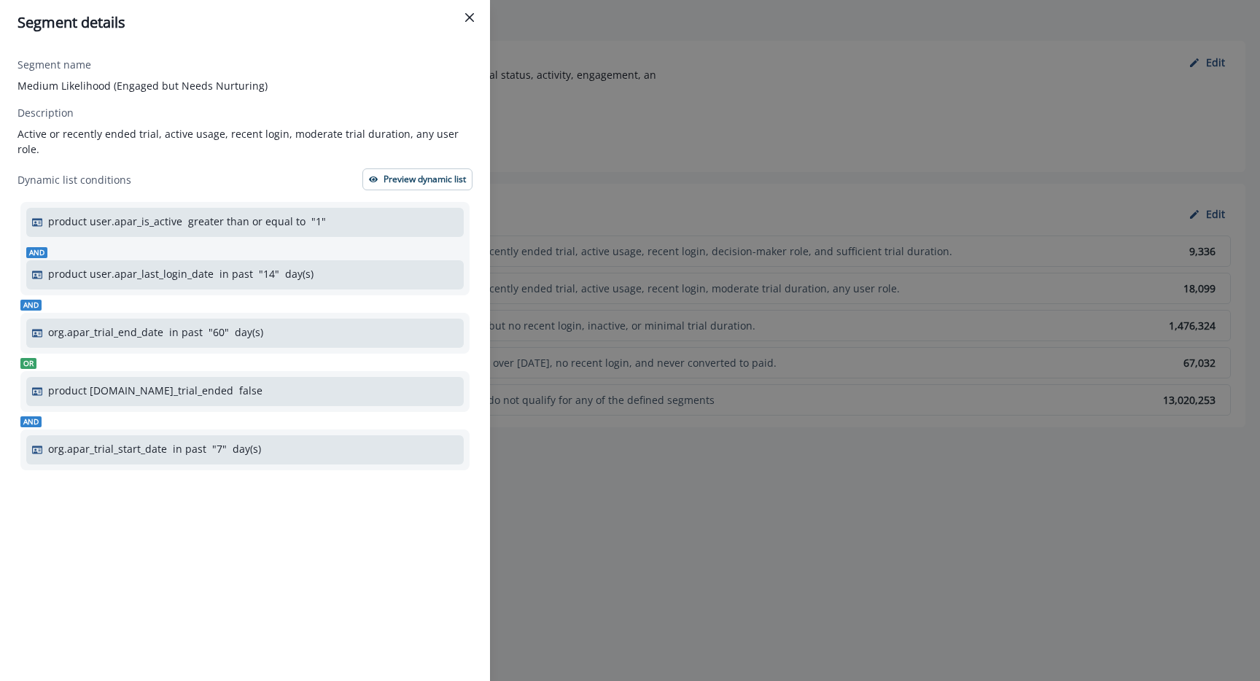
click at [690, 56] on div "Segment details Segment name Medium Likelihood (Engaged but Needs Nurturing) De…" at bounding box center [630, 340] width 1260 height 681
